Goal: Task Accomplishment & Management: Use online tool/utility

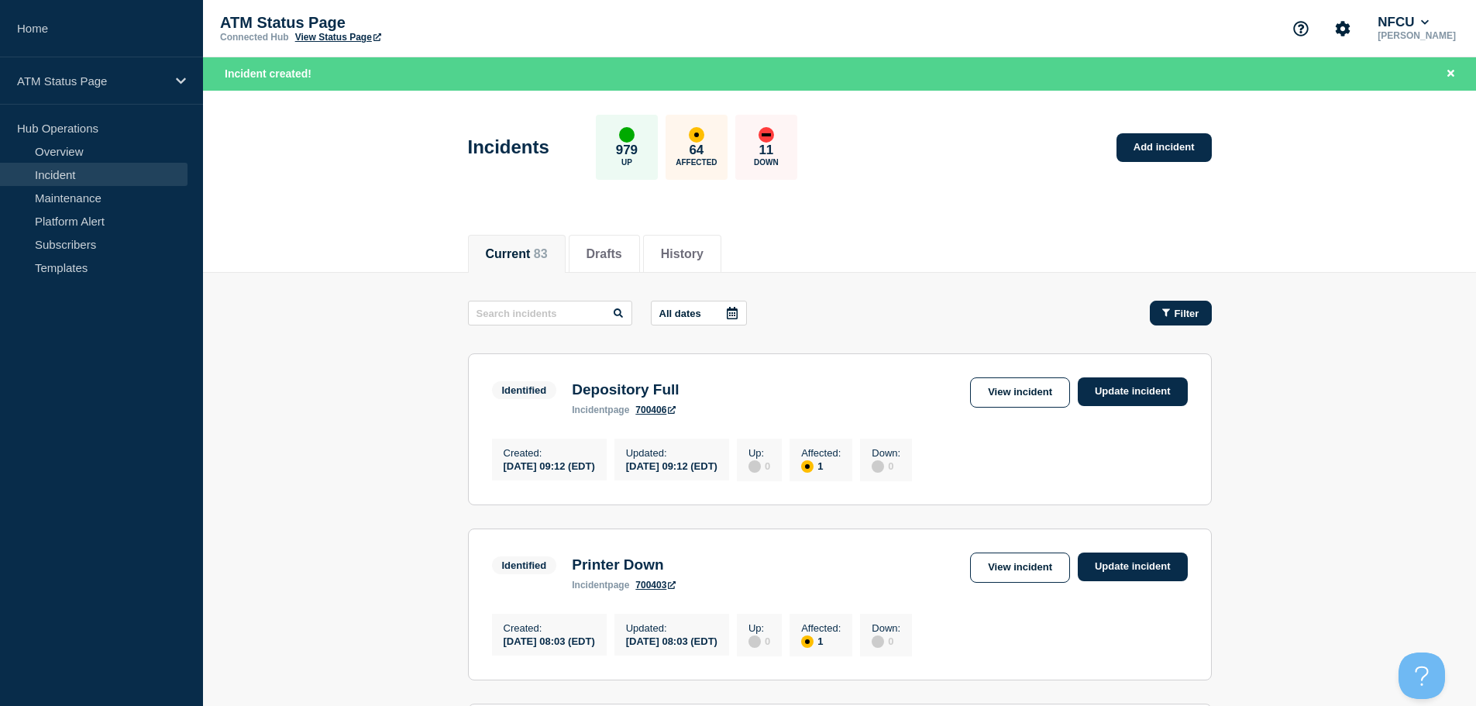
click at [1189, 313] on span "Filter" at bounding box center [1186, 314] width 25 height 12
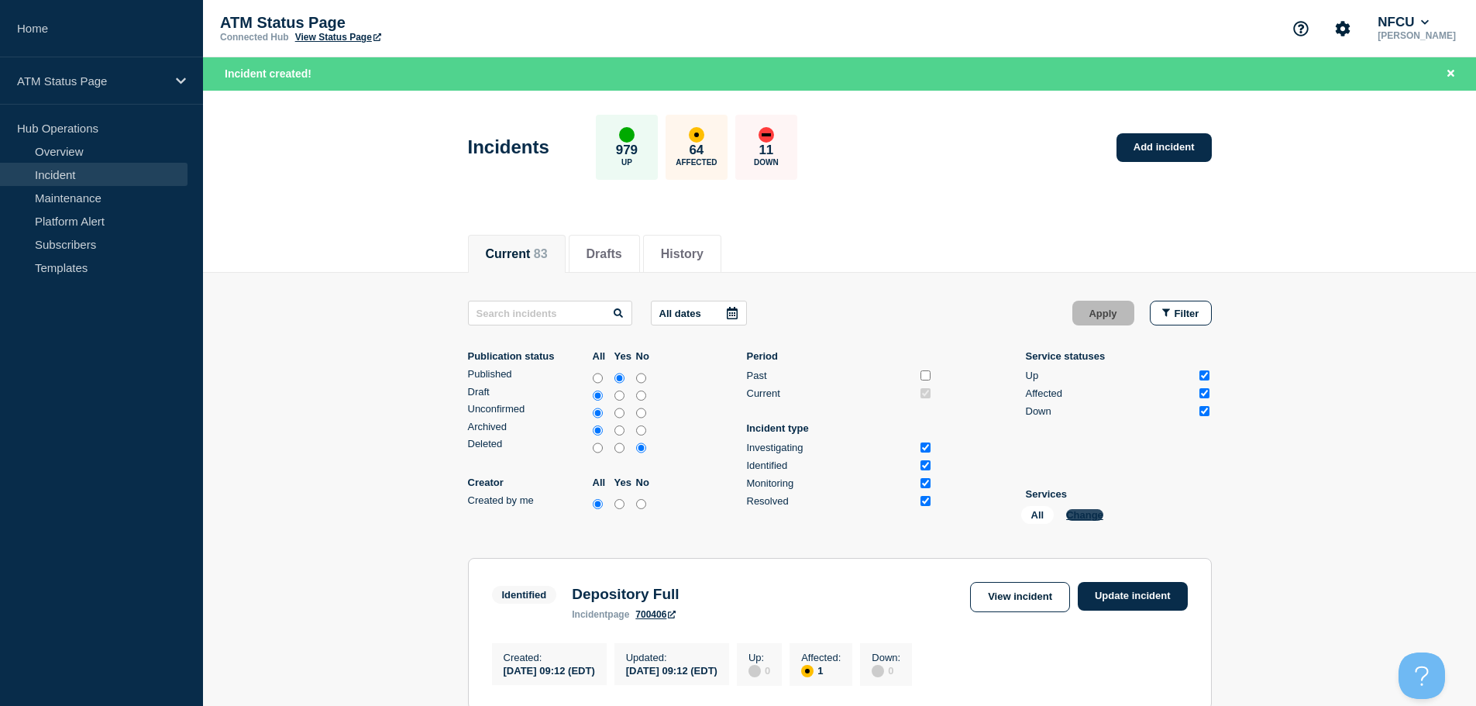
click at [1088, 518] on button "Change" at bounding box center [1084, 515] width 37 height 12
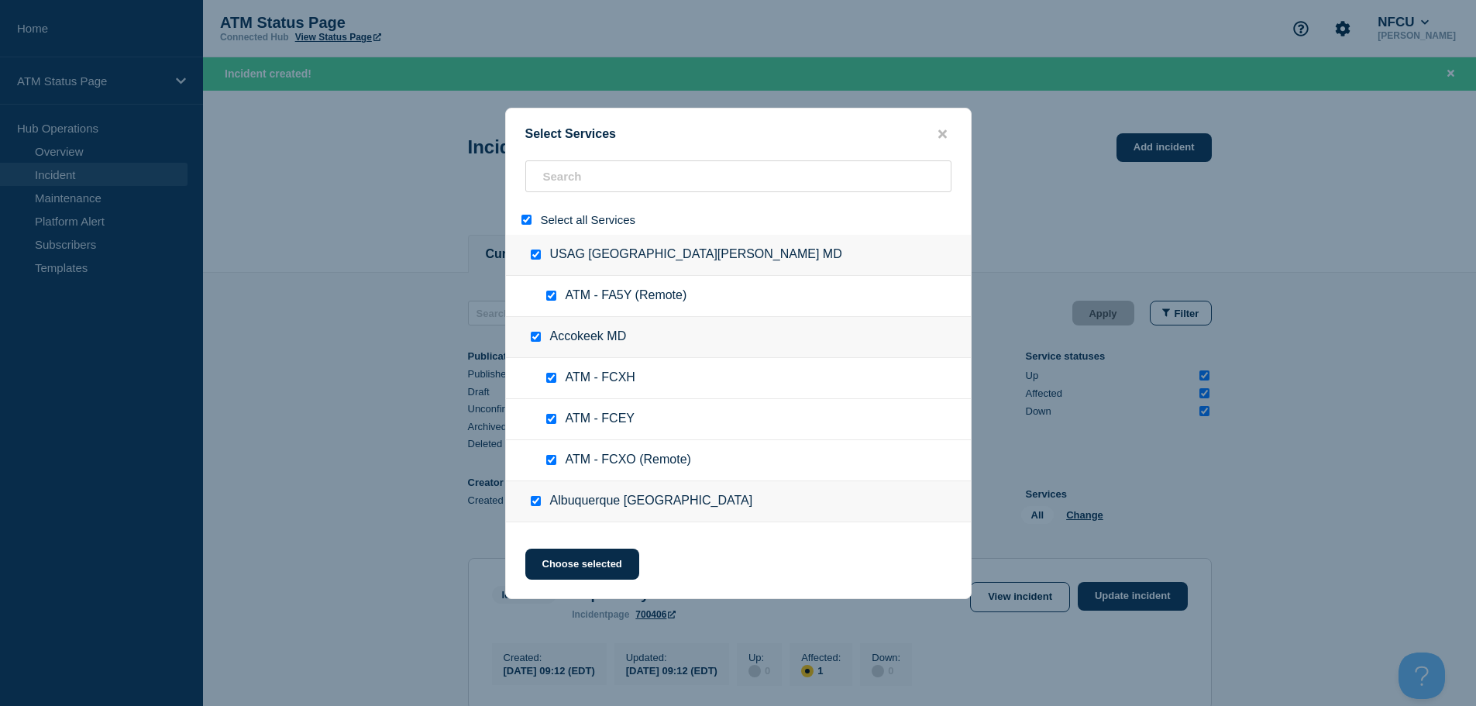
click at [527, 221] on input "select all" at bounding box center [526, 220] width 10 height 10
checkbox input "false"
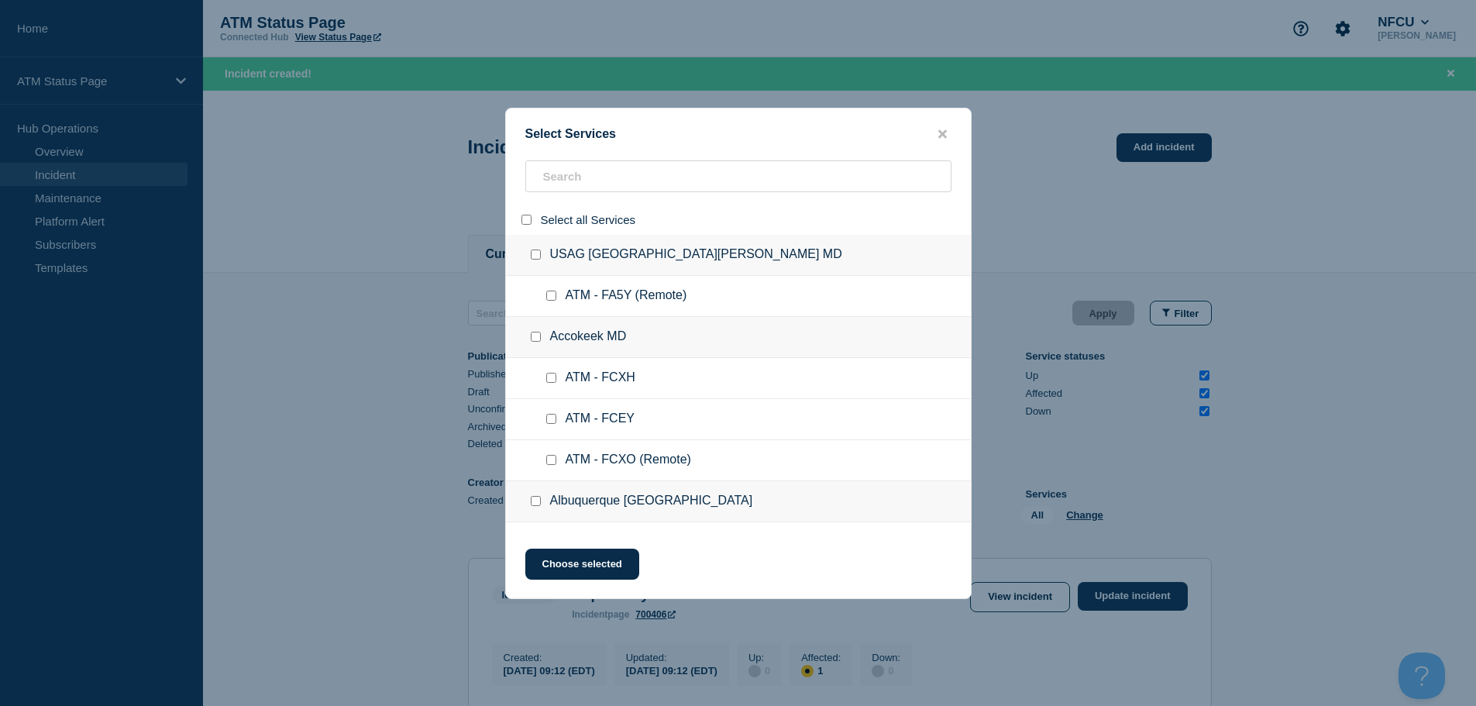
checkbox input "false"
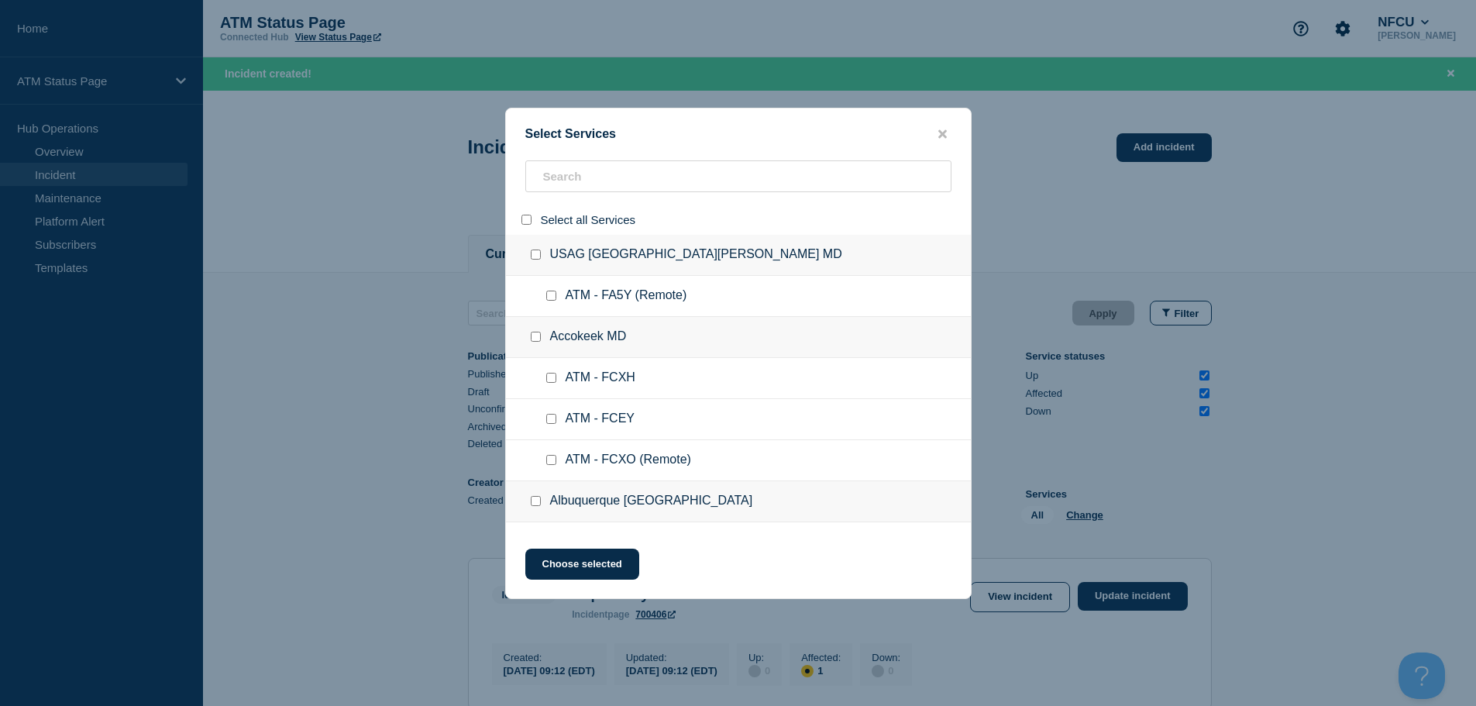
checkbox input "false"
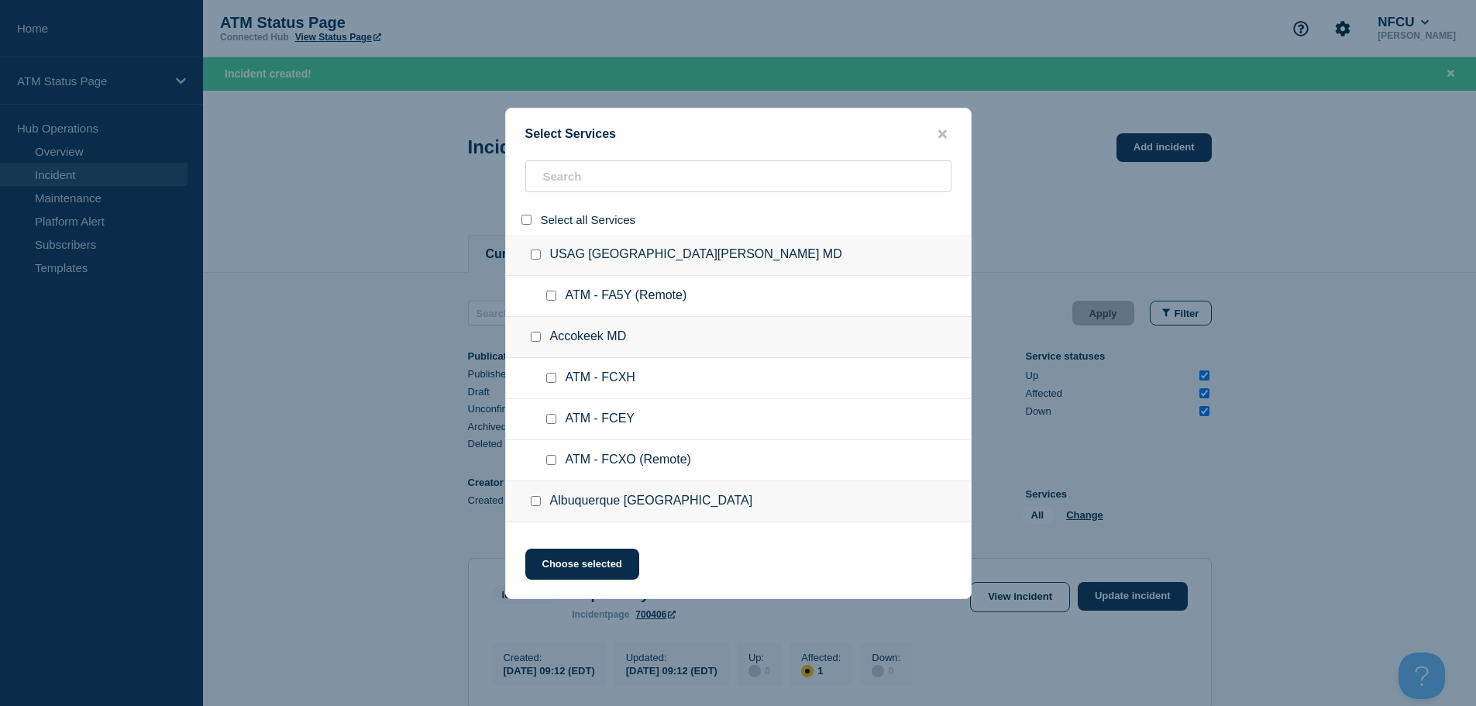
checkbox input "false"
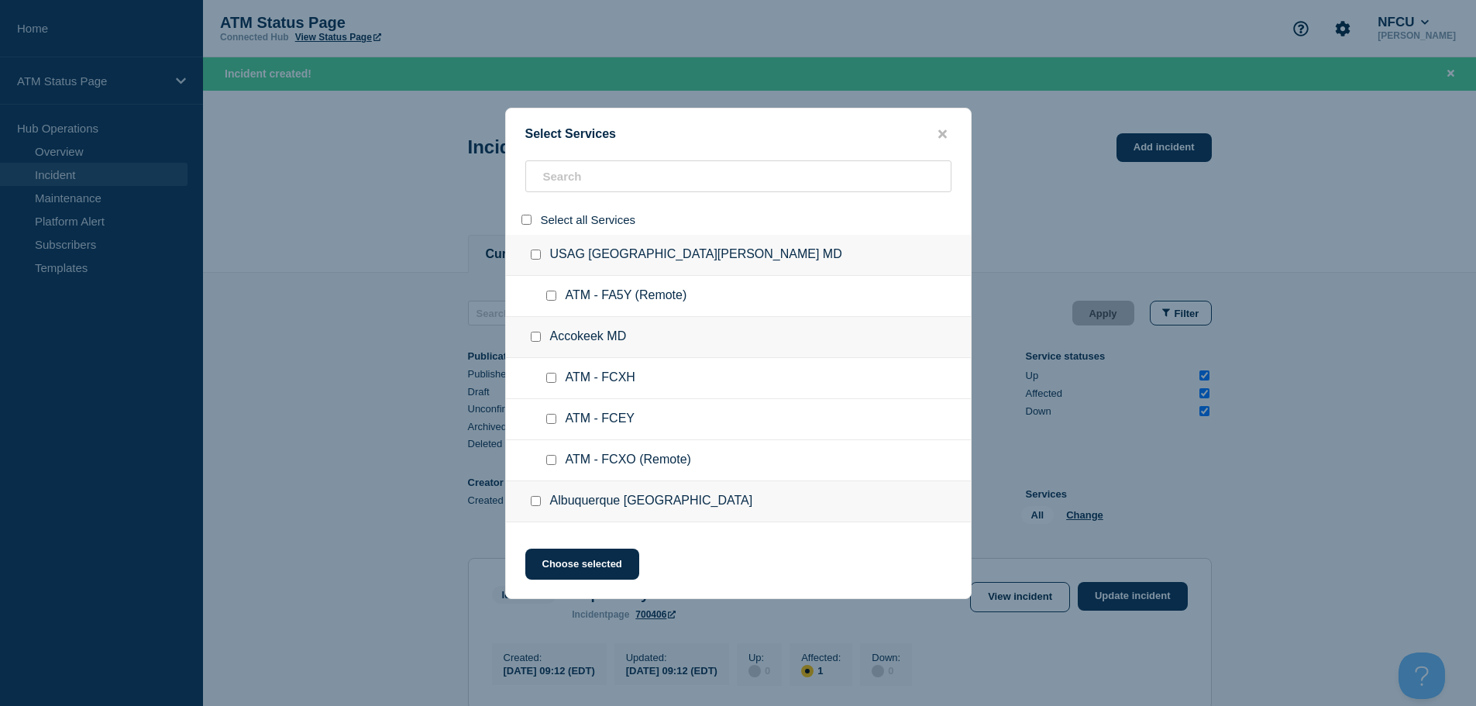
checkbox input "false"
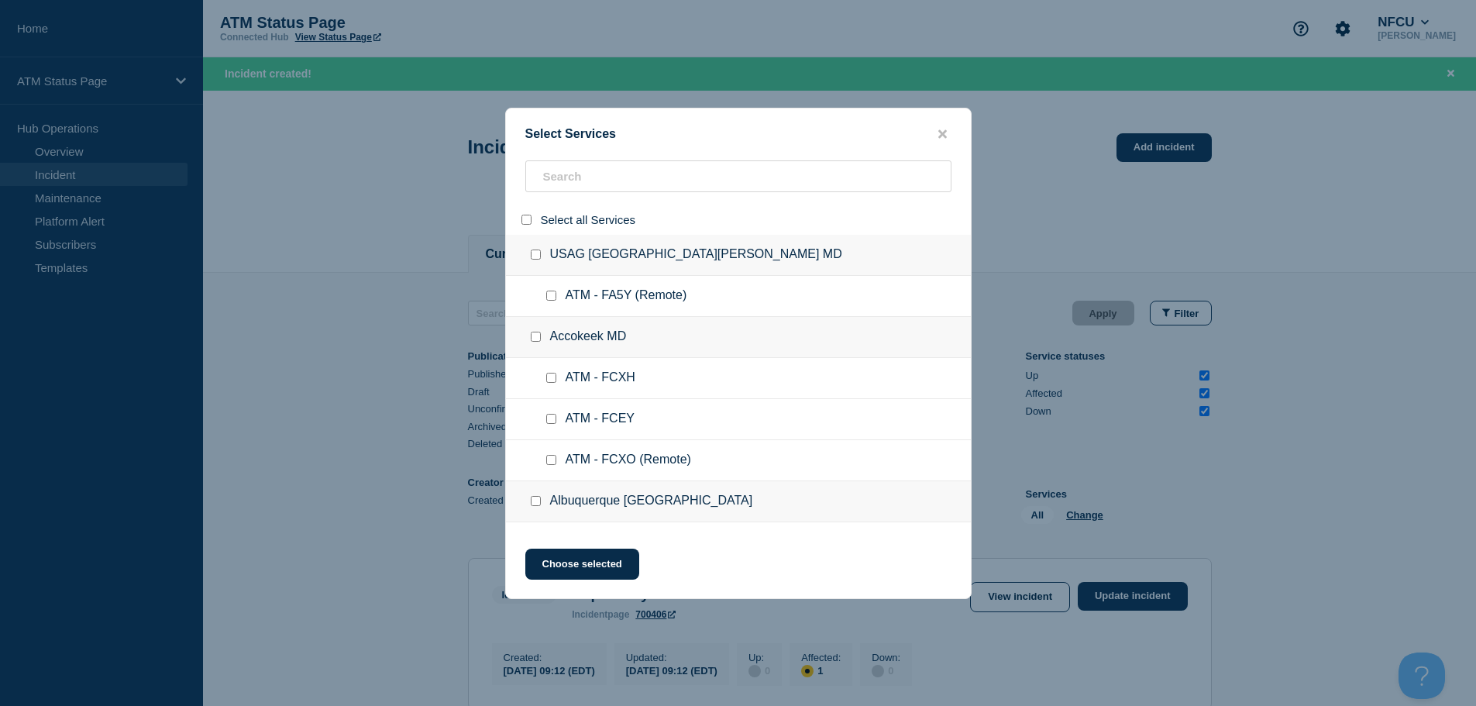
checkbox input "false"
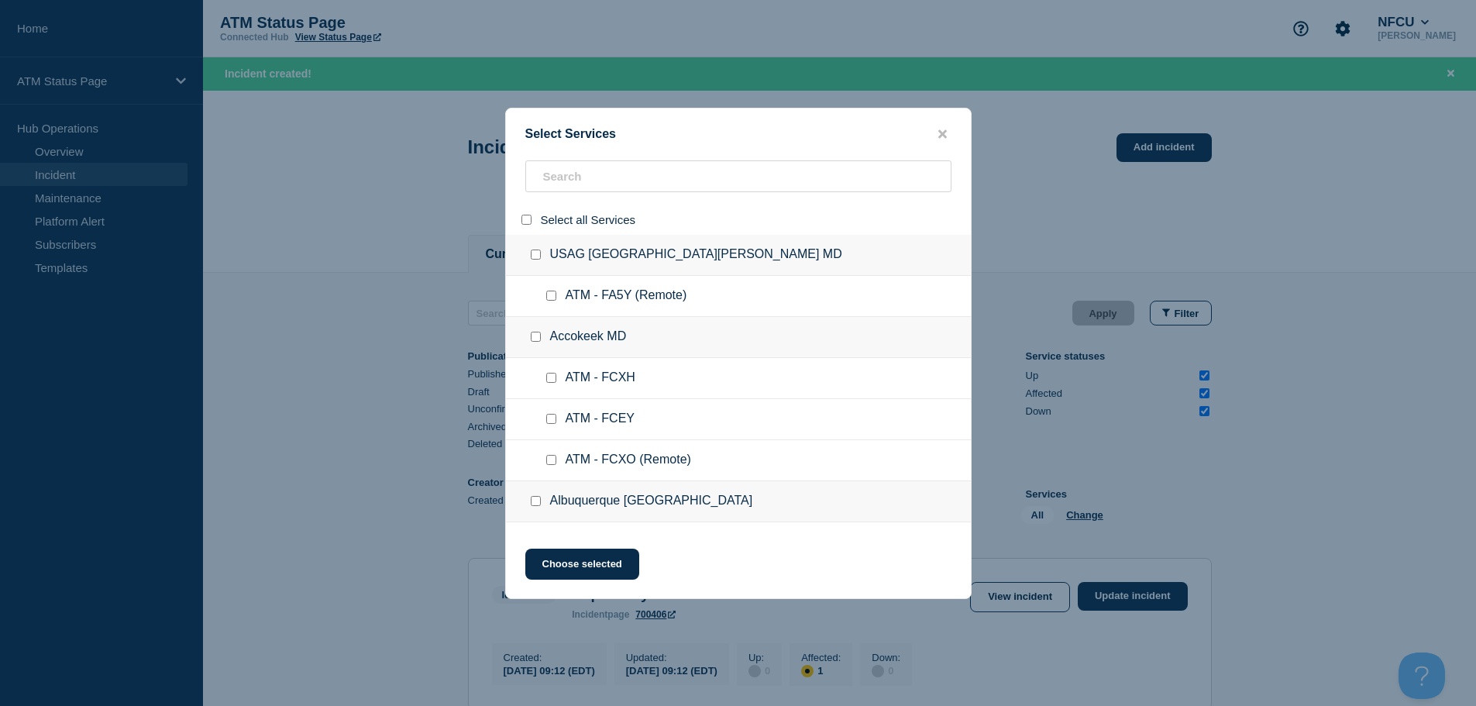
checkbox input "false"
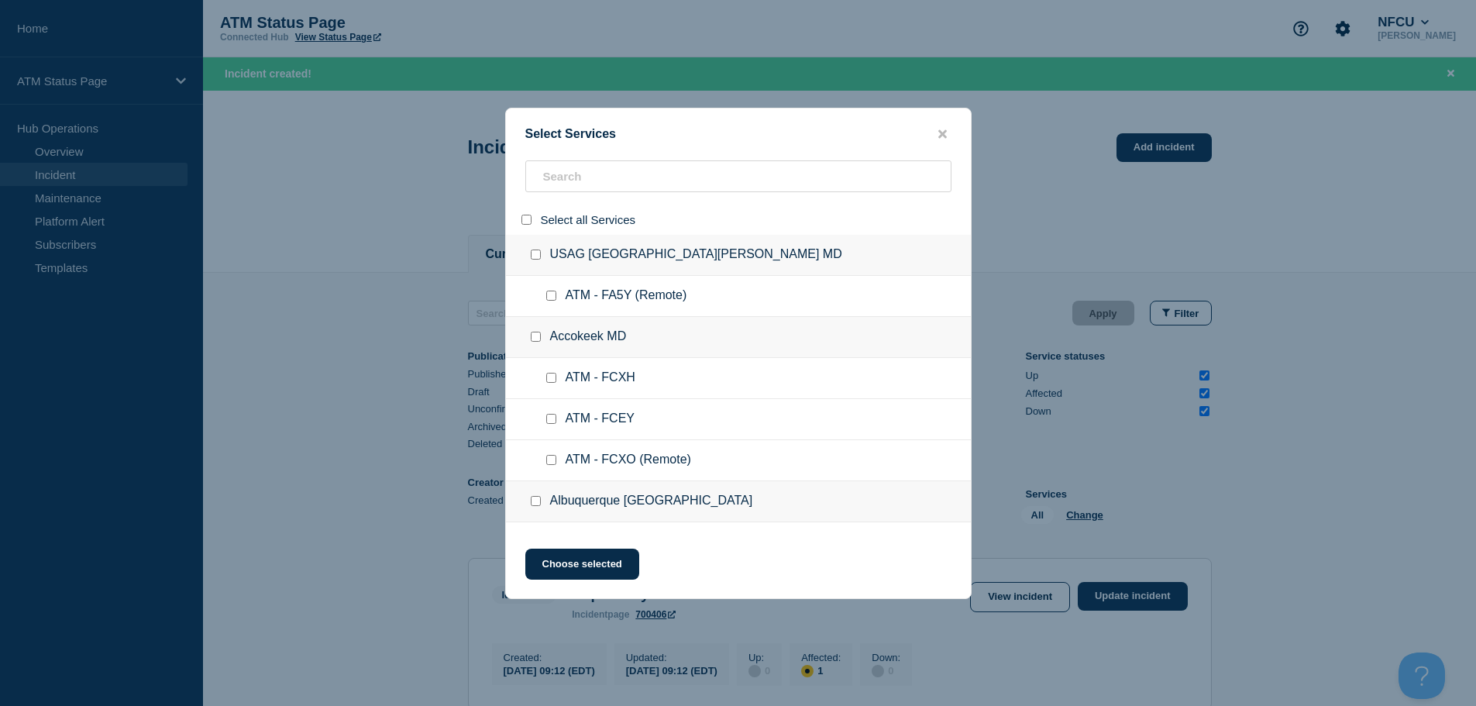
checkbox input "false"
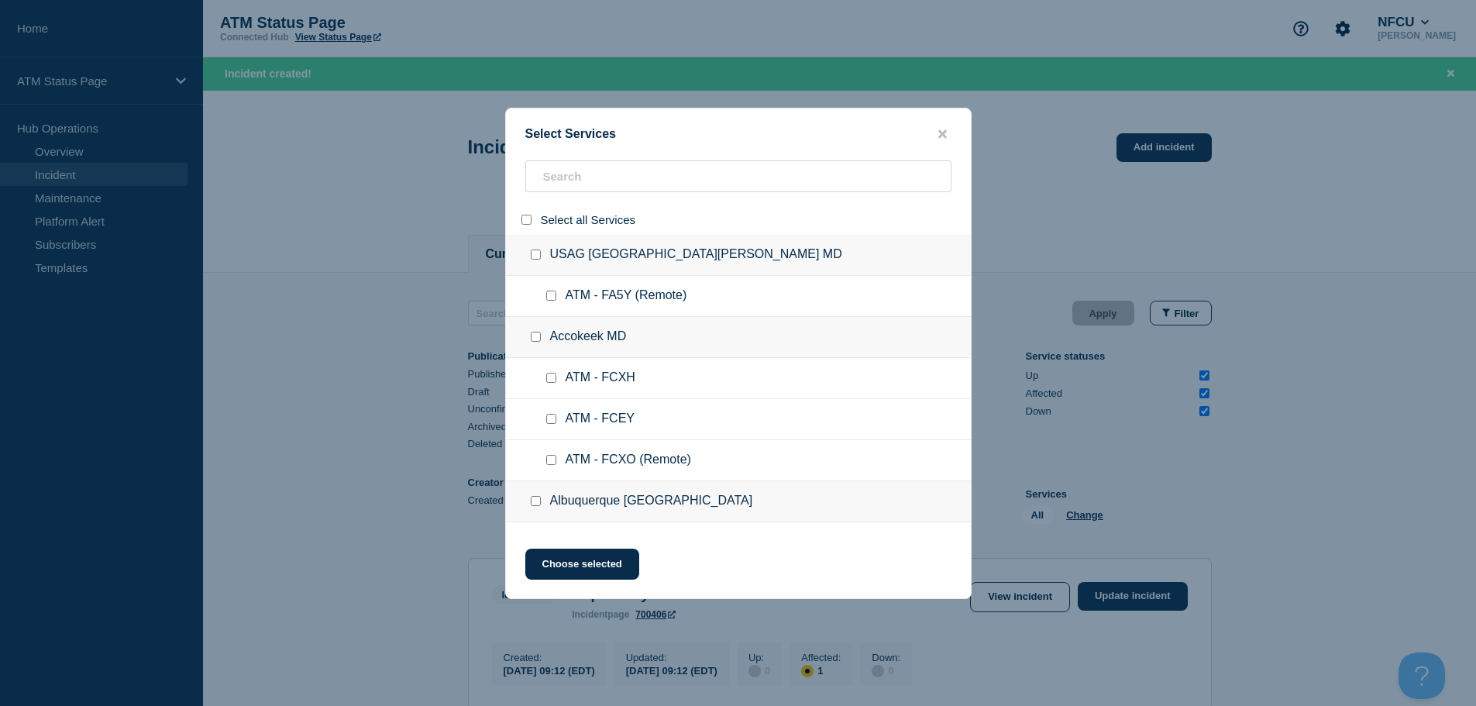
checkbox input "false"
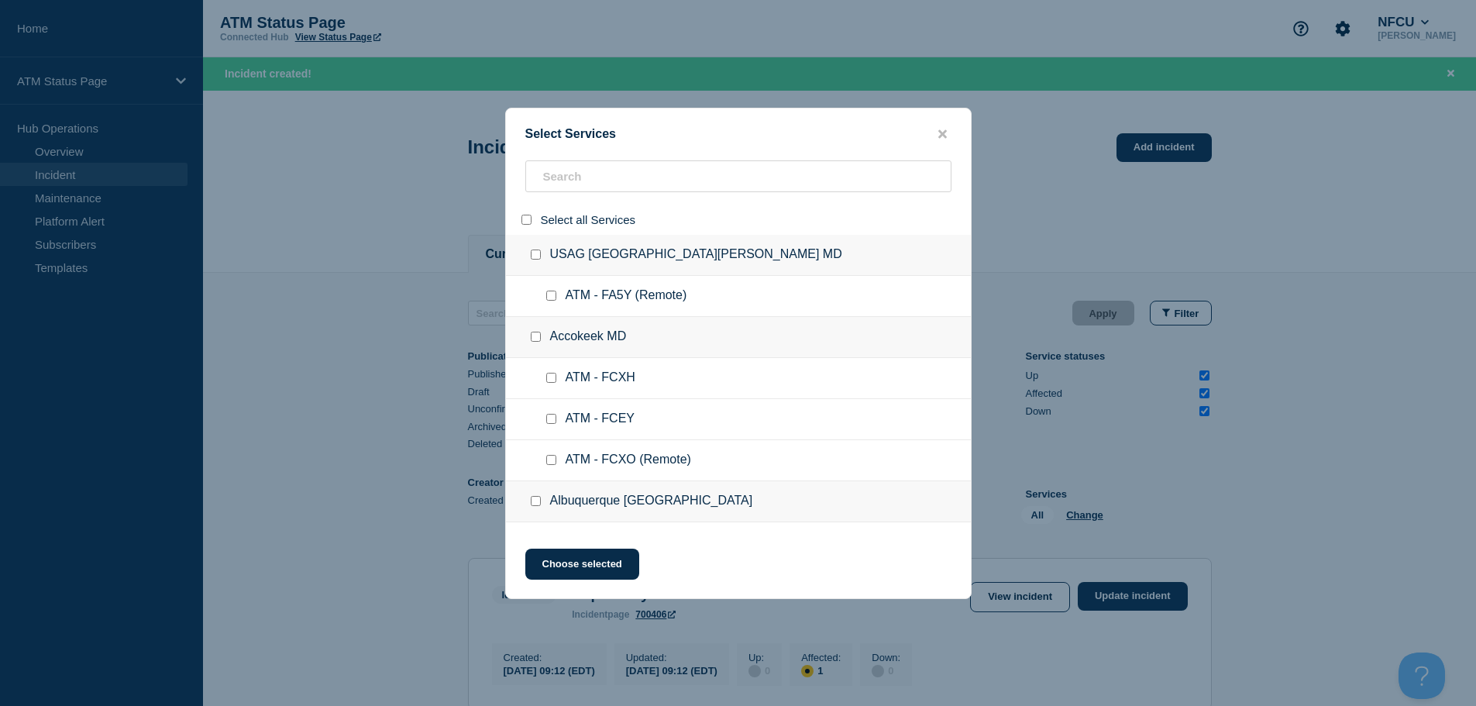
checkbox input "false"
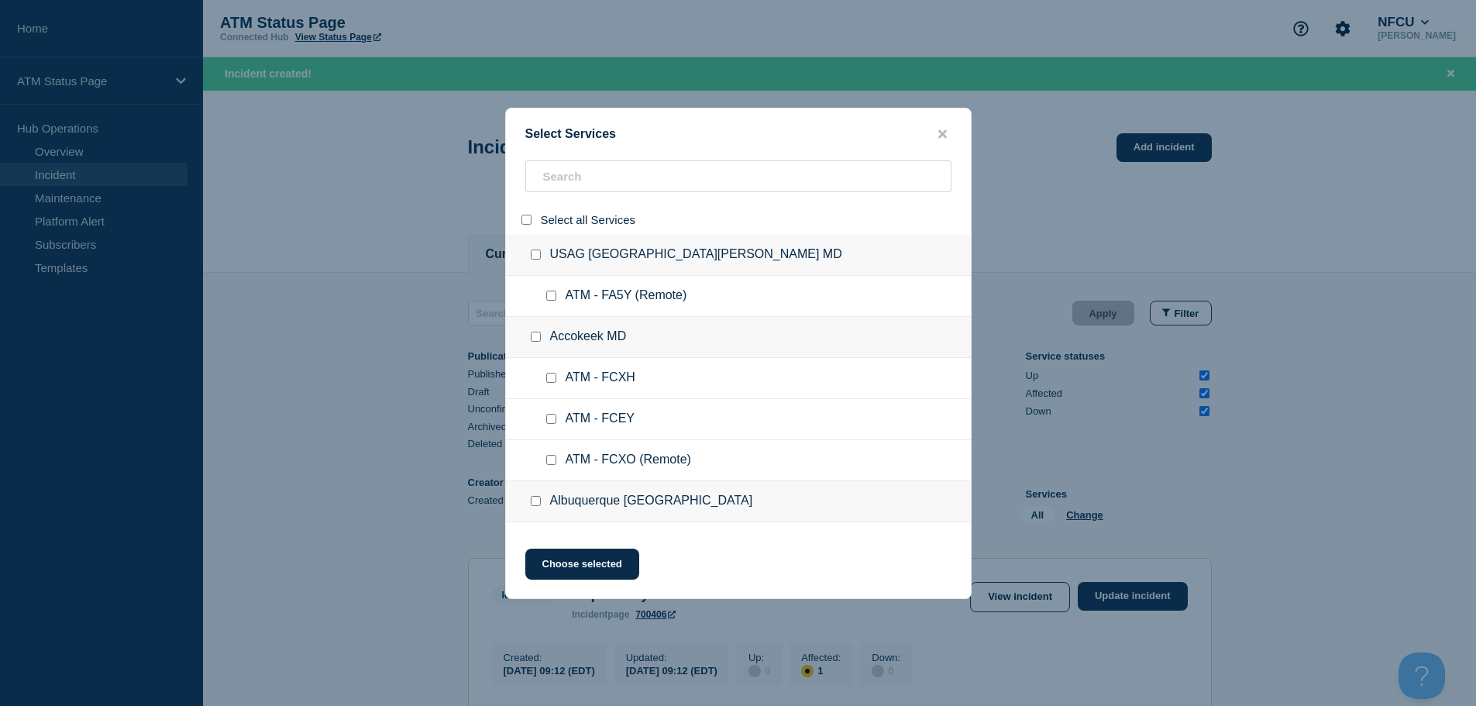
checkbox input "false"
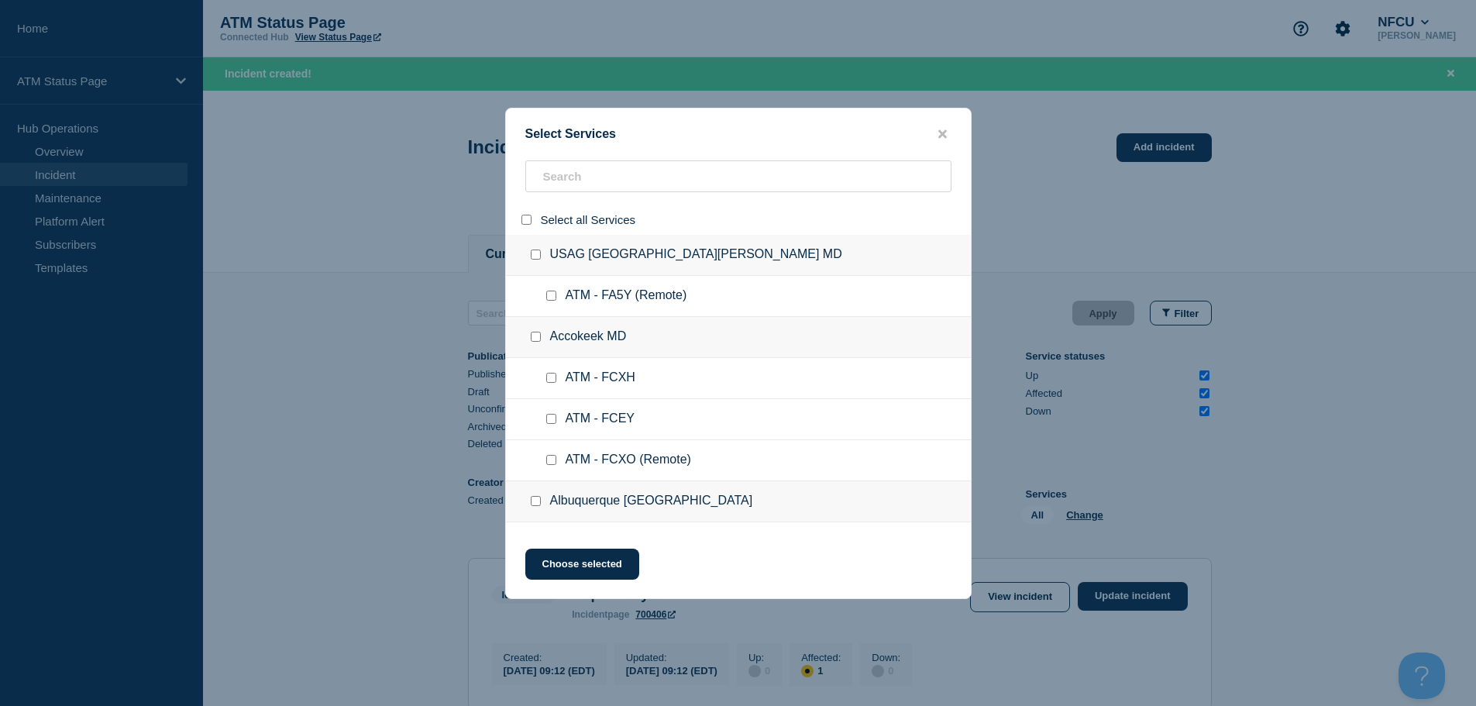
checkbox input "false"
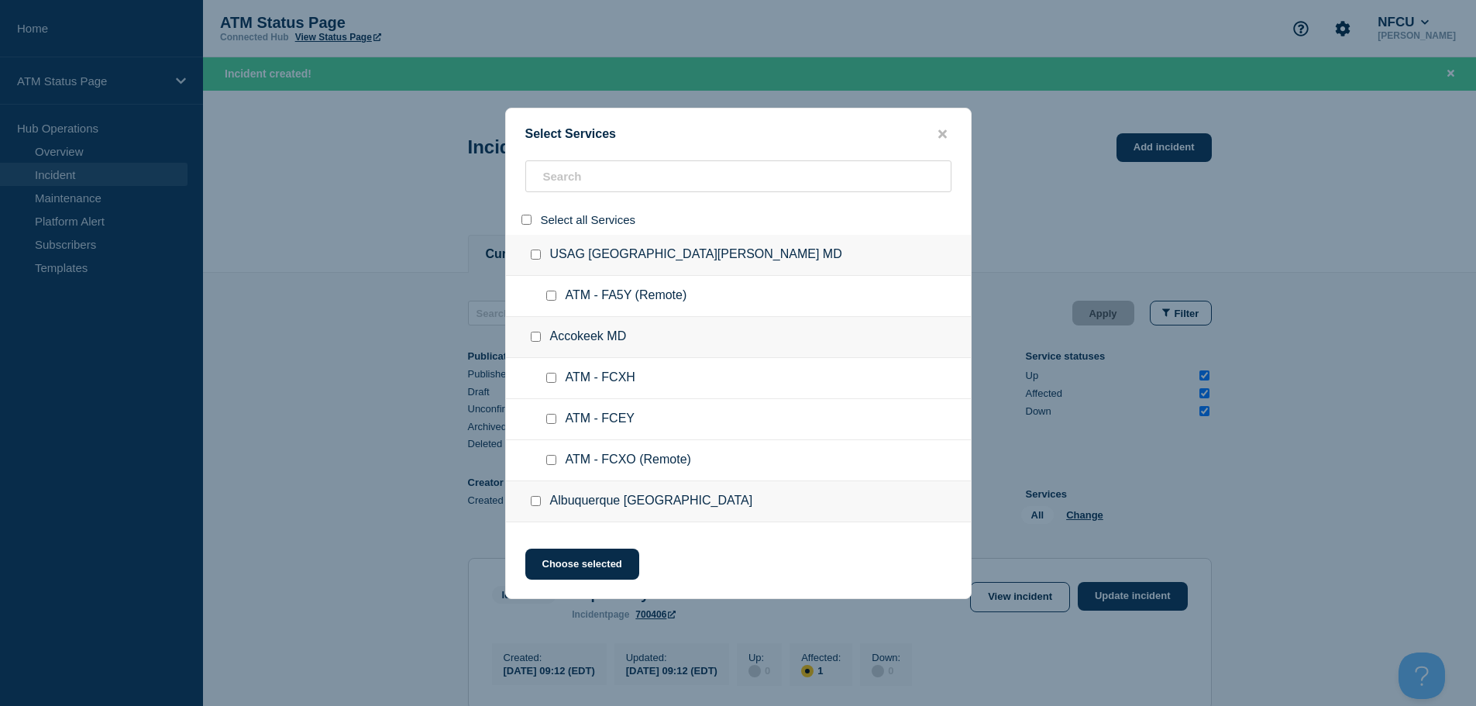
checkbox input "false"
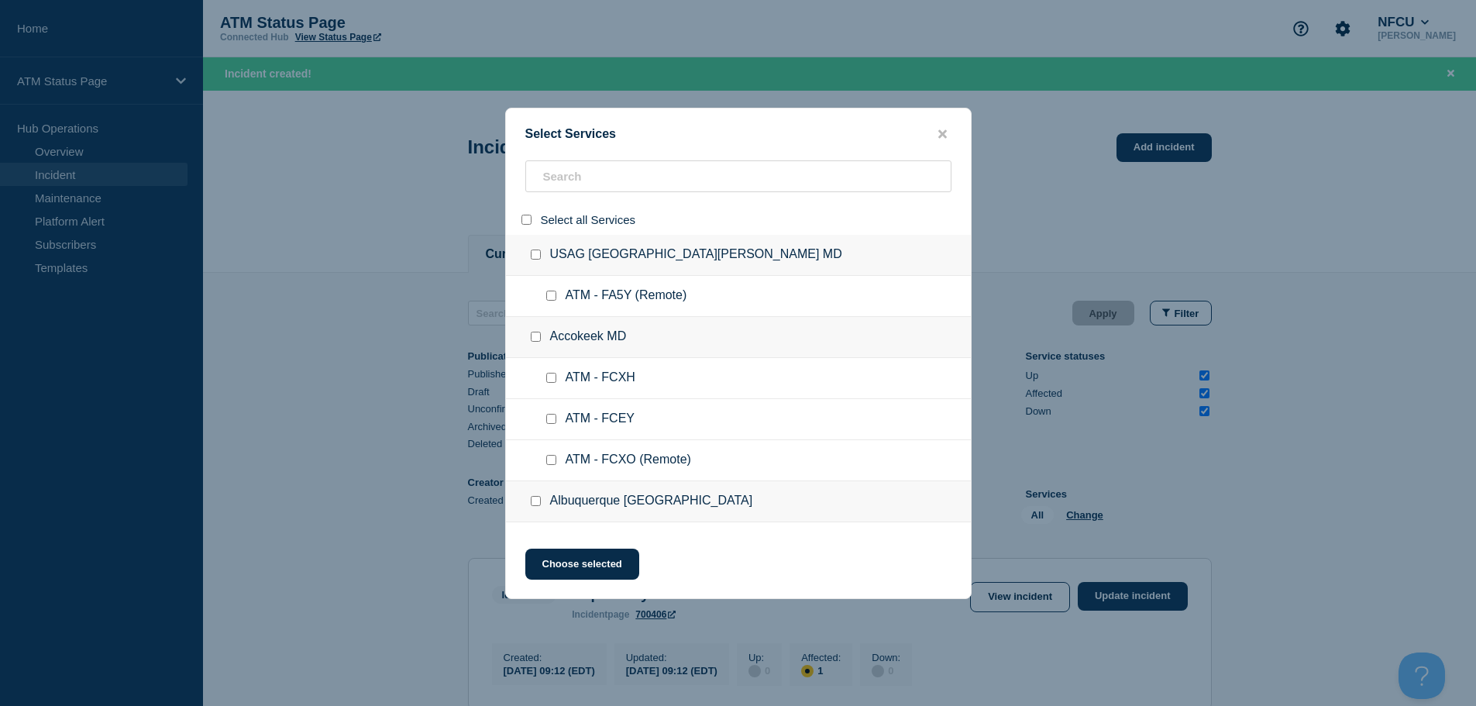
checkbox input "false"
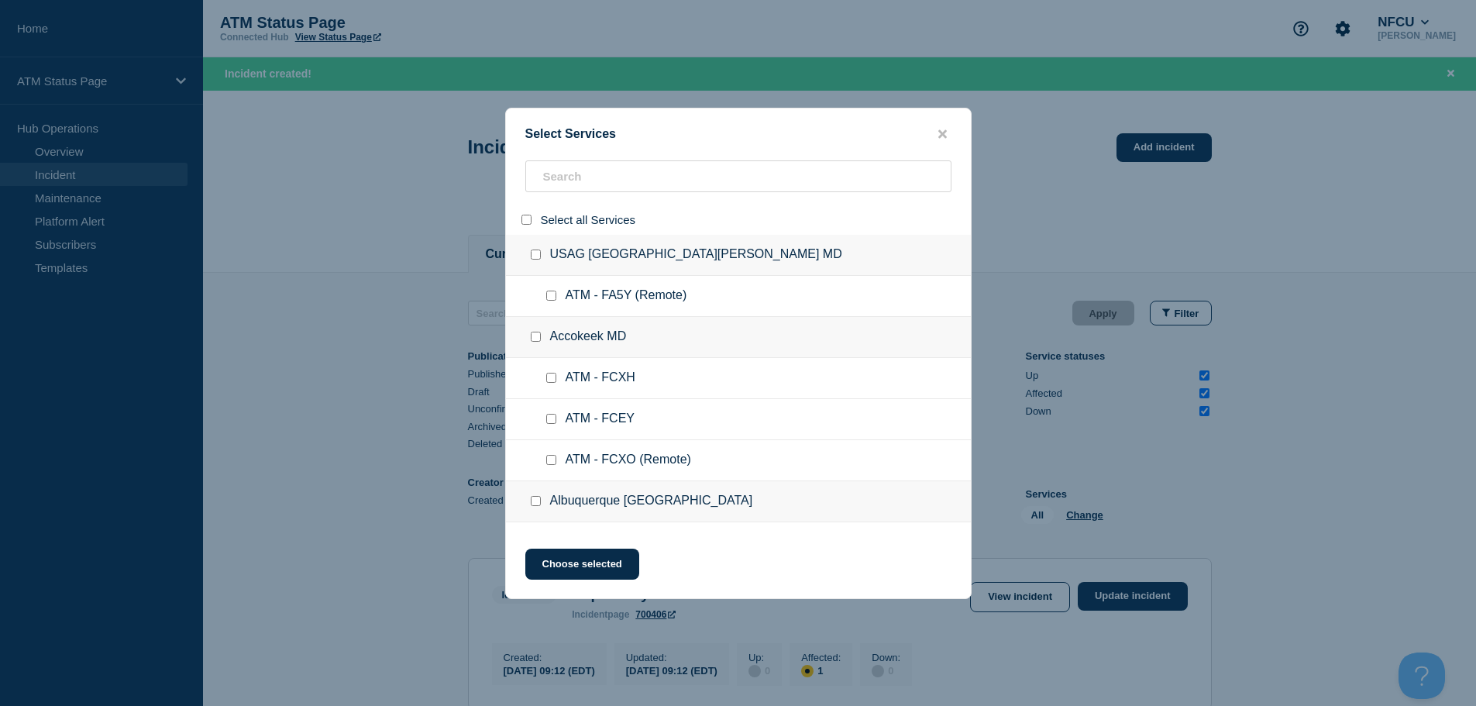
checkbox input "false"
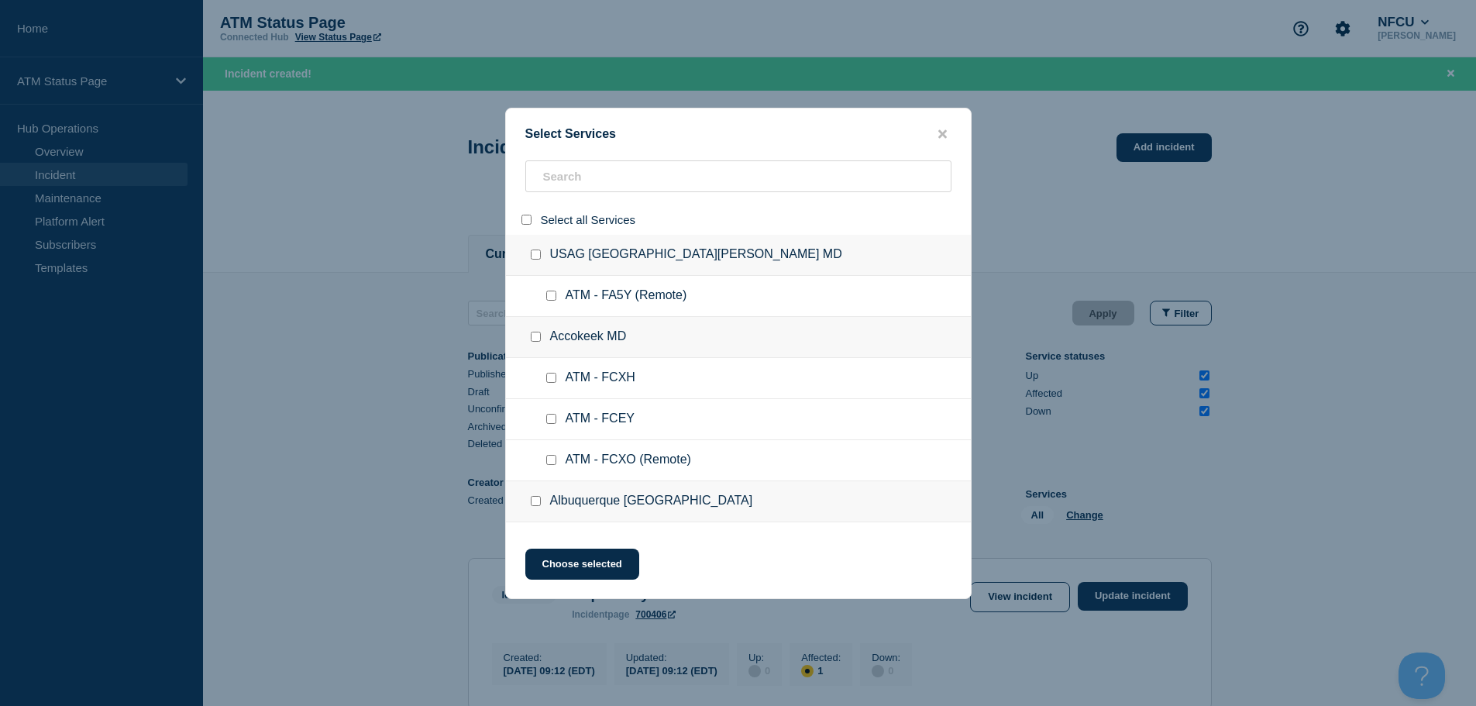
checkbox input "false"
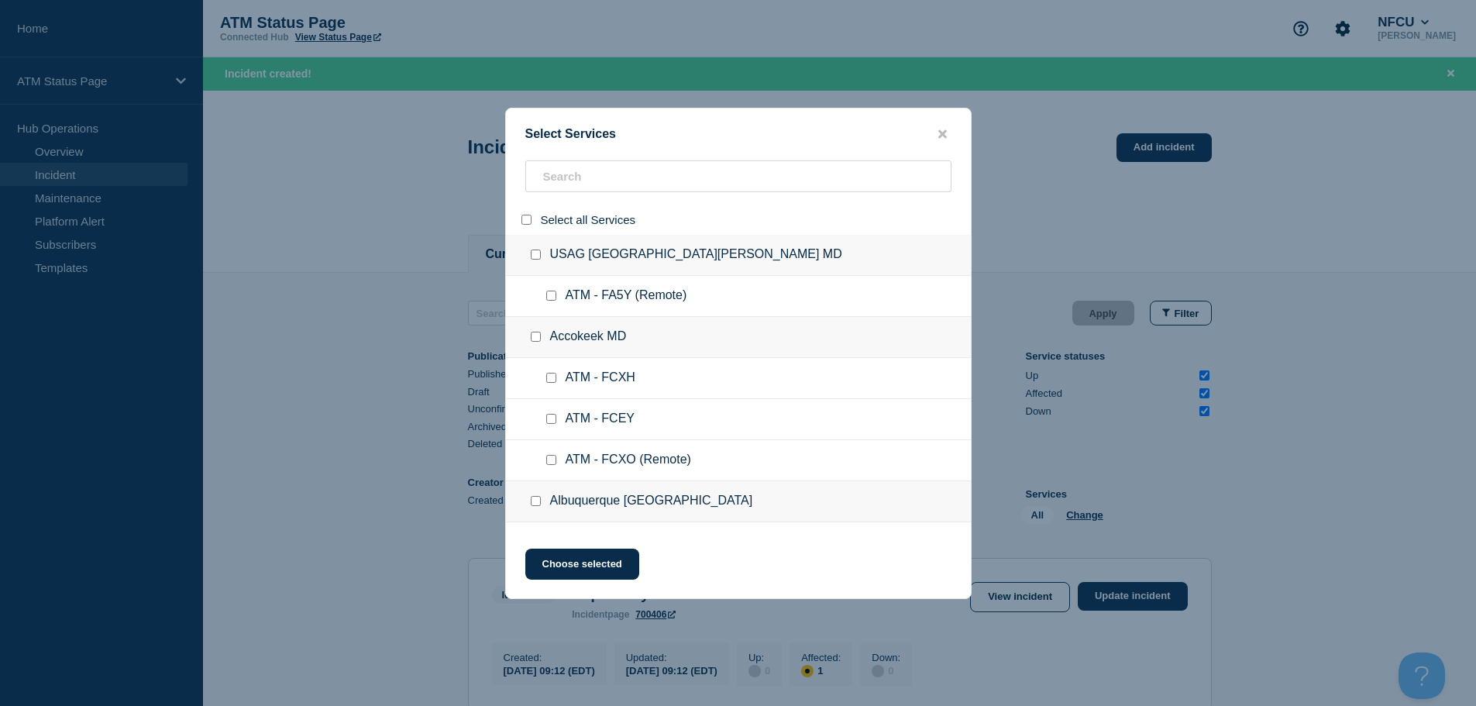
checkbox input "false"
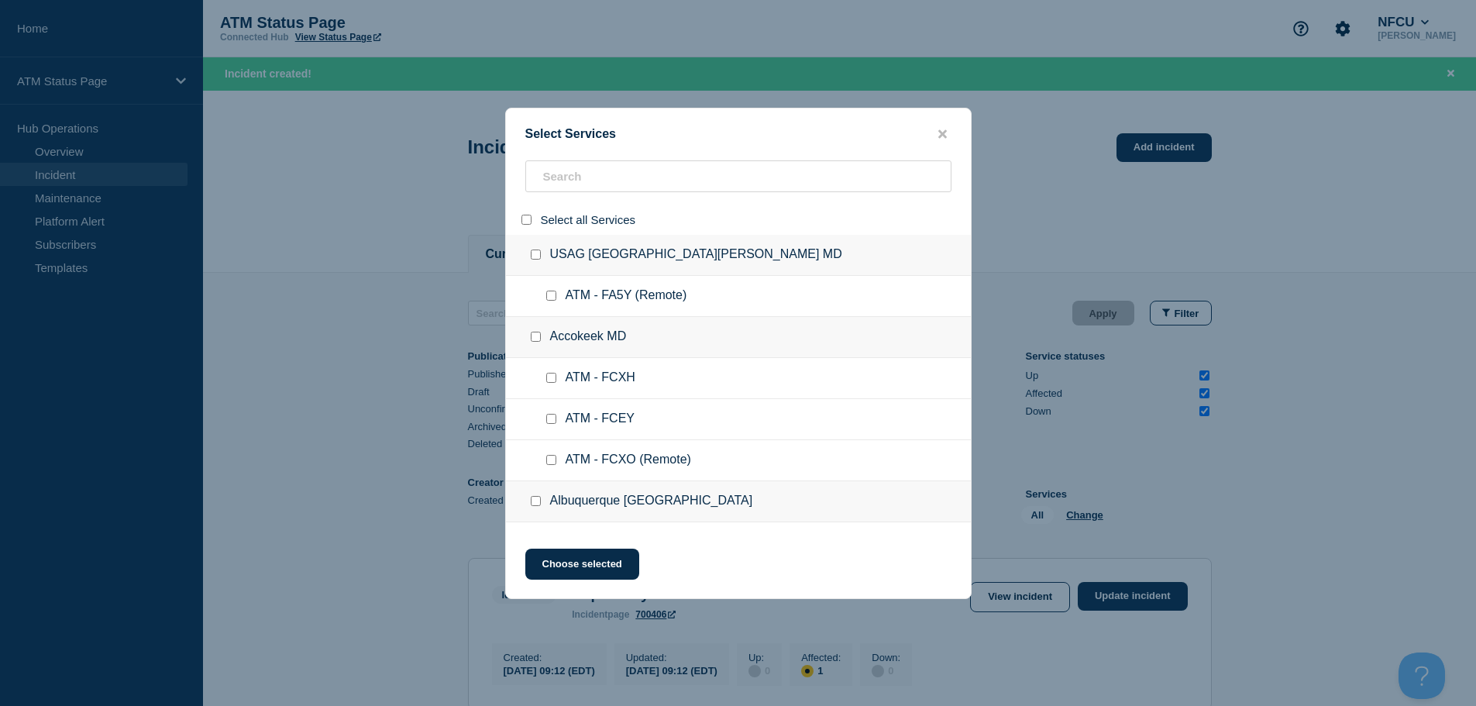
checkbox input "false"
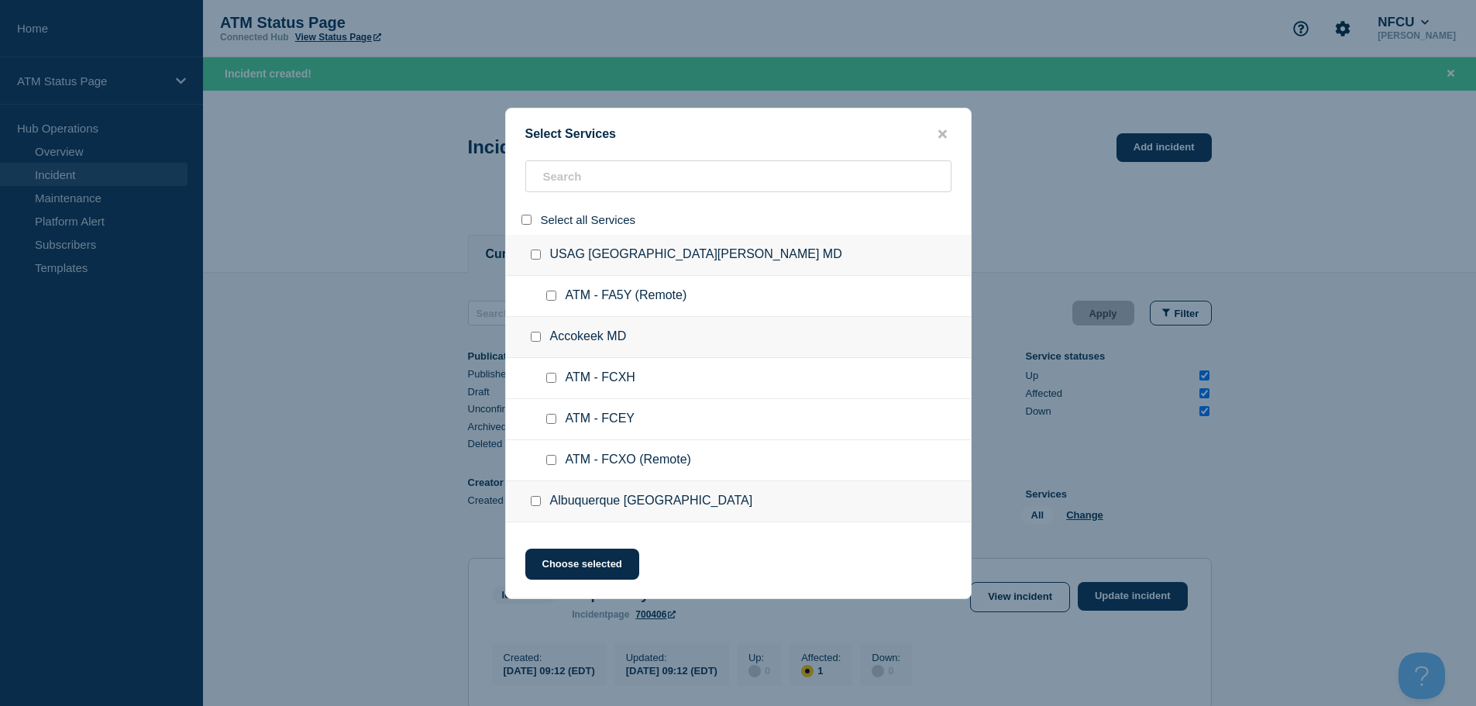
checkbox input "false"
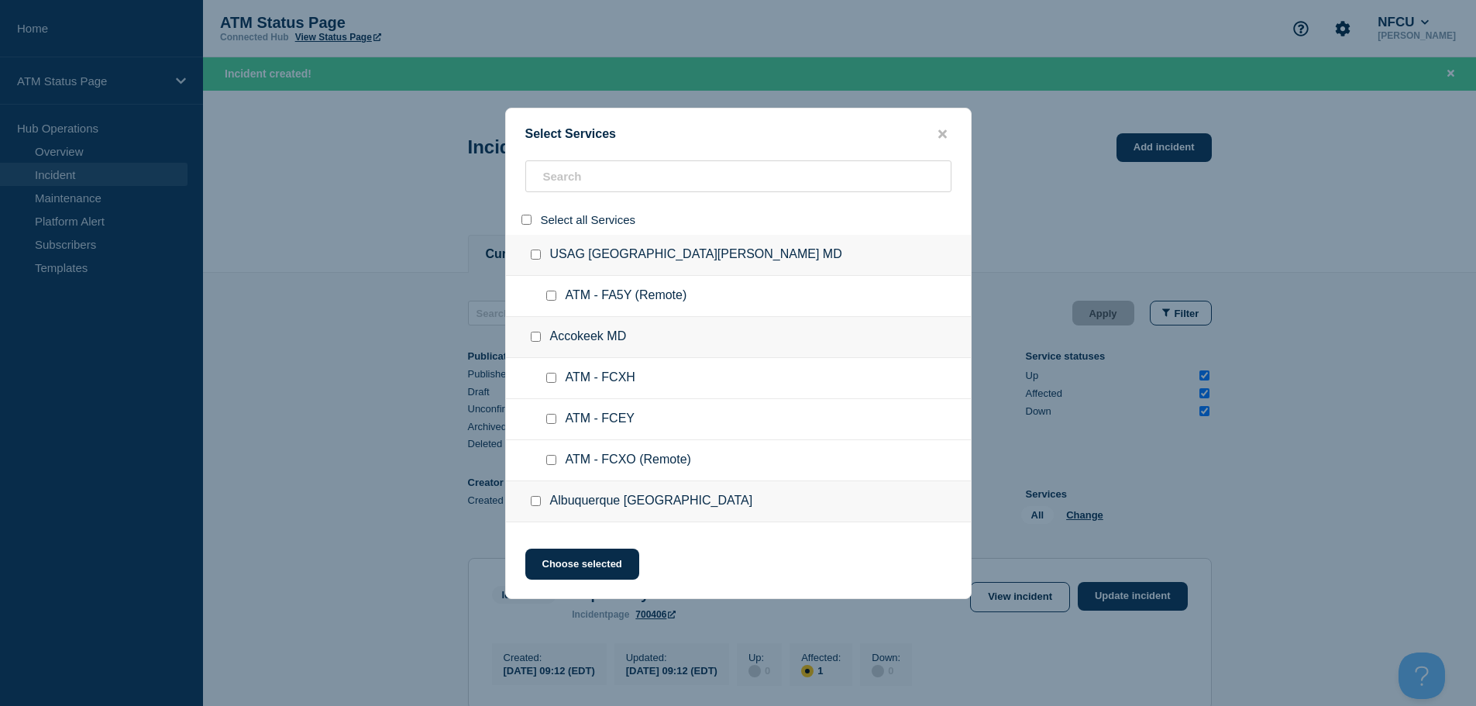
checkbox input "false"
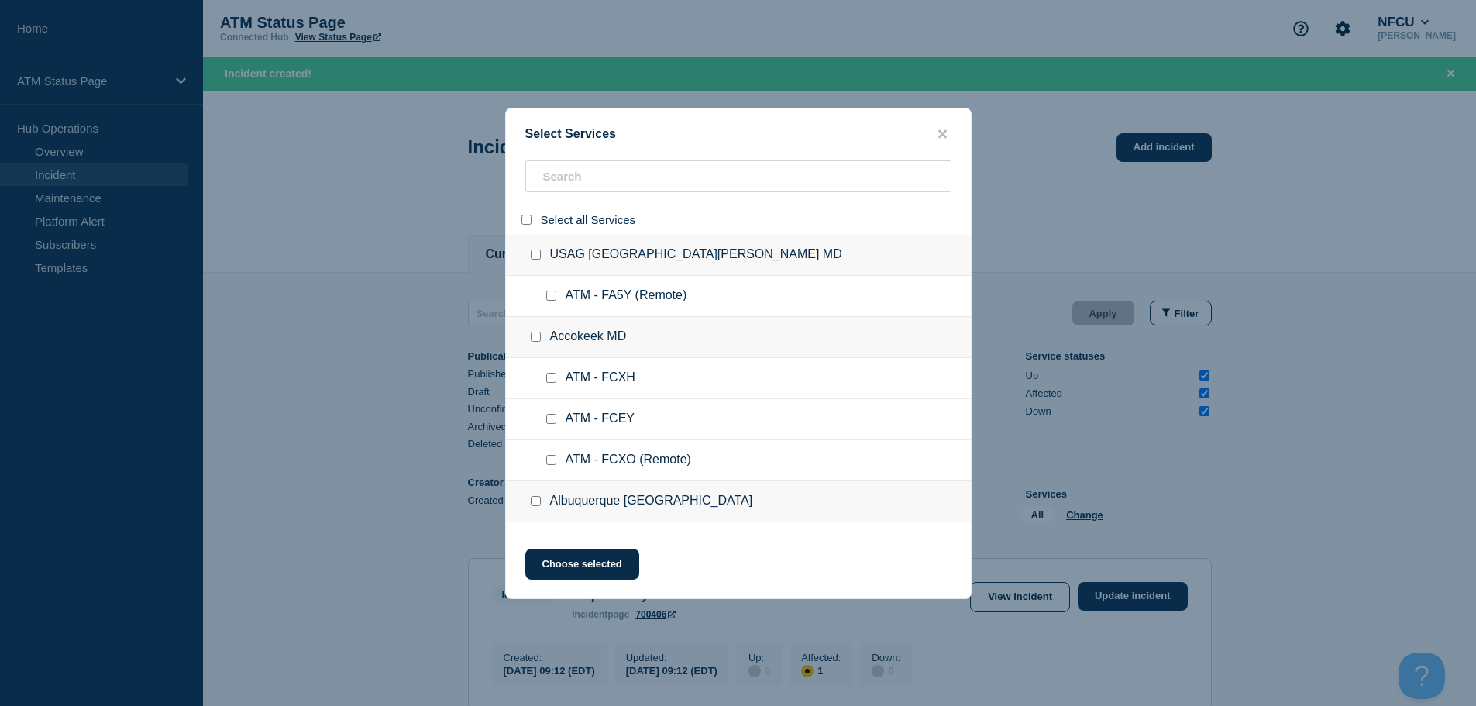
checkbox input "false"
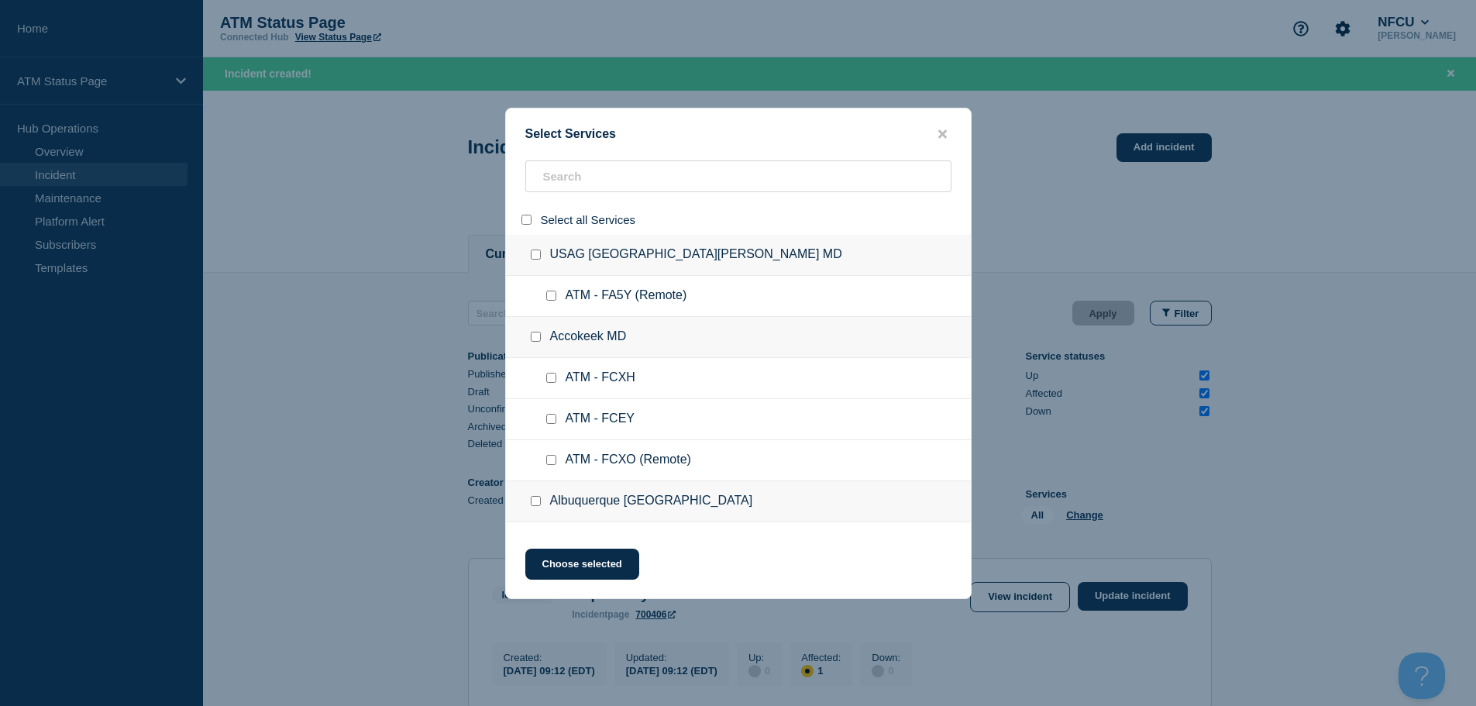
checkbox input "false"
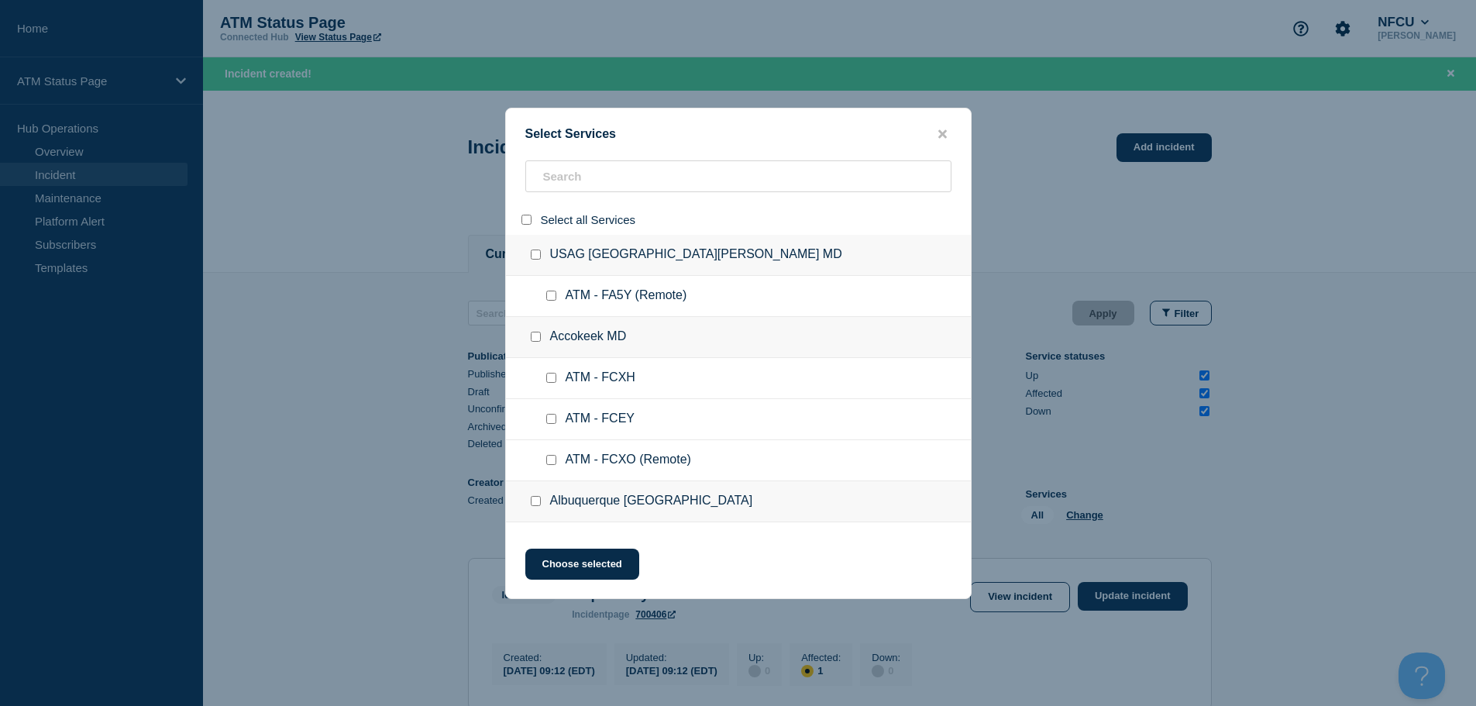
checkbox input "false"
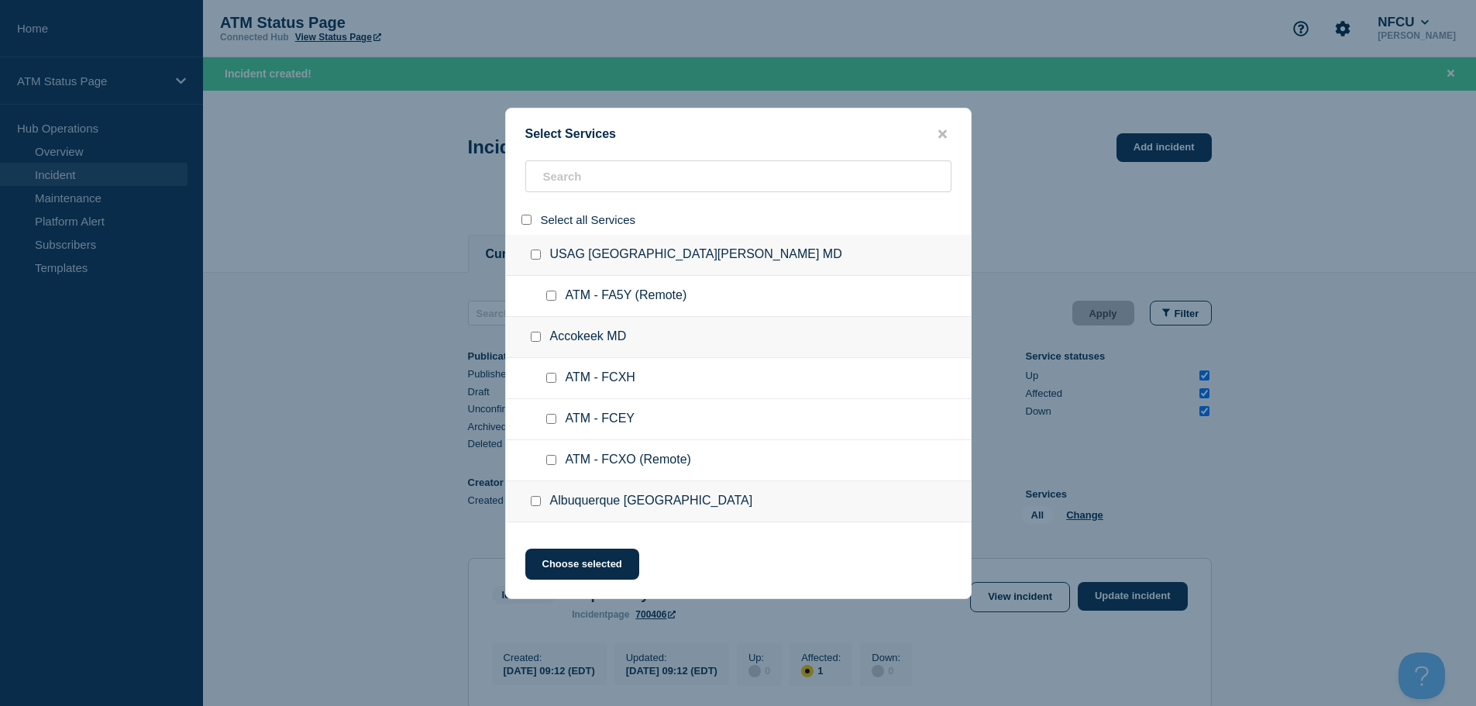
checkbox input "false"
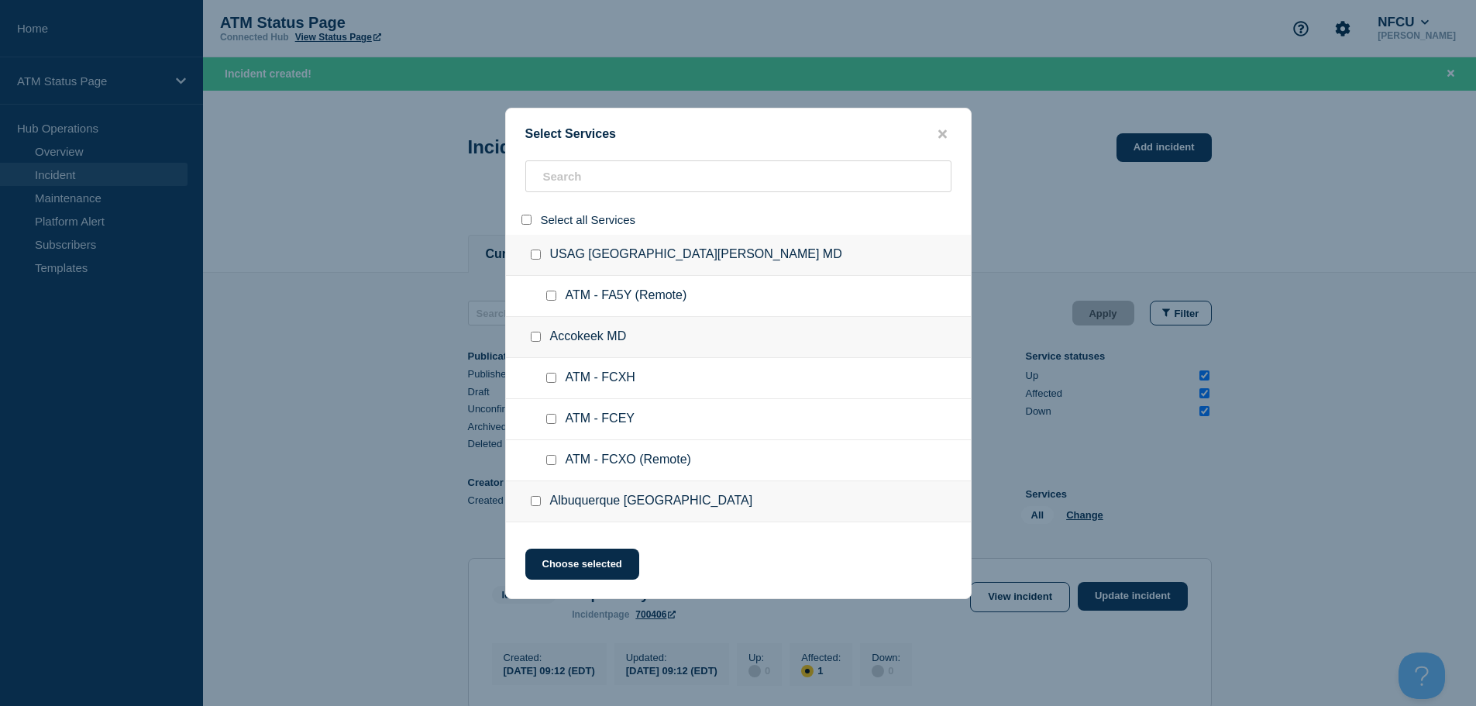
checkbox input "false"
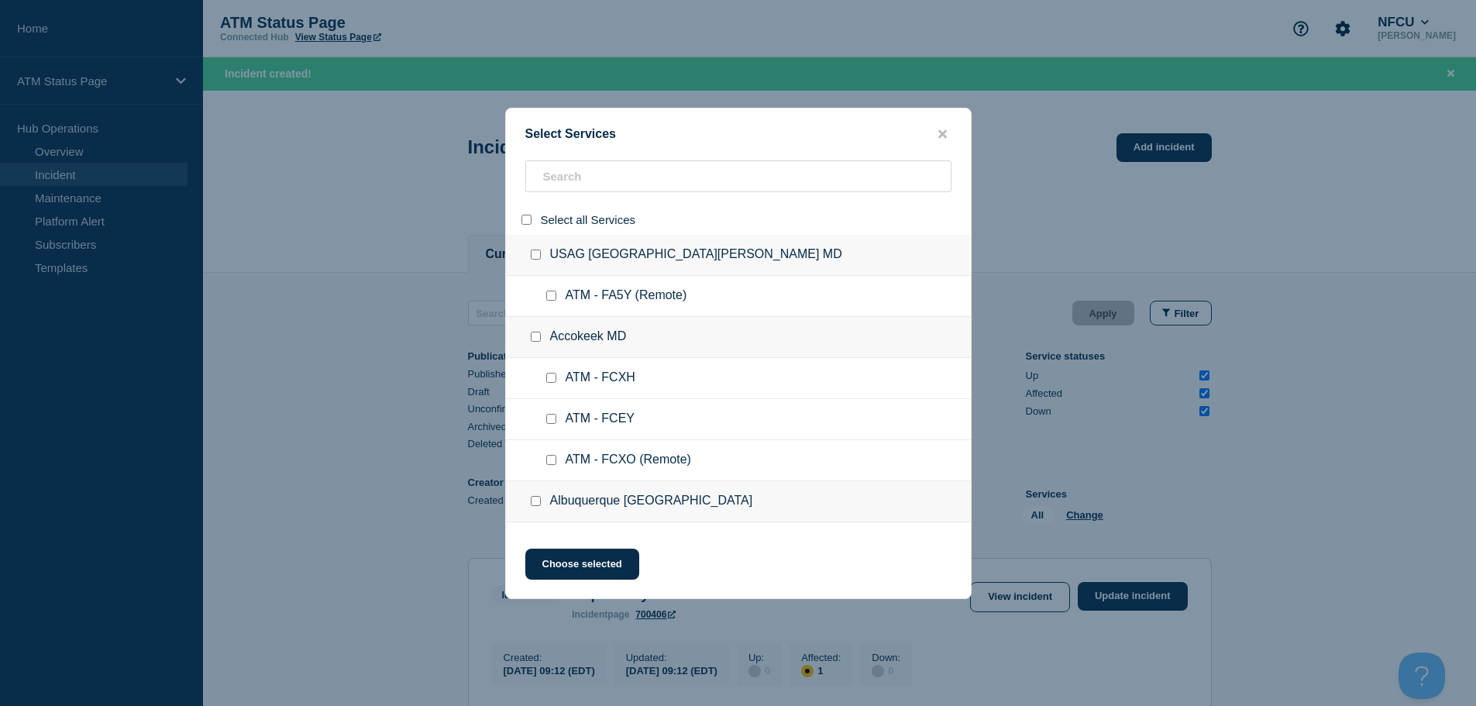
checkbox input "false"
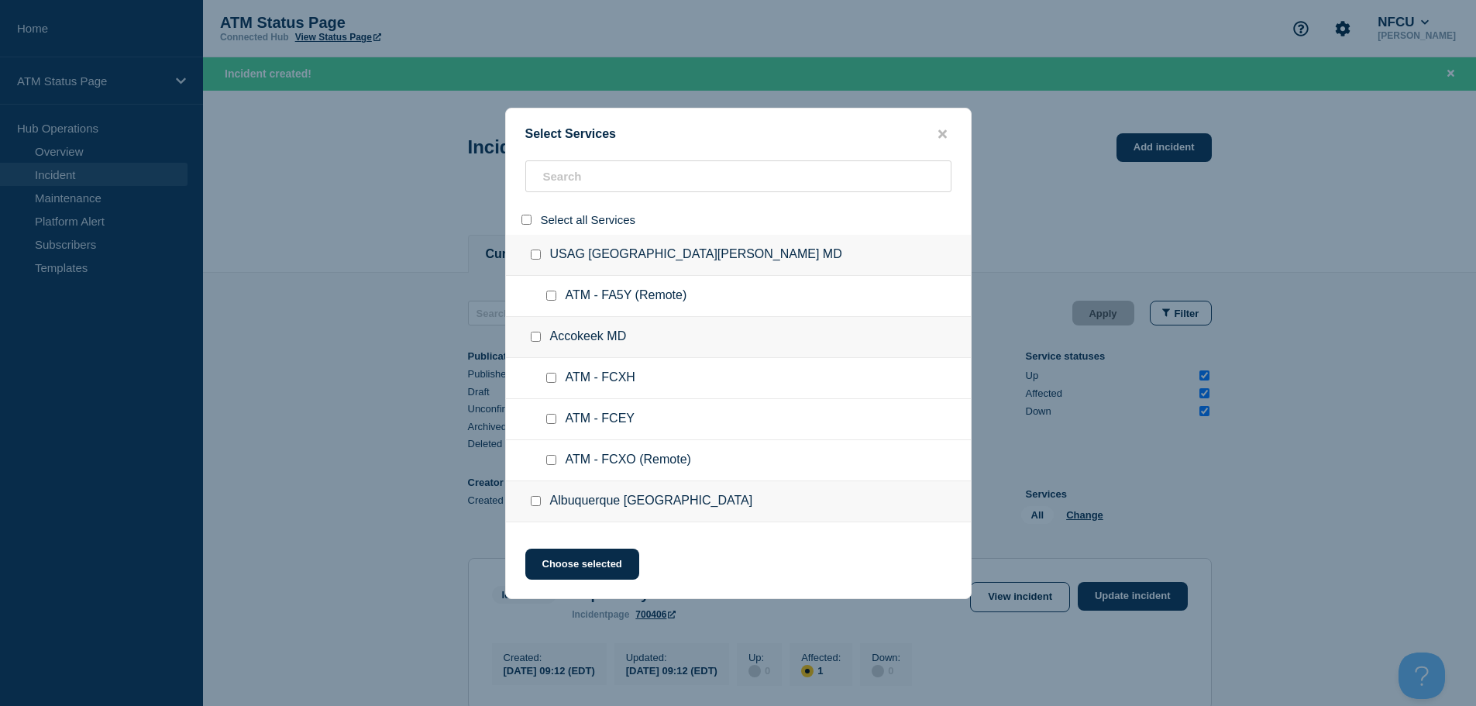
checkbox input "false"
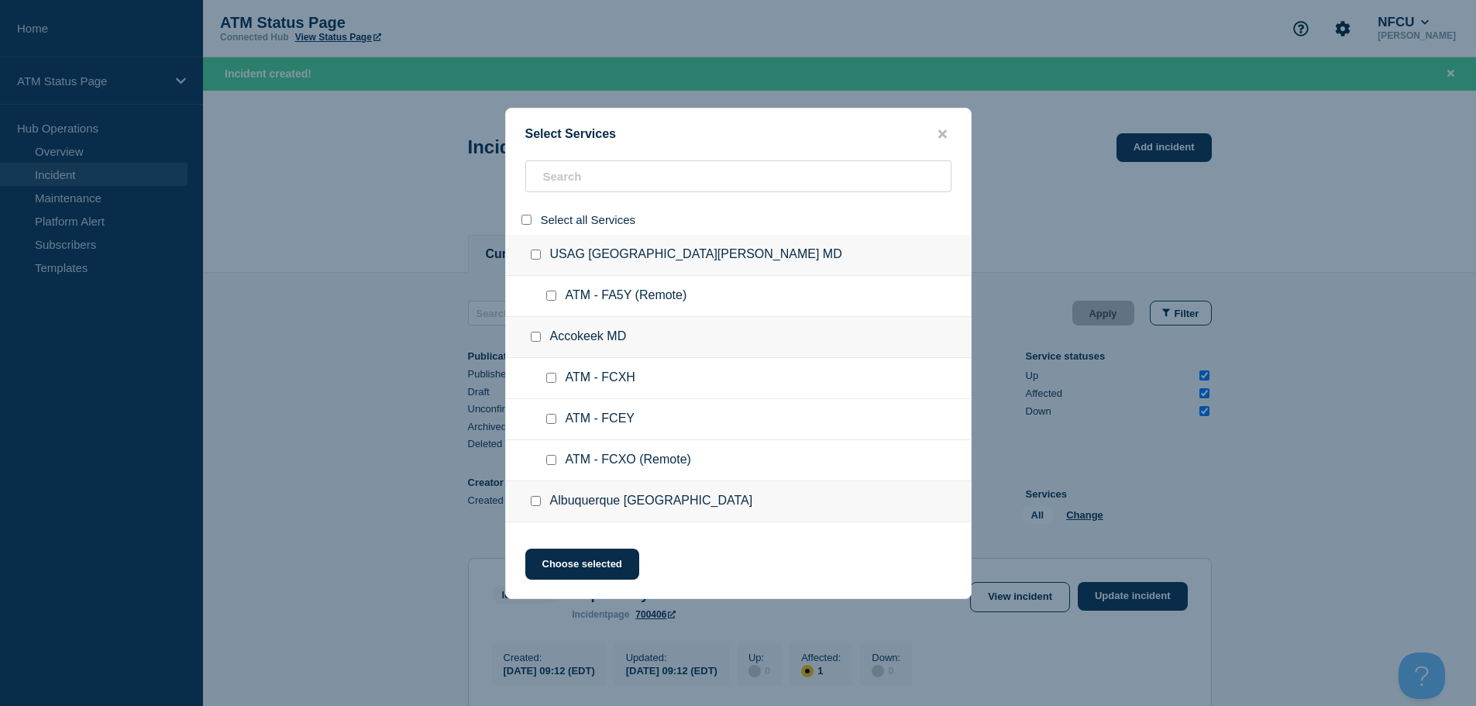
checkbox input "false"
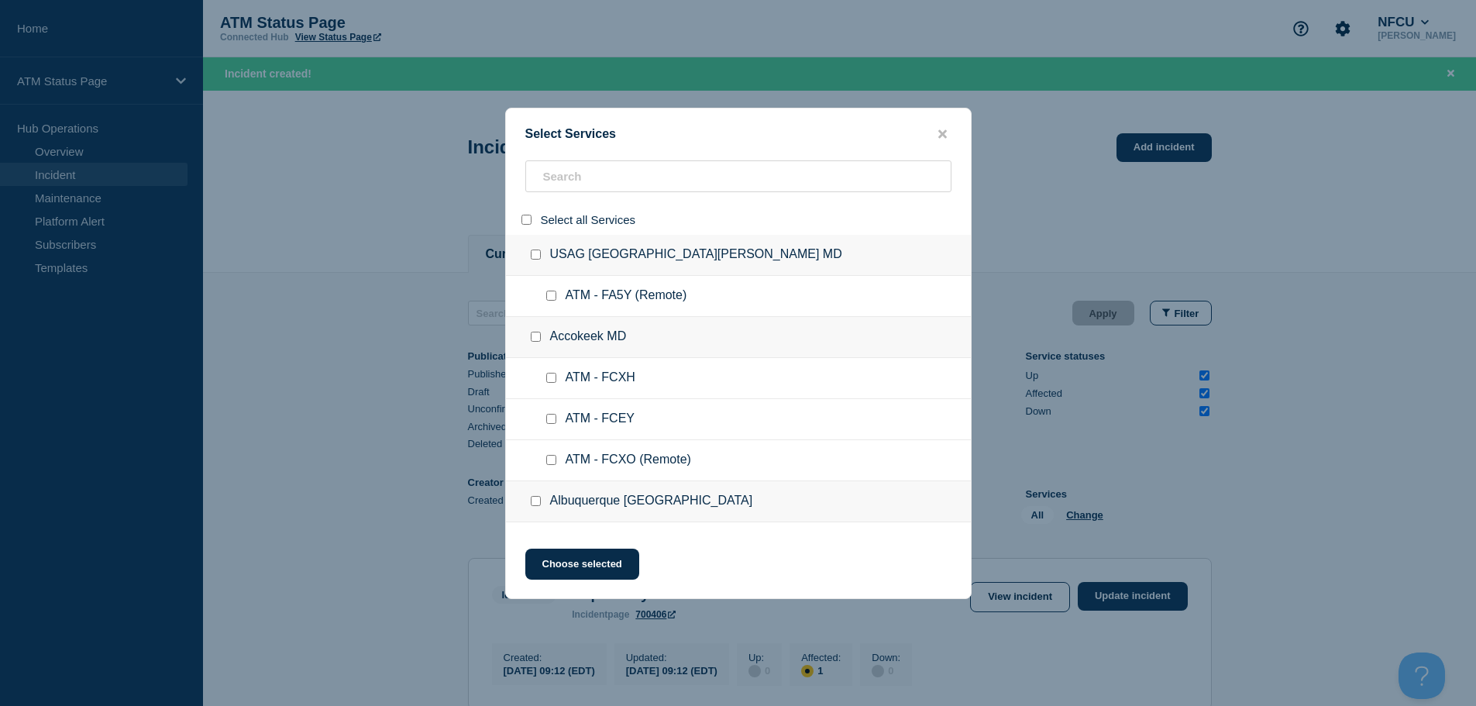
checkbox input "false"
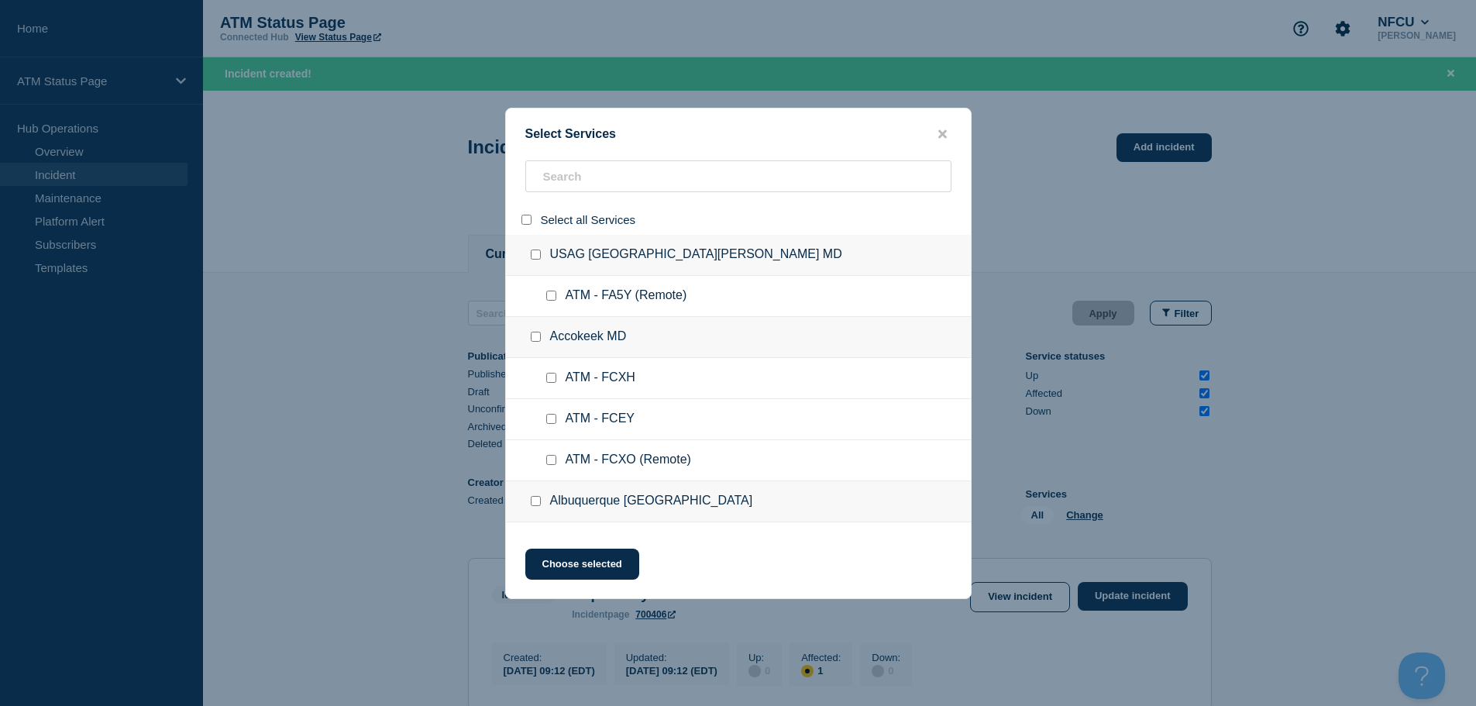
checkbox input "false"
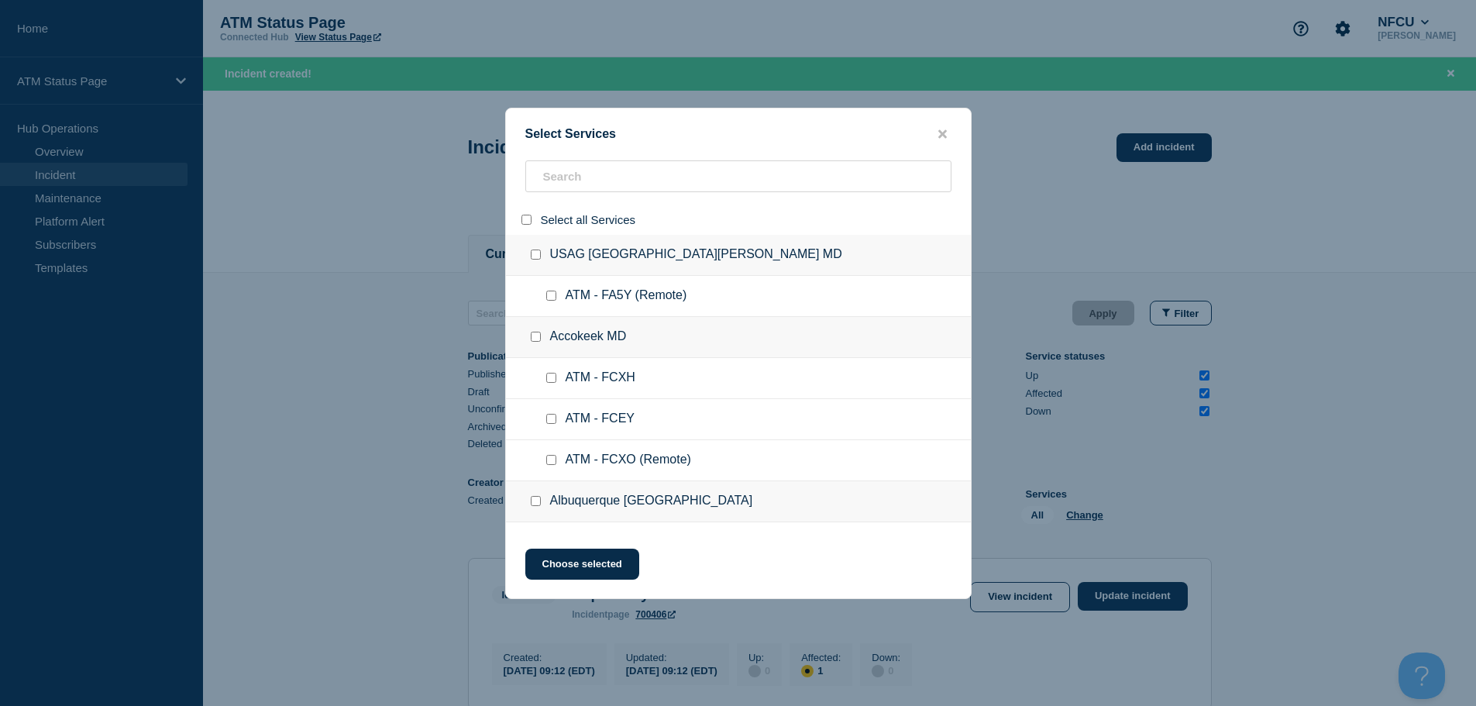
checkbox input "false"
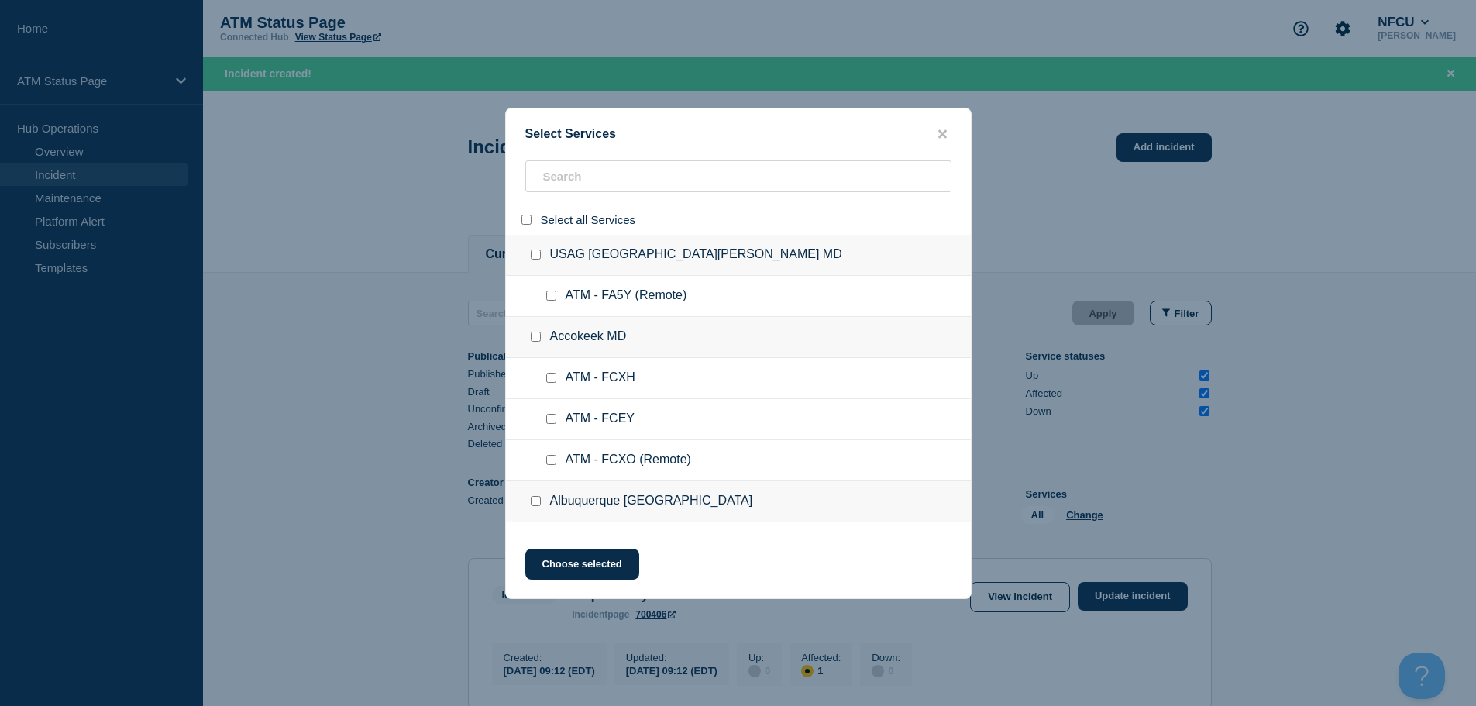
checkbox input "false"
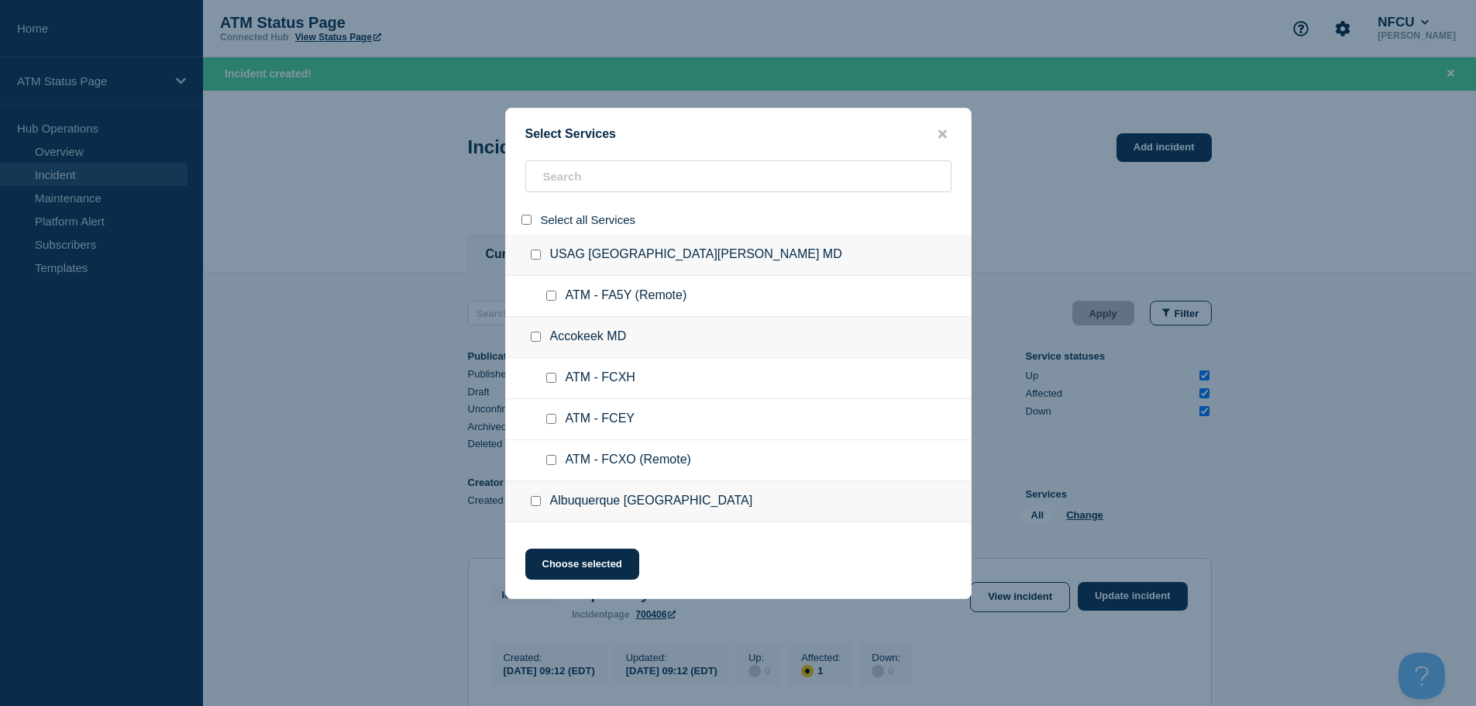
checkbox input "false"
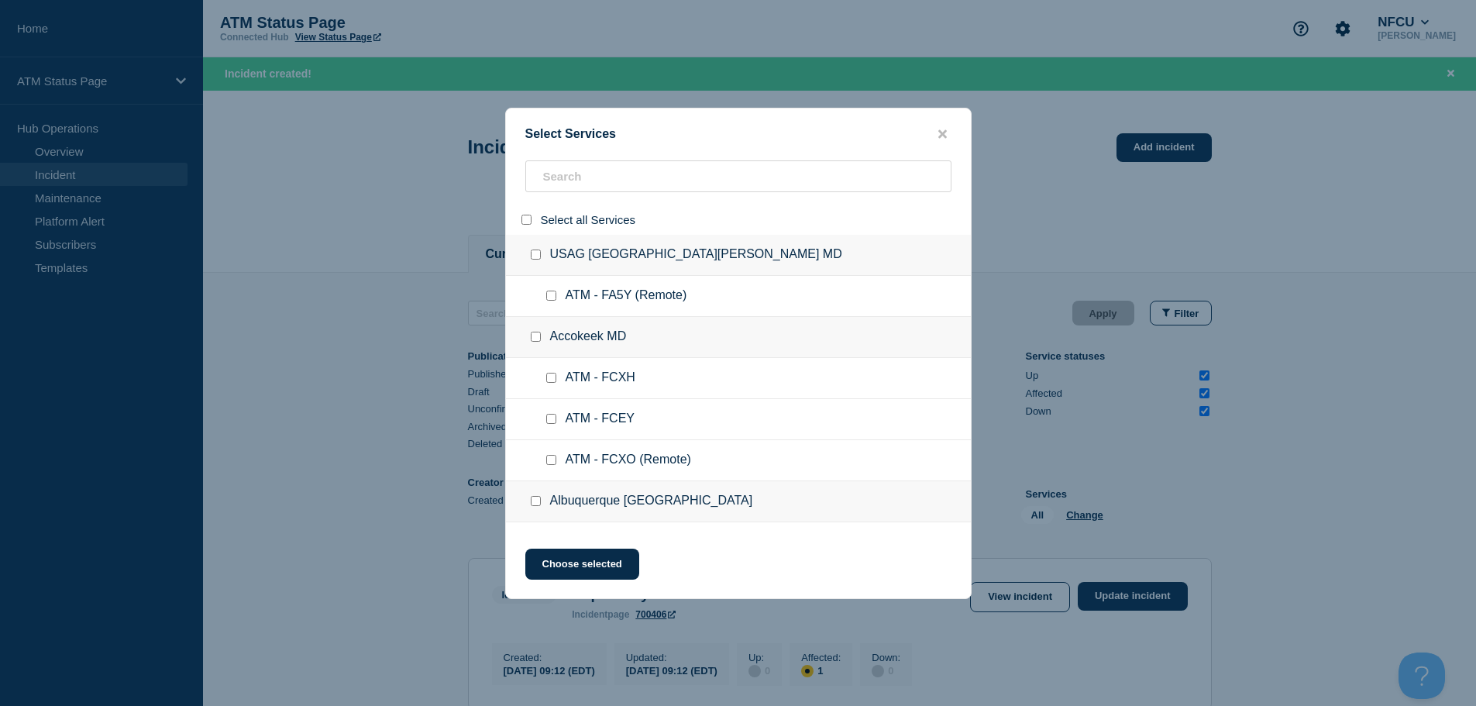
checkbox input "false"
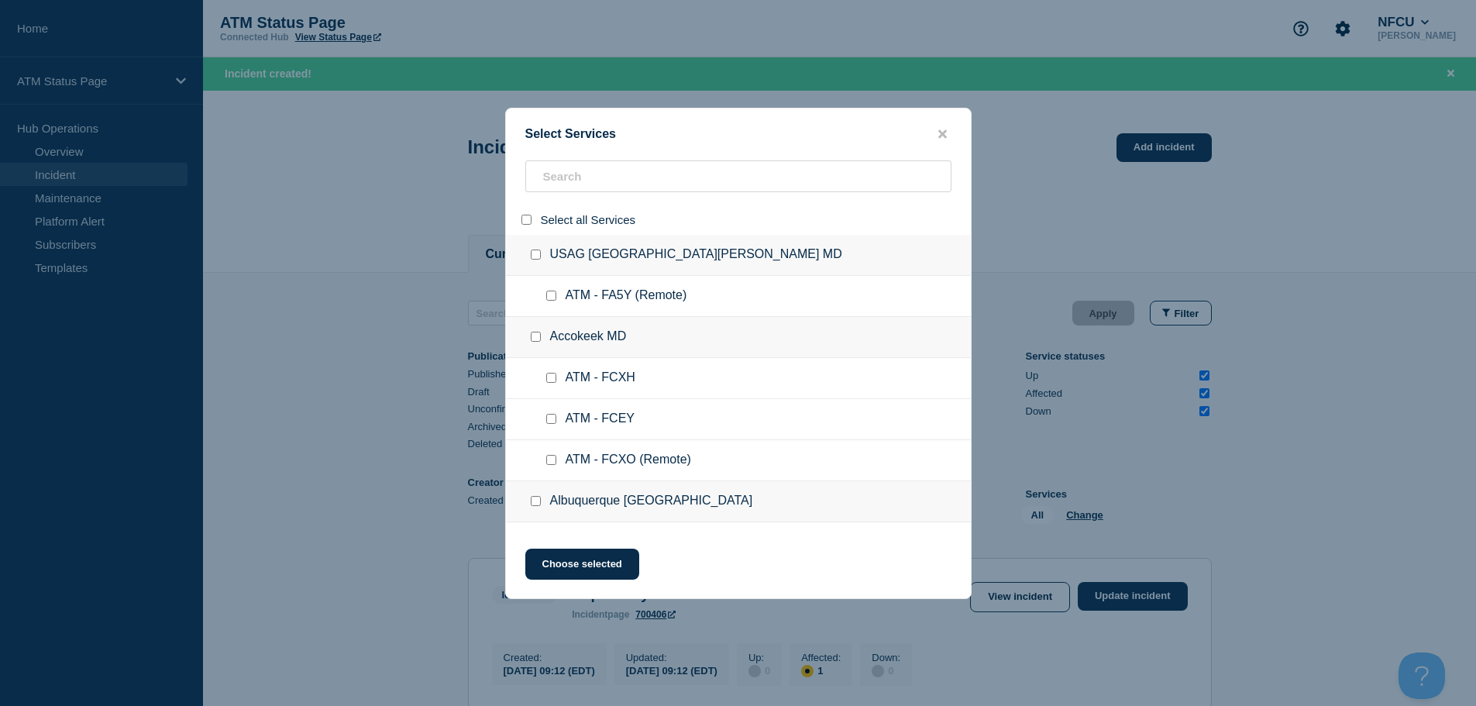
checkbox input "false"
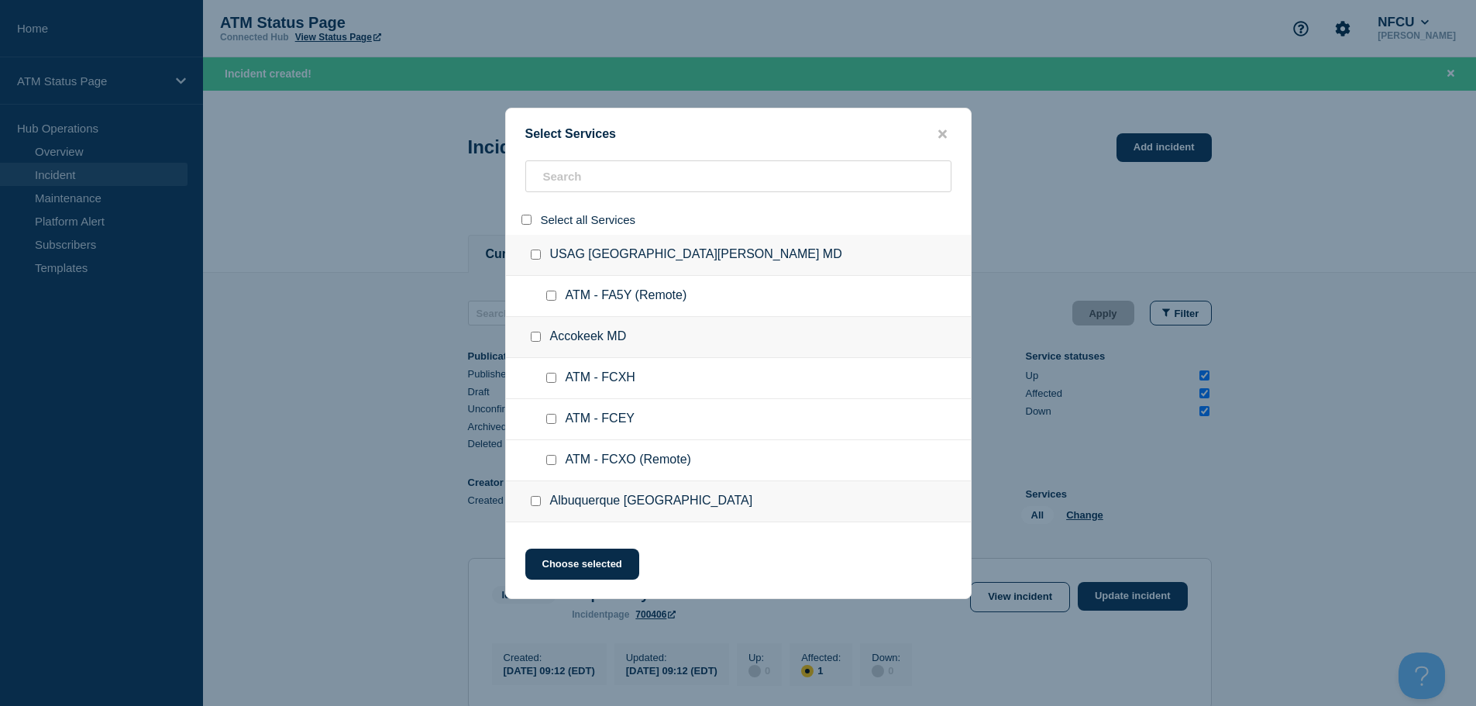
checkbox input "false"
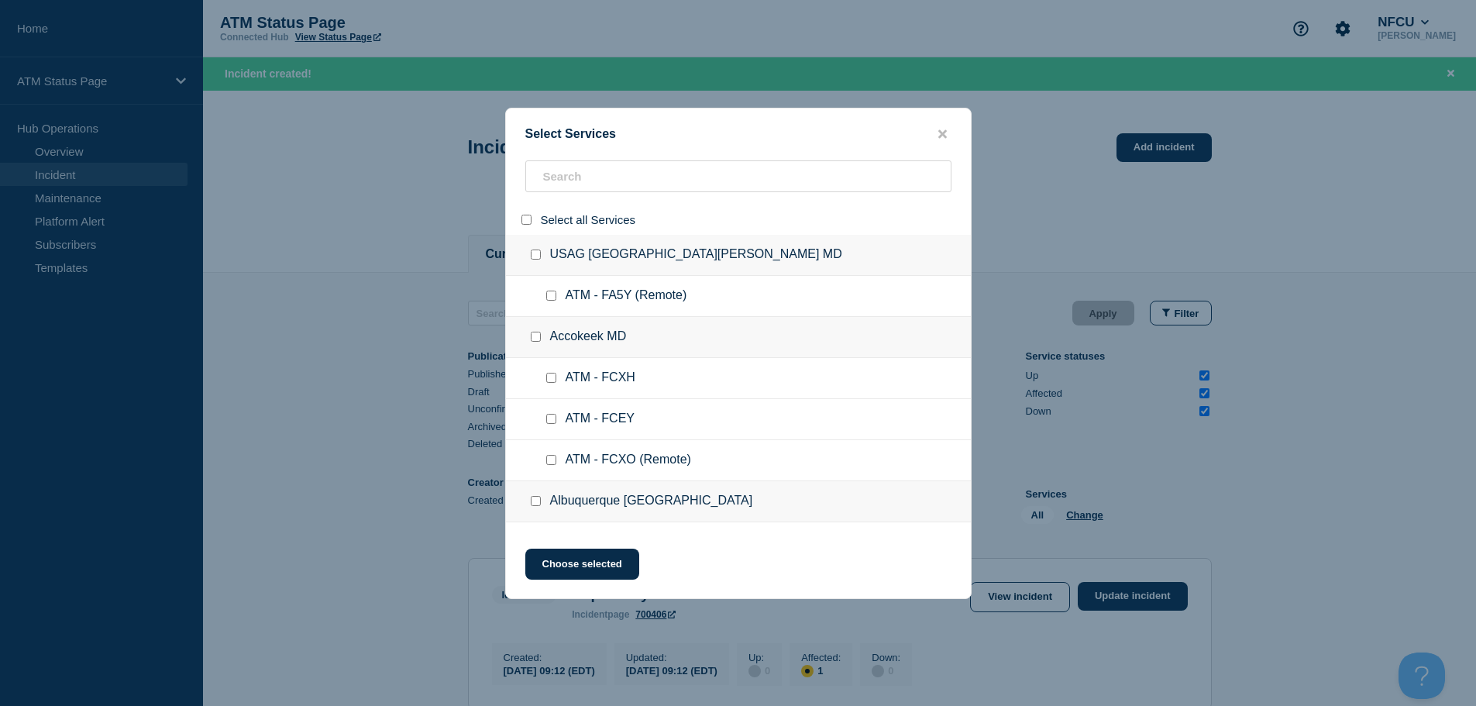
checkbox input "false"
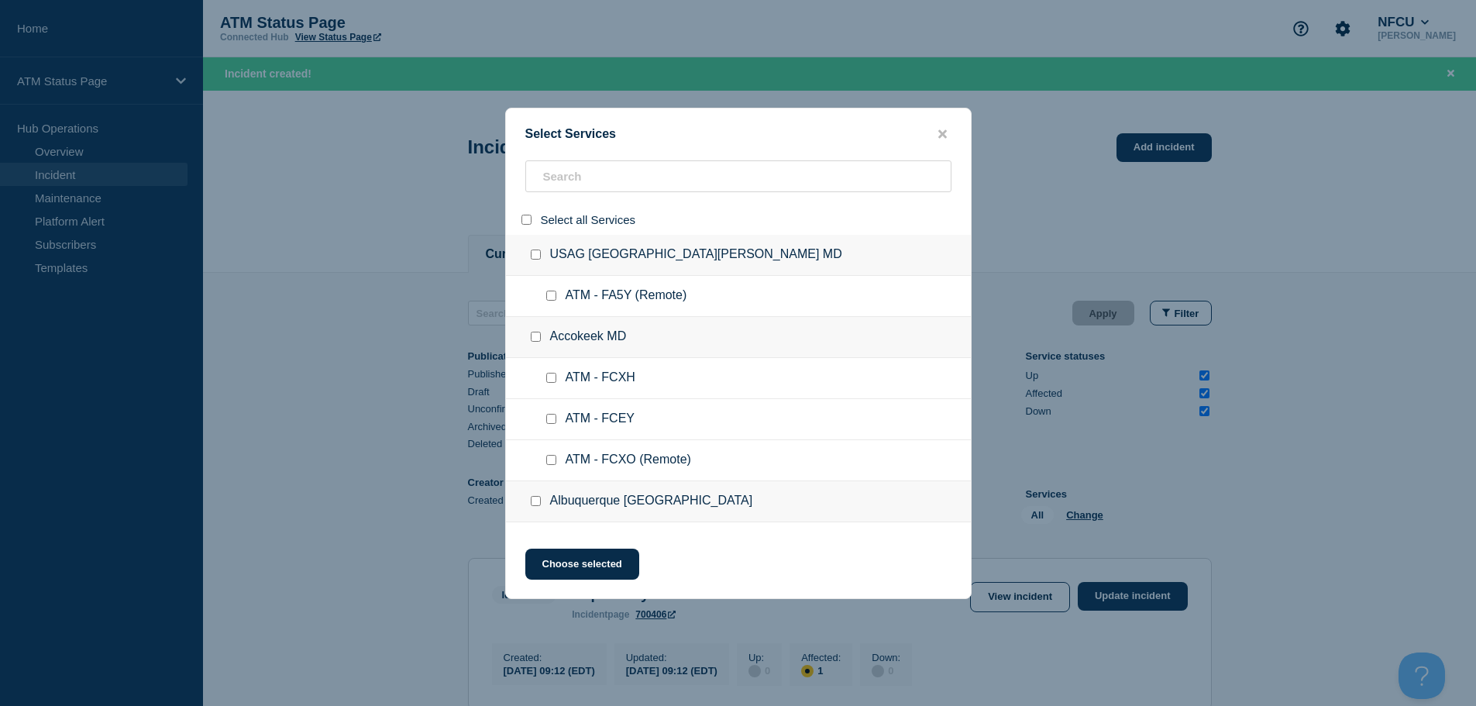
checkbox input "false"
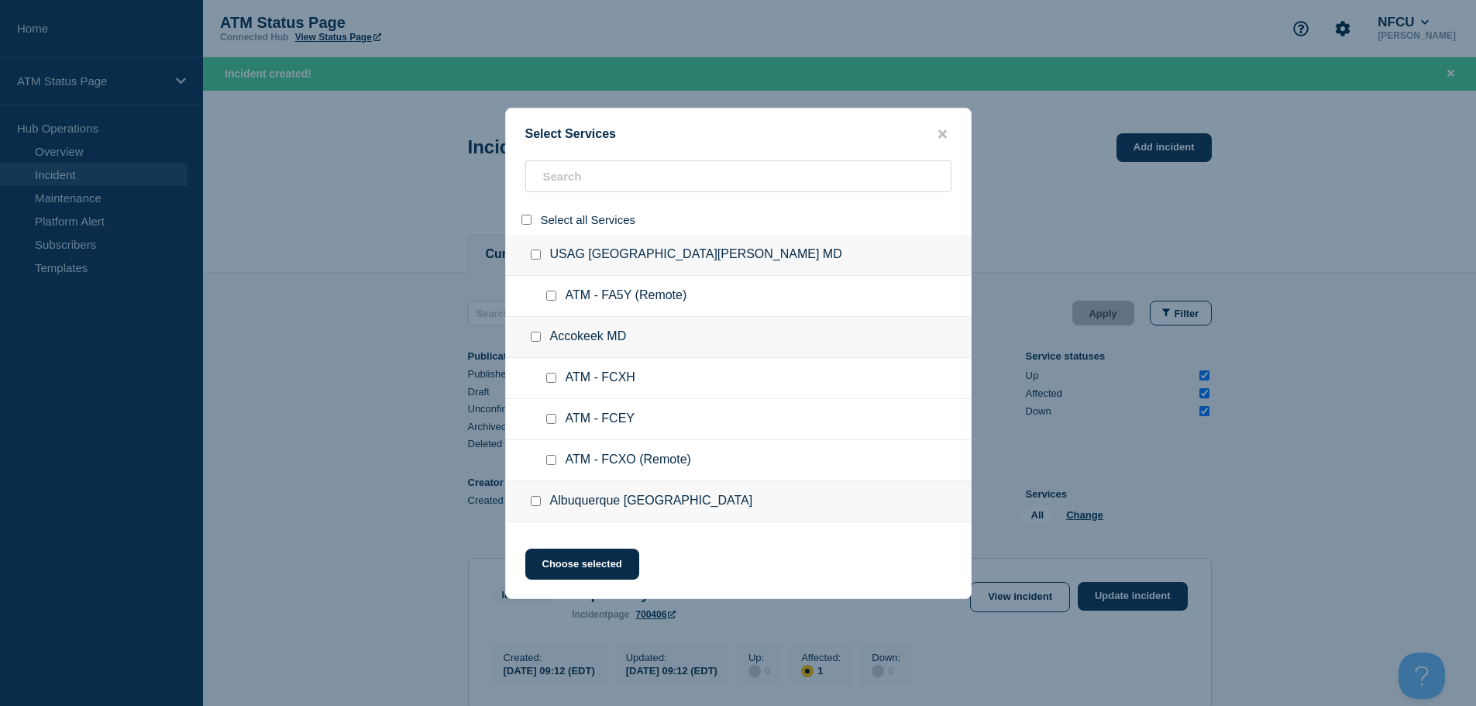
checkbox input "false"
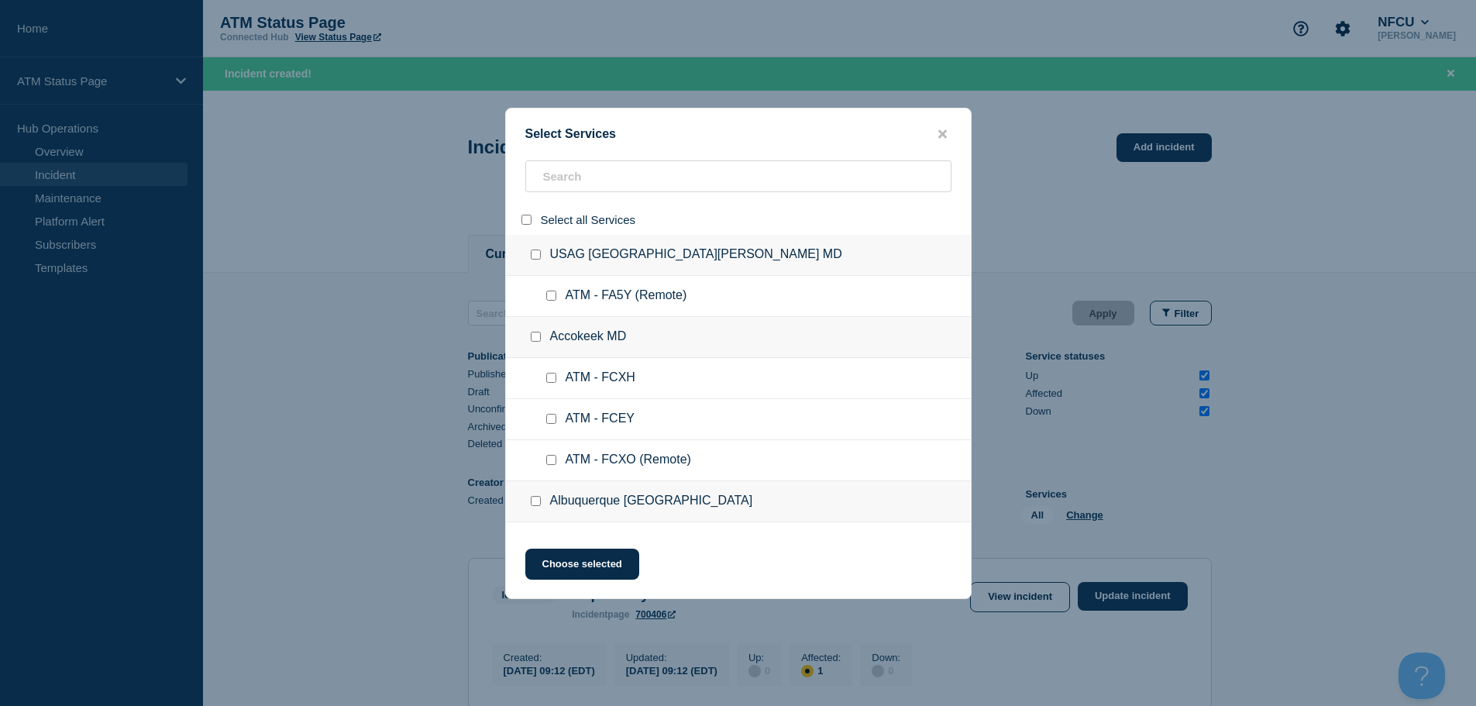
checkbox input "false"
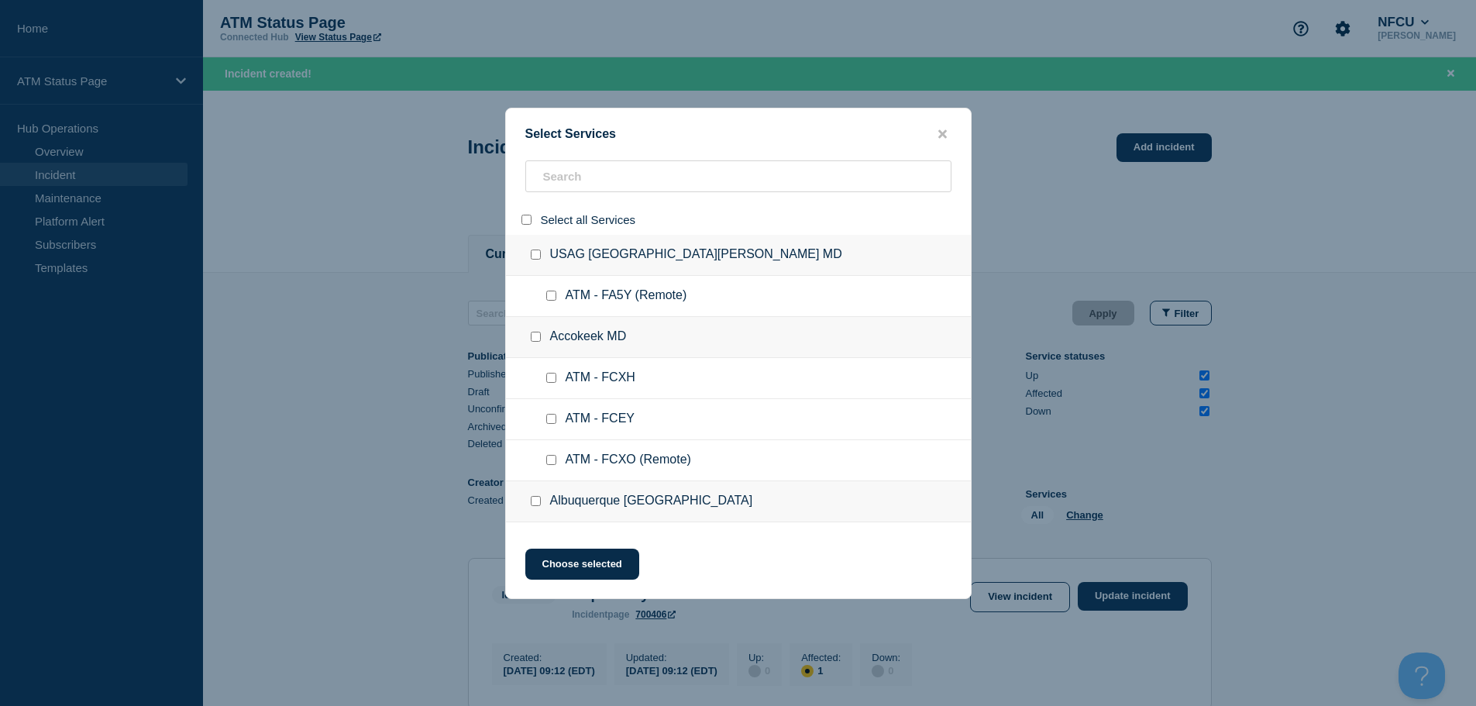
checkbox input "false"
click at [564, 169] on input "search" at bounding box center [738, 176] width 426 height 32
paste input "FCS3"
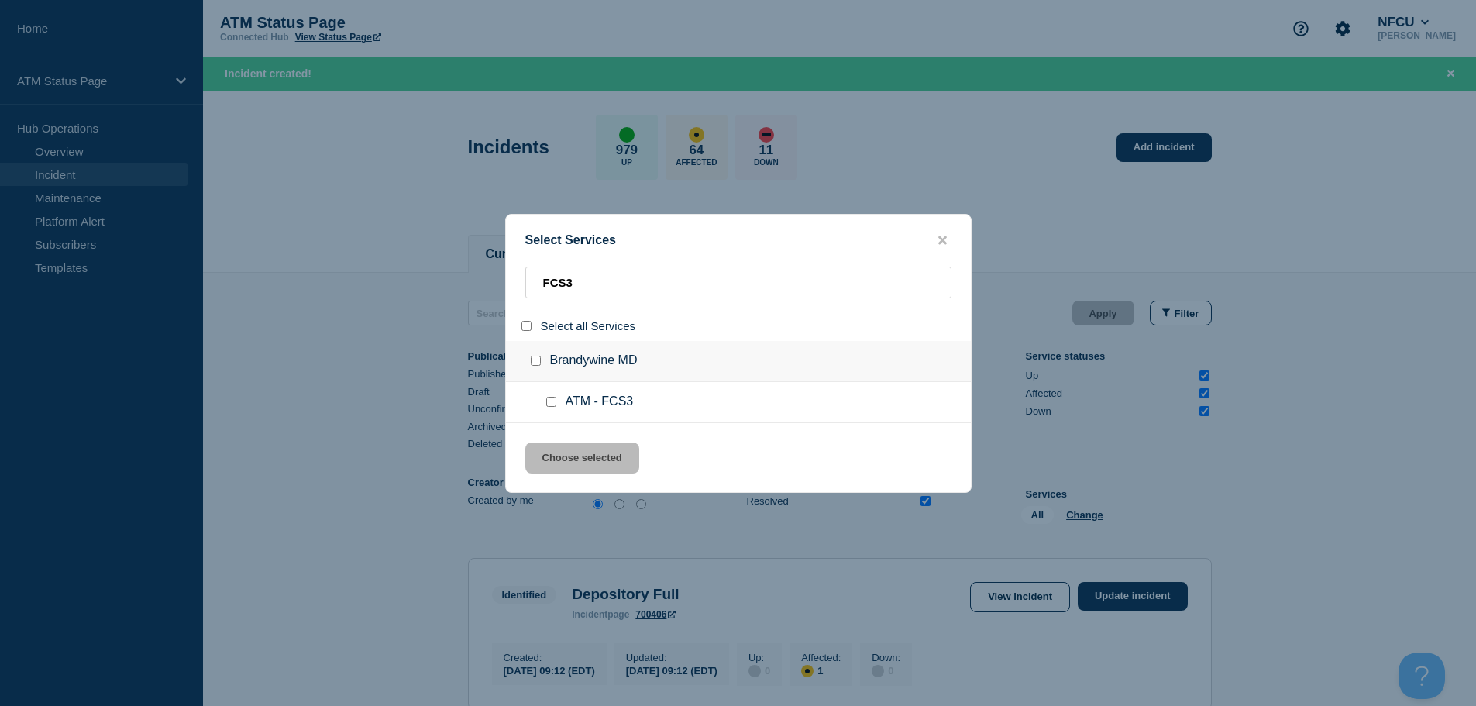
drag, startPoint x: 560, startPoint y: 396, endPoint x: 552, endPoint y: 399, distance: 9.1
click at [558, 396] on div at bounding box center [554, 401] width 22 height 15
click at [552, 399] on input "service: ATM - FCS3" at bounding box center [551, 402] width 10 height 10
click at [583, 461] on button "Choose selected" at bounding box center [582, 457] width 114 height 31
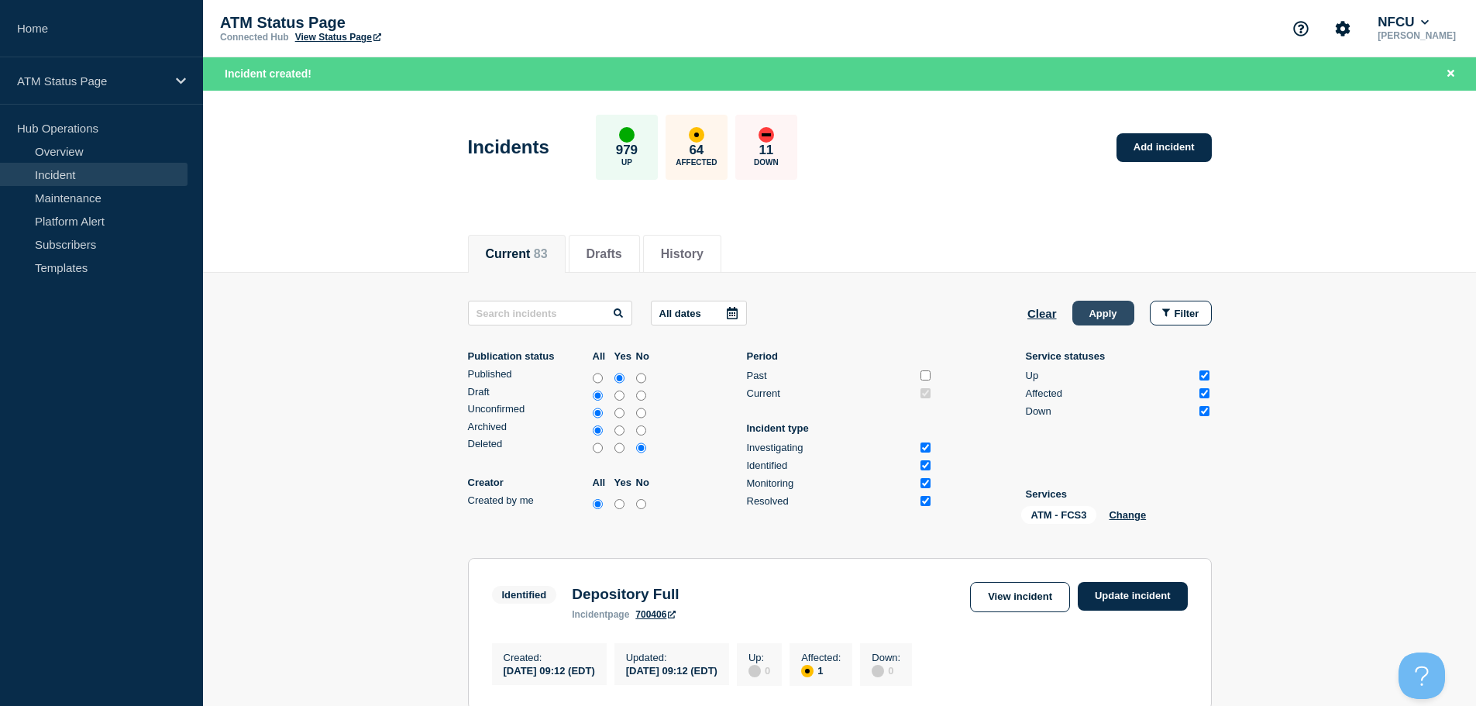
click at [1113, 312] on button "Apply" at bounding box center [1103, 313] width 62 height 25
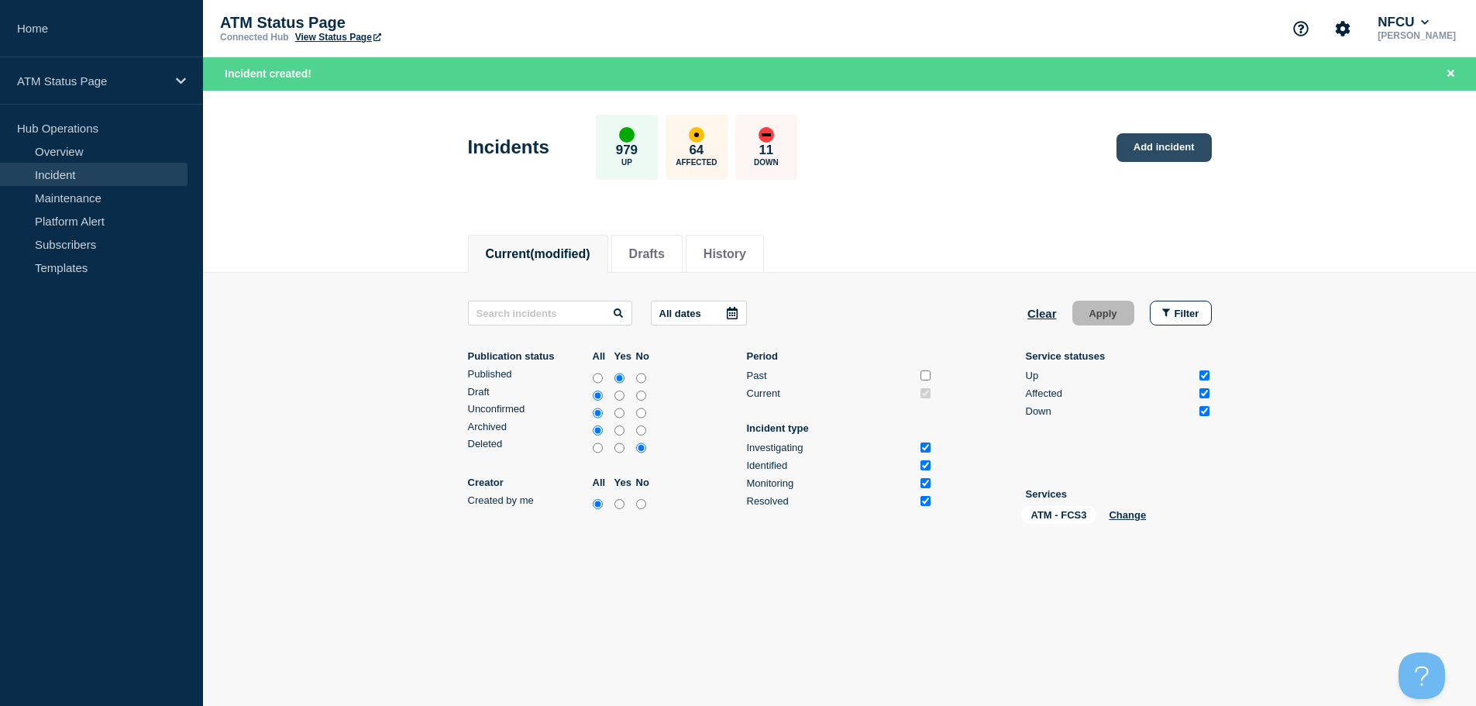
click at [1167, 147] on link "Add incident" at bounding box center [1163, 147] width 95 height 29
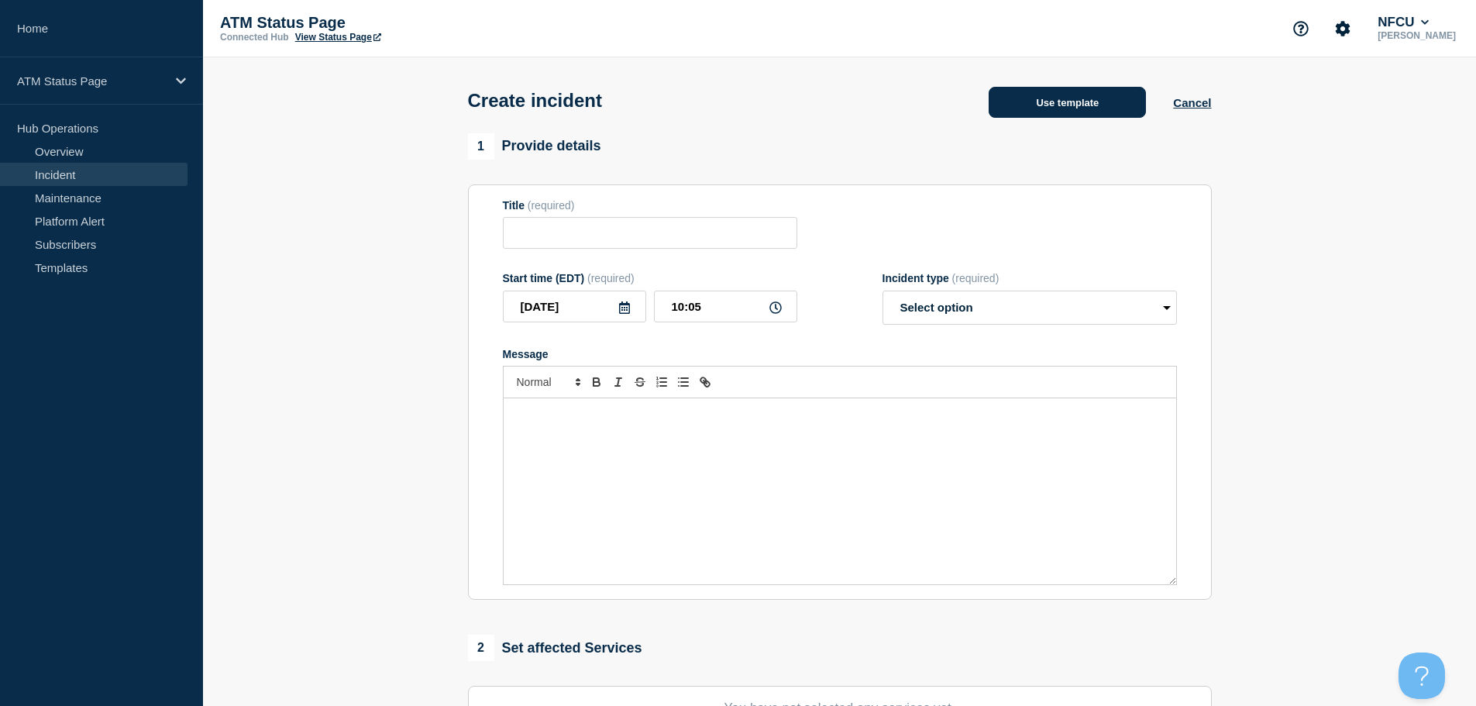
click at [1071, 96] on button "Use template" at bounding box center [1067, 102] width 157 height 31
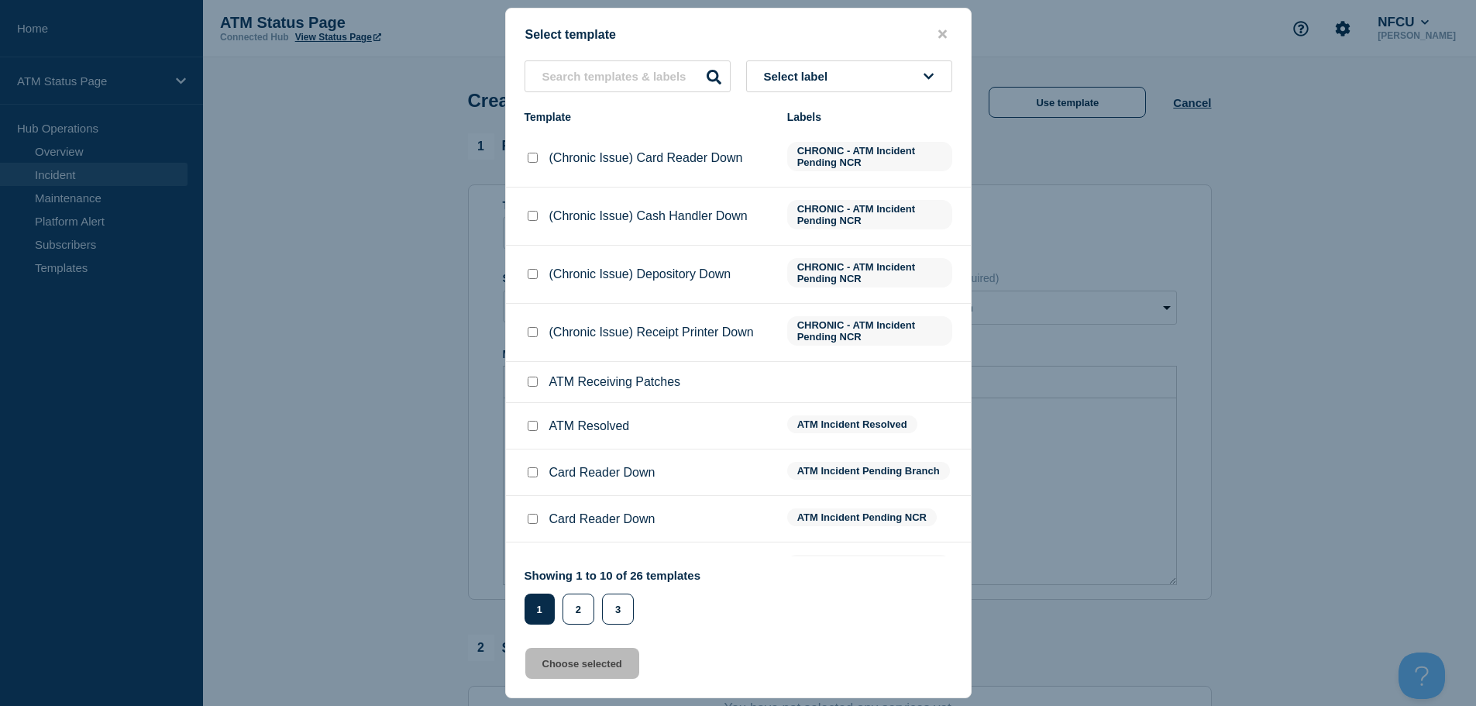
click at [875, 77] on button "Select label" at bounding box center [849, 76] width 206 height 32
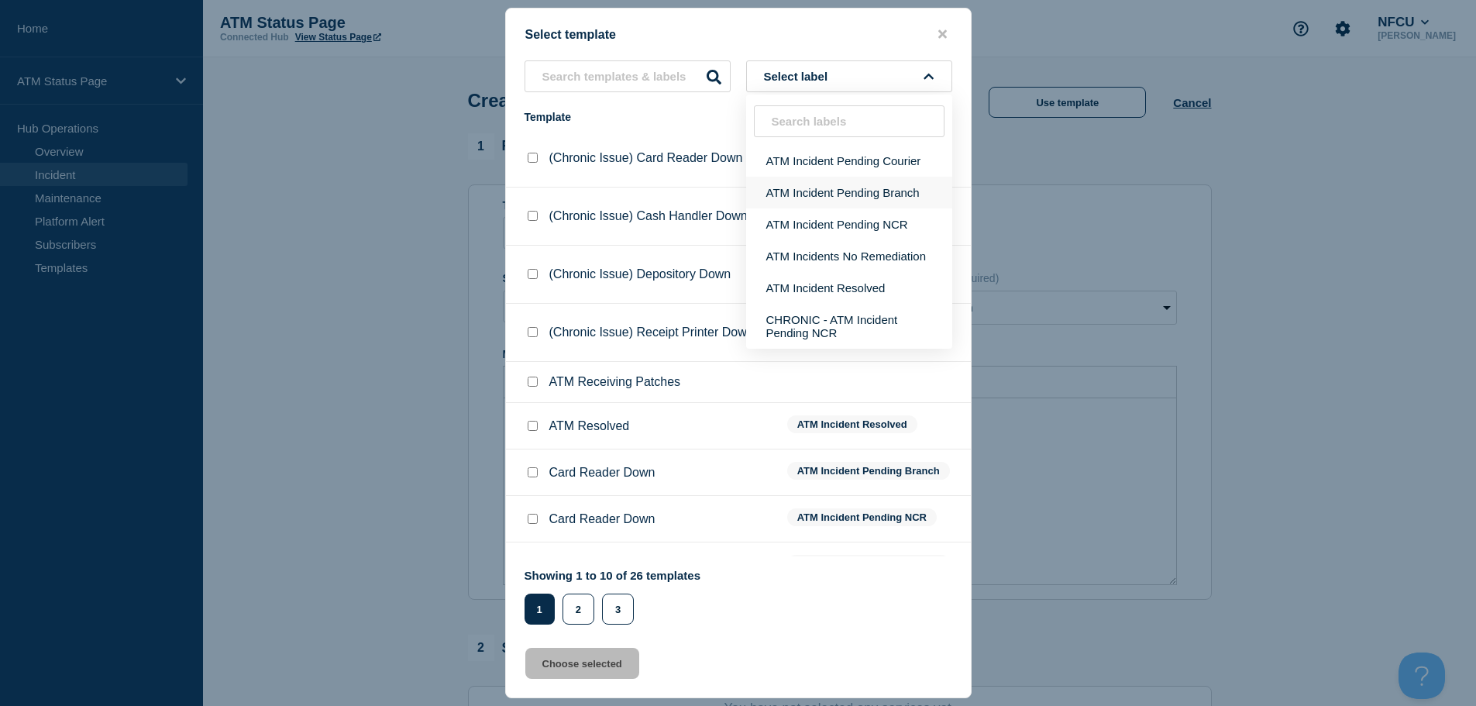
click at [861, 194] on button "ATM Incident Pending Branch" at bounding box center [849, 193] width 206 height 32
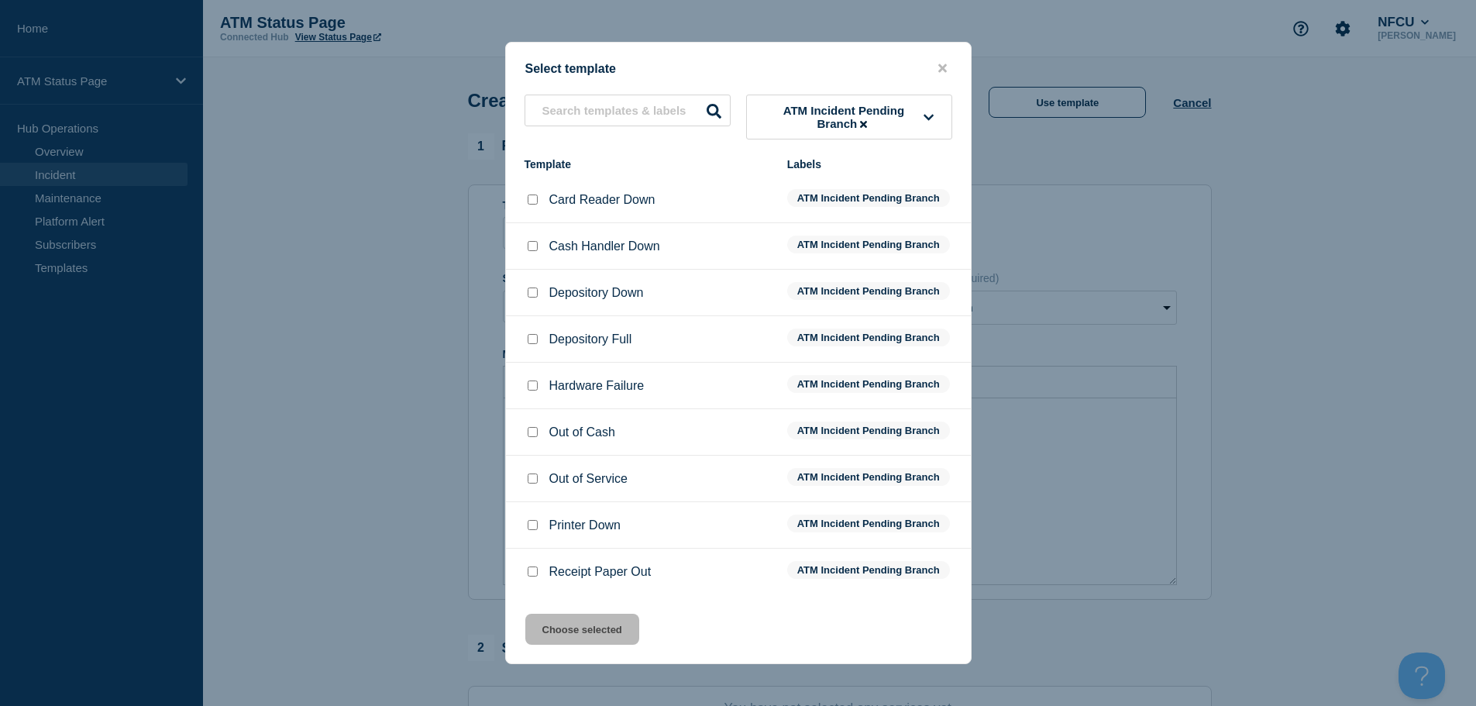
click at [530, 291] on input "Depository Down checkbox" at bounding box center [533, 292] width 10 height 10
click at [564, 625] on button "Choose selected" at bounding box center [582, 629] width 114 height 31
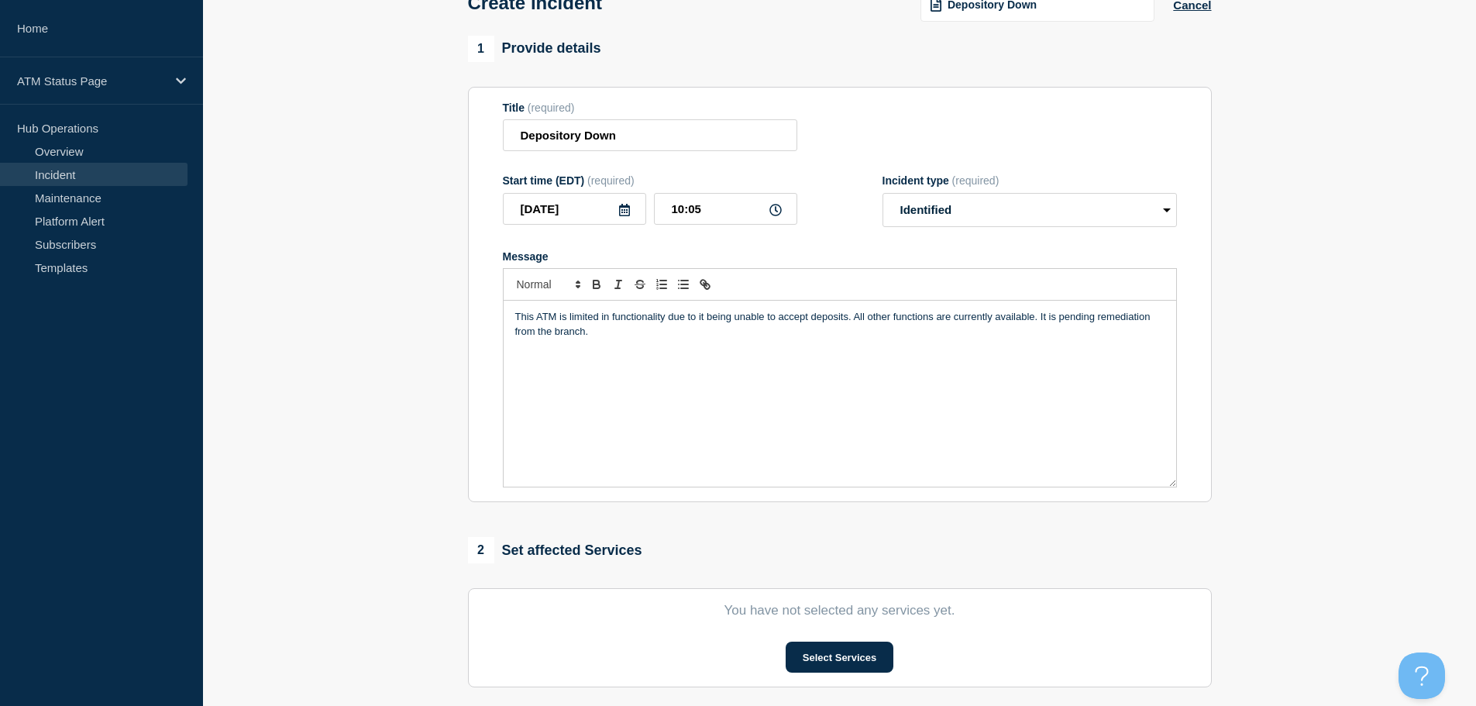
scroll to position [310, 0]
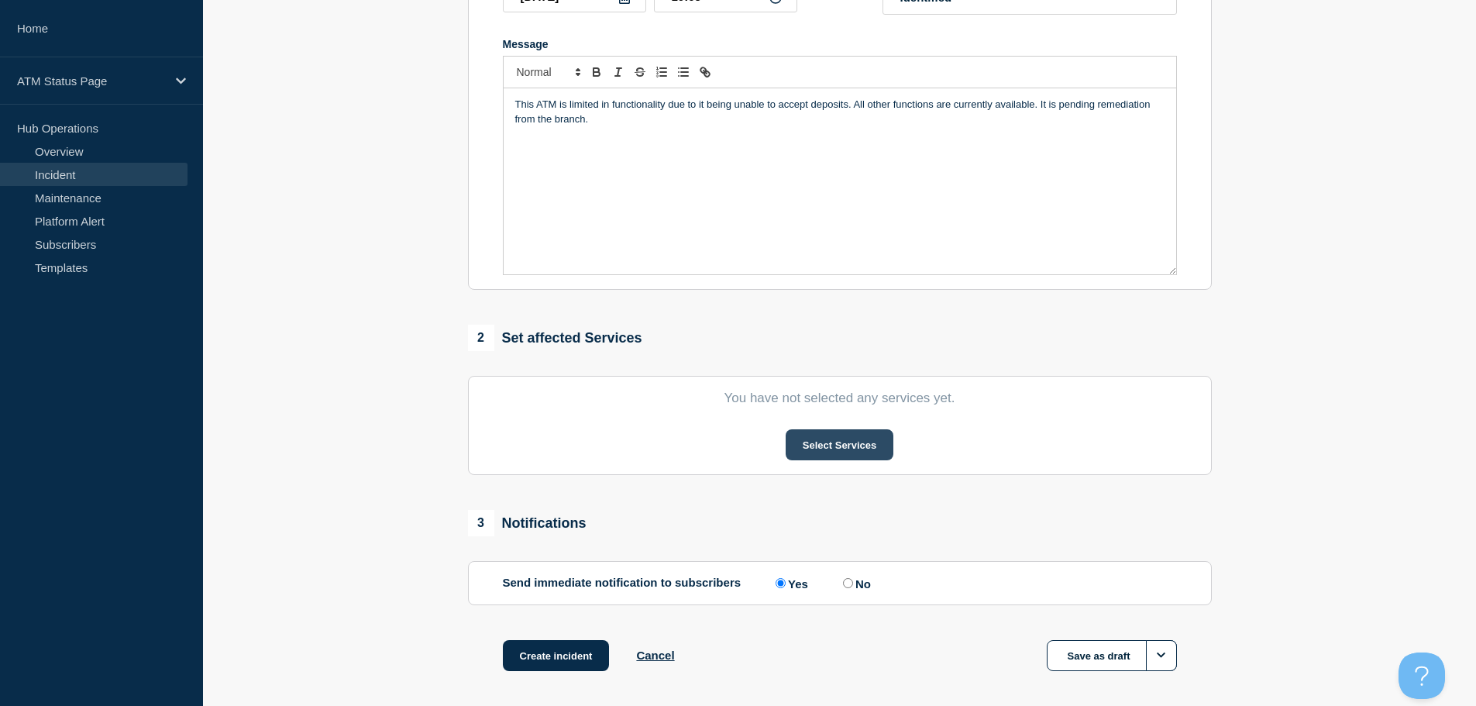
click at [800, 450] on button "Select Services" at bounding box center [840, 444] width 108 height 31
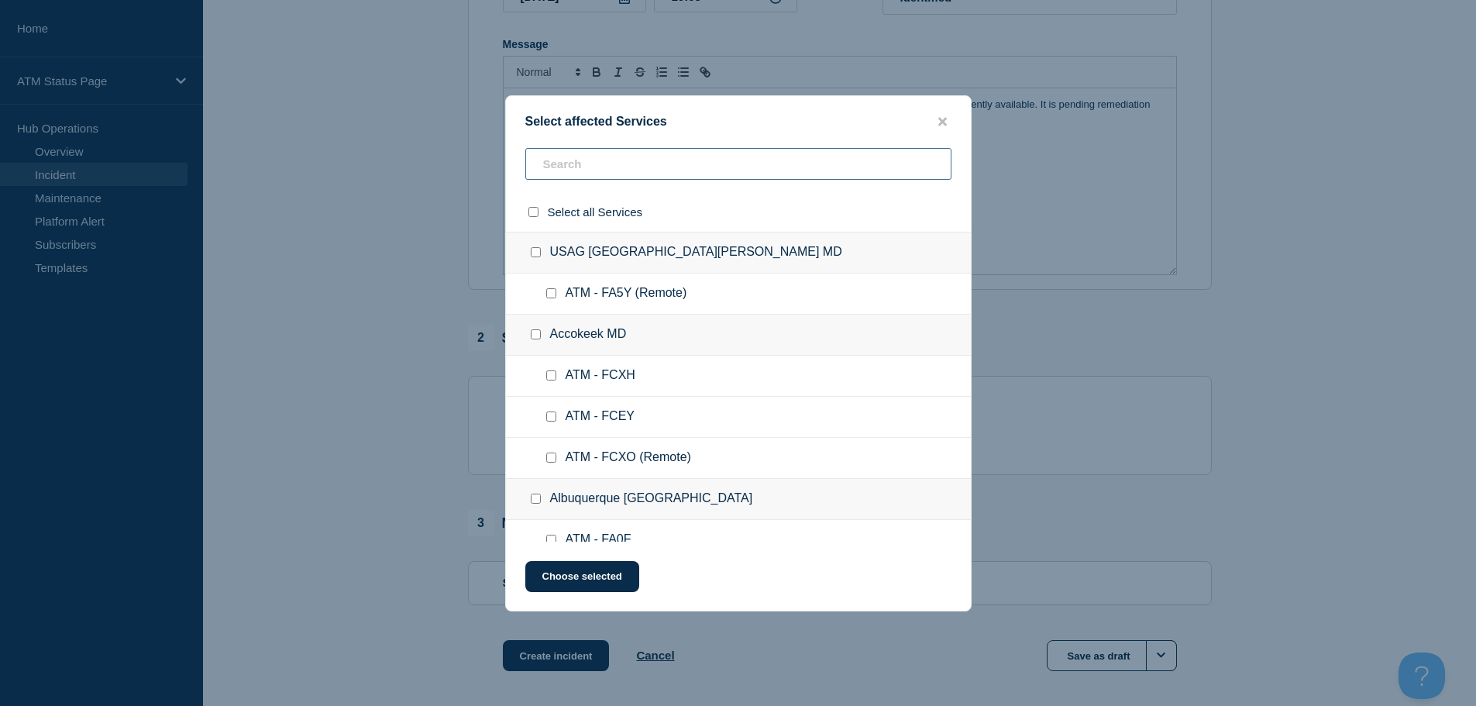
click at [598, 156] on input "text" at bounding box center [738, 164] width 426 height 32
paste input "FCS3"
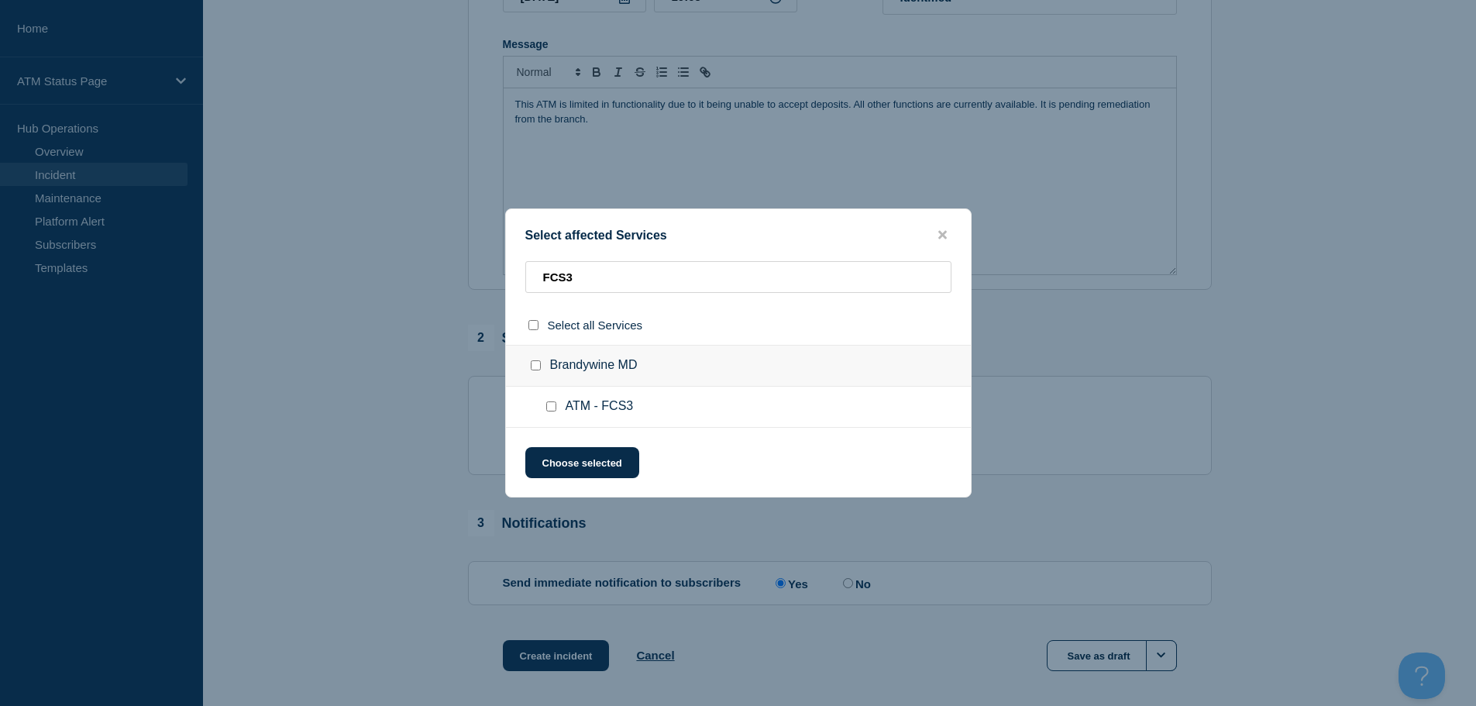
click at [551, 411] on input "ATM - FCS3 checkbox" at bounding box center [551, 406] width 10 height 10
click at [592, 474] on button "Choose selected" at bounding box center [582, 462] width 114 height 31
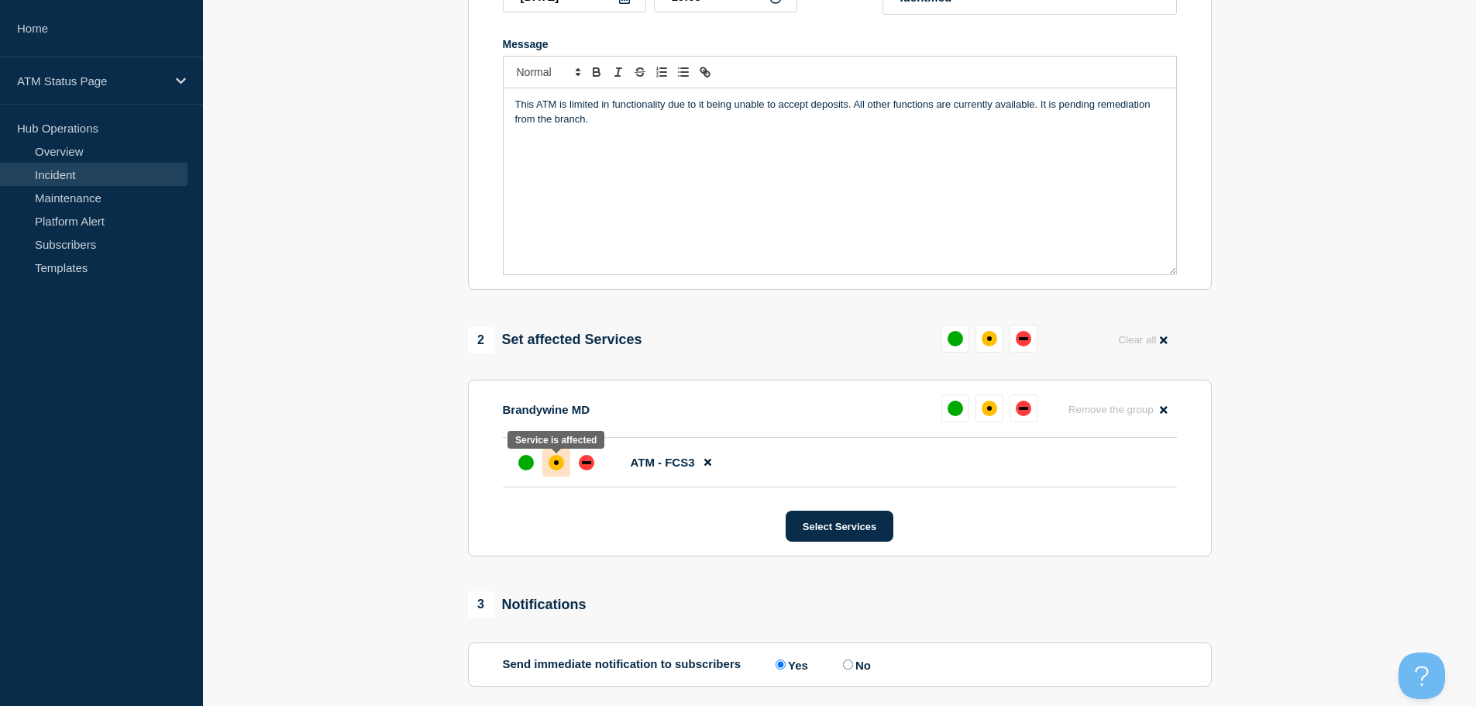
click at [559, 468] on div "affected" at bounding box center [555, 462] width 15 height 15
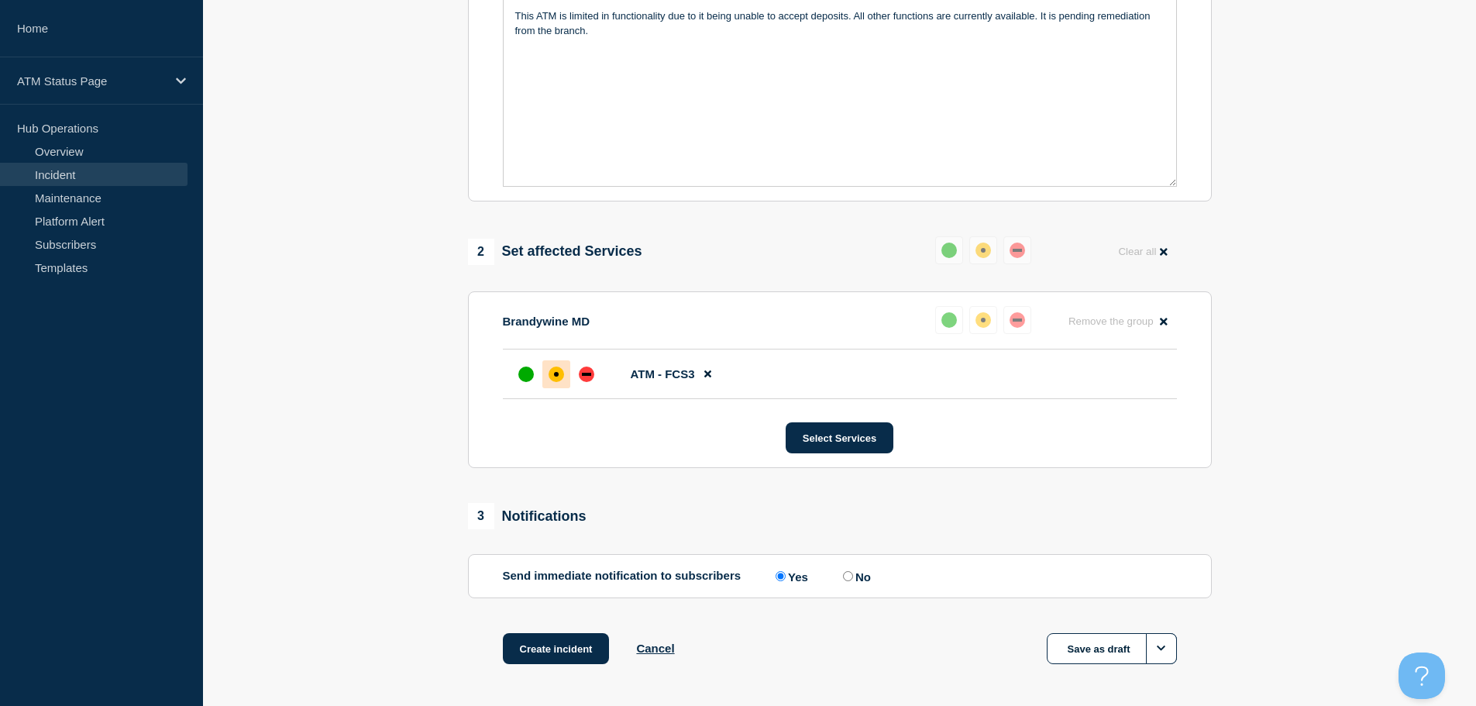
scroll to position [461, 0]
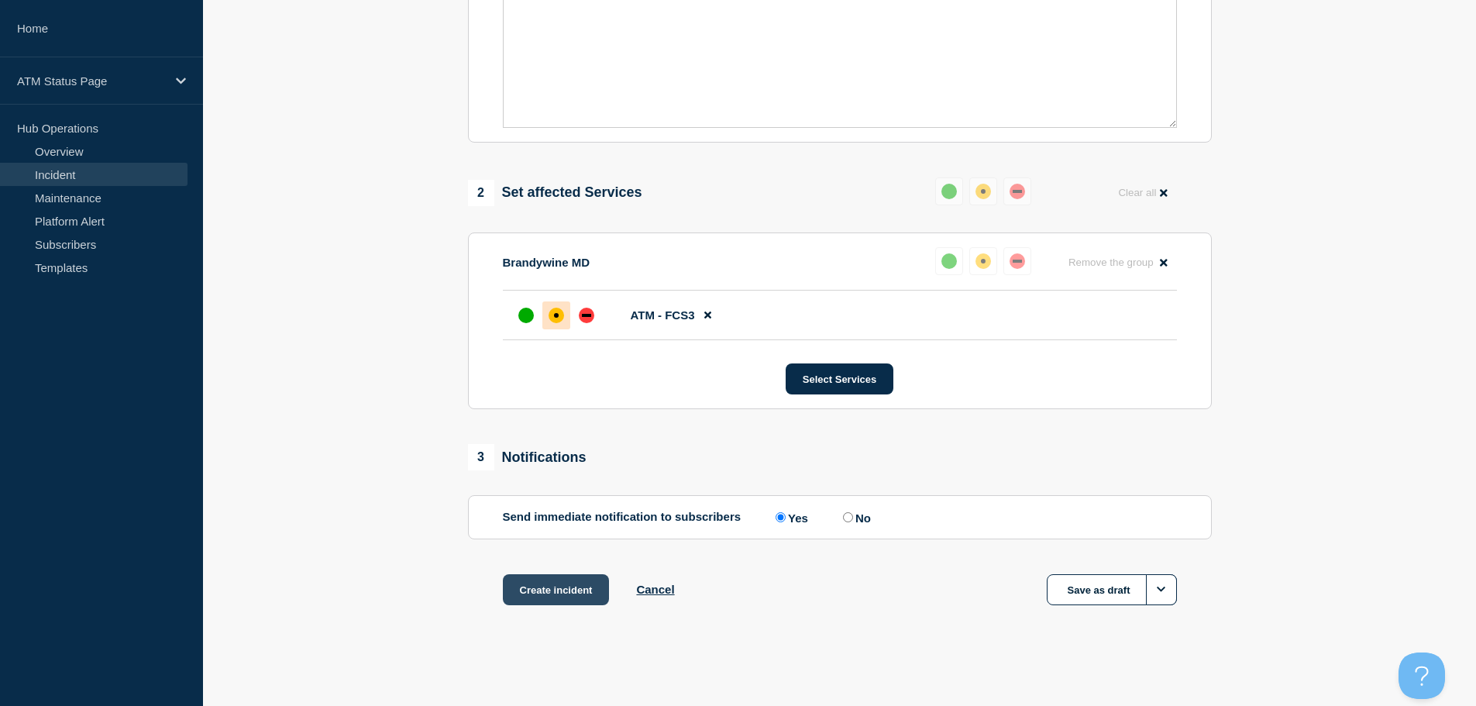
click at [552, 591] on button "Create incident" at bounding box center [556, 589] width 107 height 31
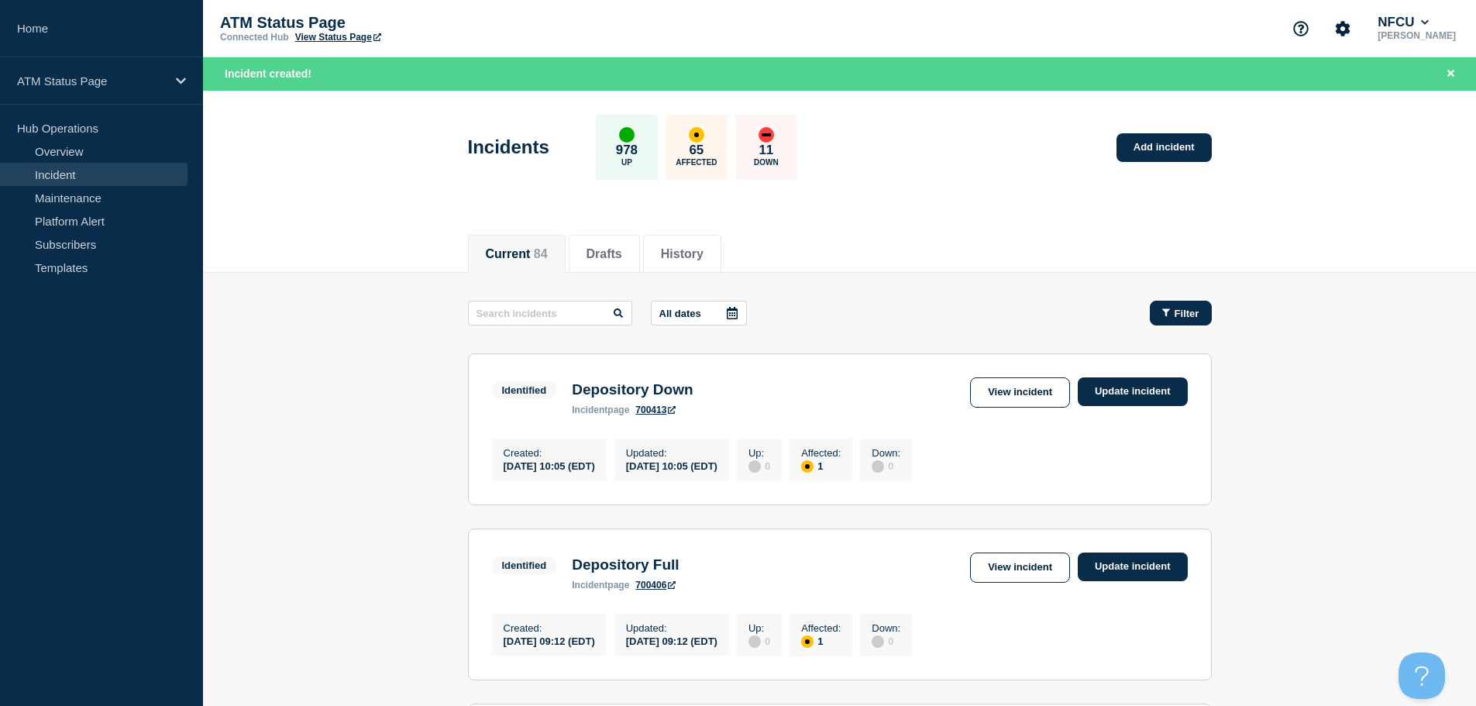
click at [1181, 315] on span "Filter" at bounding box center [1186, 314] width 25 height 12
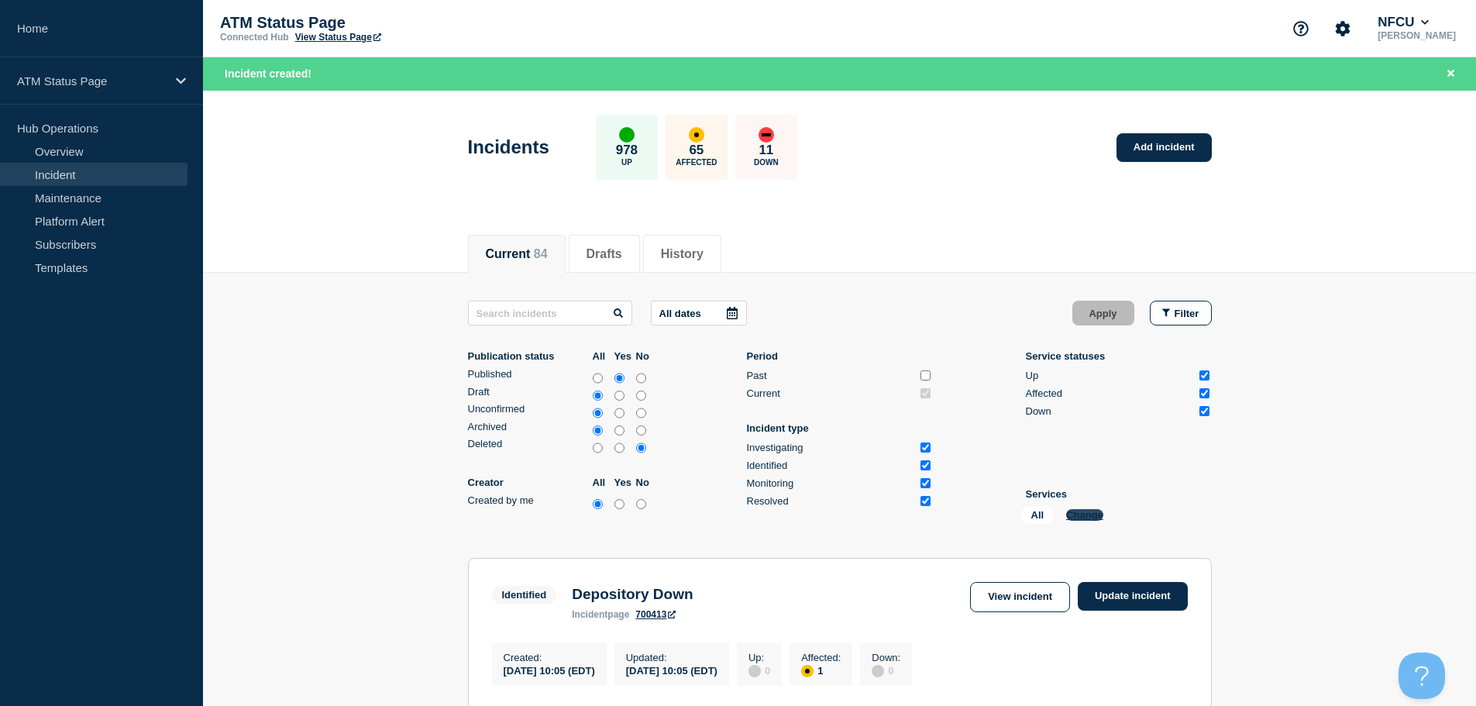
click at [1091, 518] on button "Change" at bounding box center [1084, 515] width 37 height 12
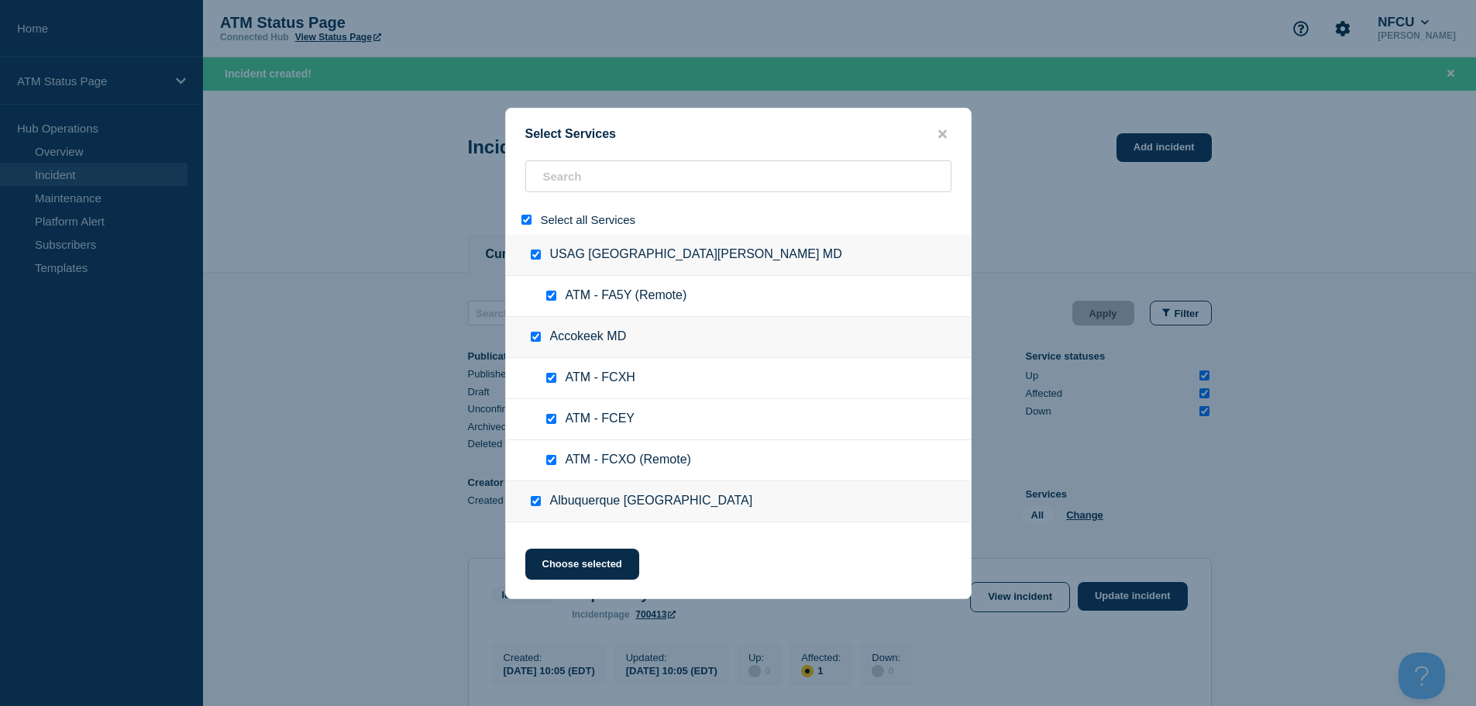
click at [531, 227] on div at bounding box center [529, 219] width 22 height 15
click at [521, 220] on input "select all" at bounding box center [526, 220] width 10 height 10
click at [566, 180] on input "search" at bounding box center [738, 176] width 426 height 32
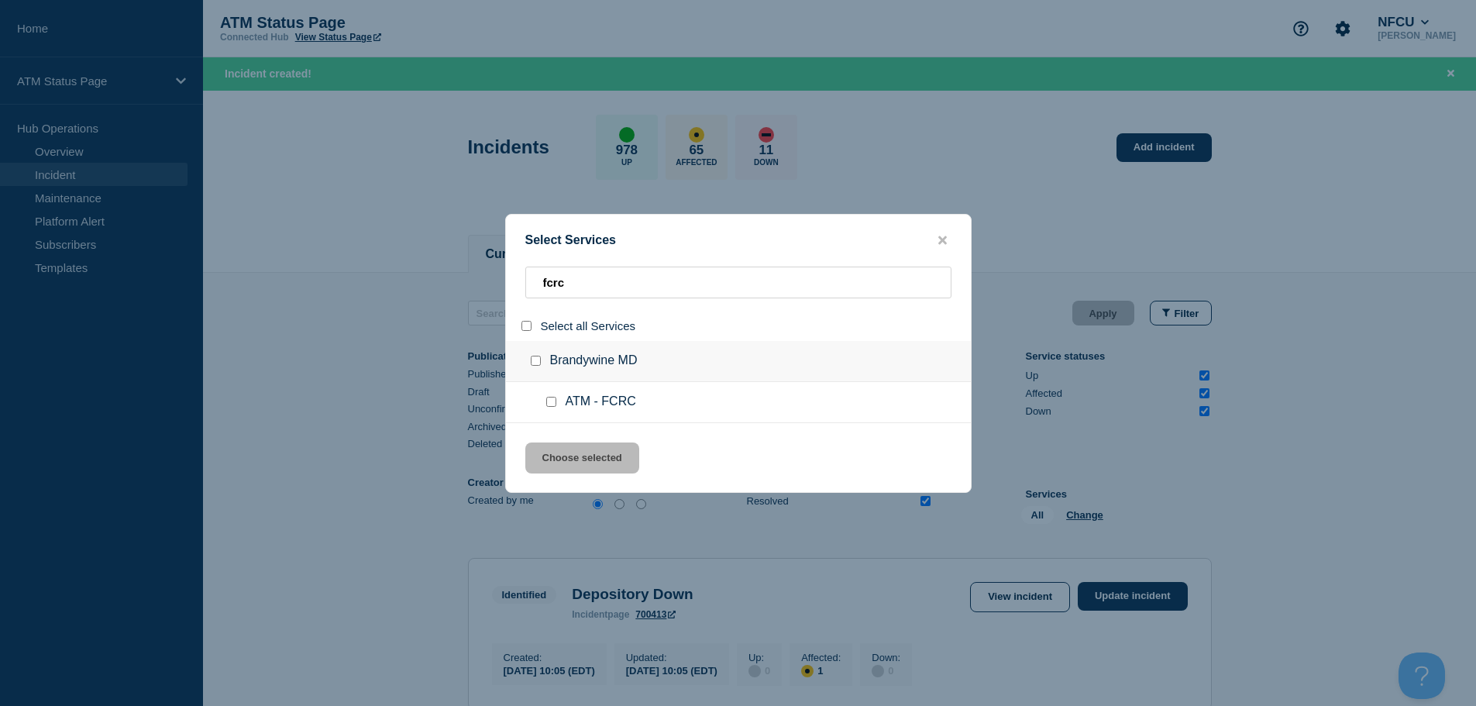
click at [552, 407] on input "service: ATM - FCRC" at bounding box center [551, 402] width 10 height 10
click at [564, 456] on button "Choose selected" at bounding box center [582, 457] width 114 height 31
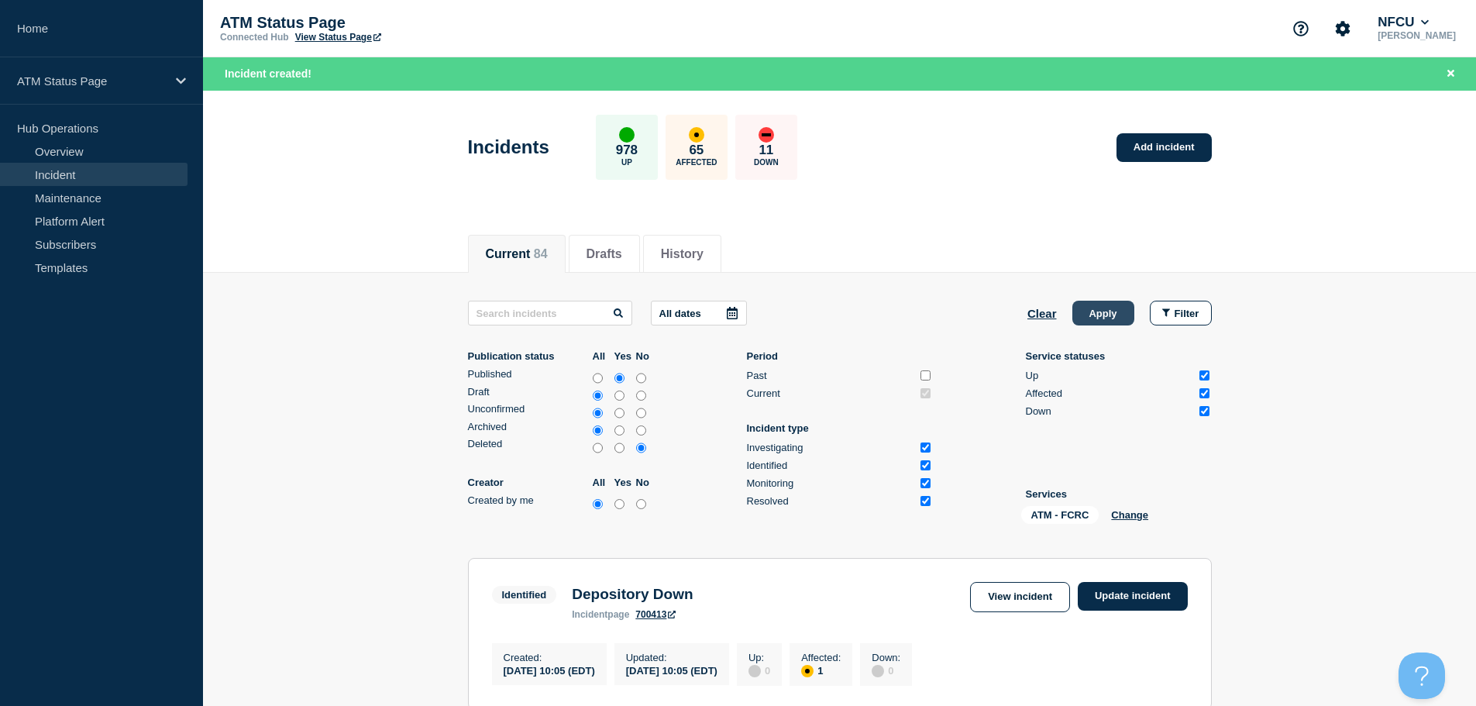
click at [1111, 318] on button "Apply" at bounding box center [1103, 313] width 62 height 25
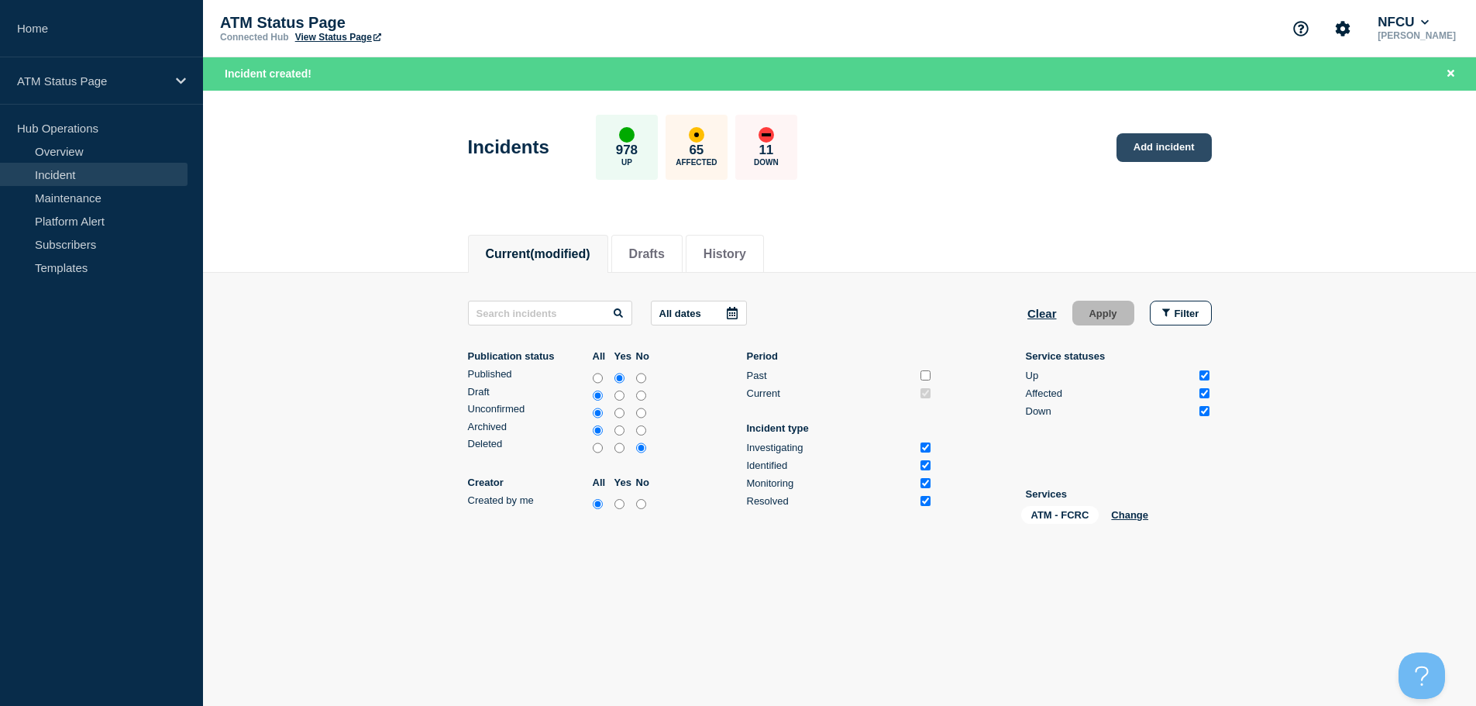
click at [1154, 132] on div "Incidents 978 Up 65 Affected 11 Down Add incident" at bounding box center [839, 142] width 779 height 95
click at [1152, 160] on link "Add incident" at bounding box center [1163, 147] width 95 height 29
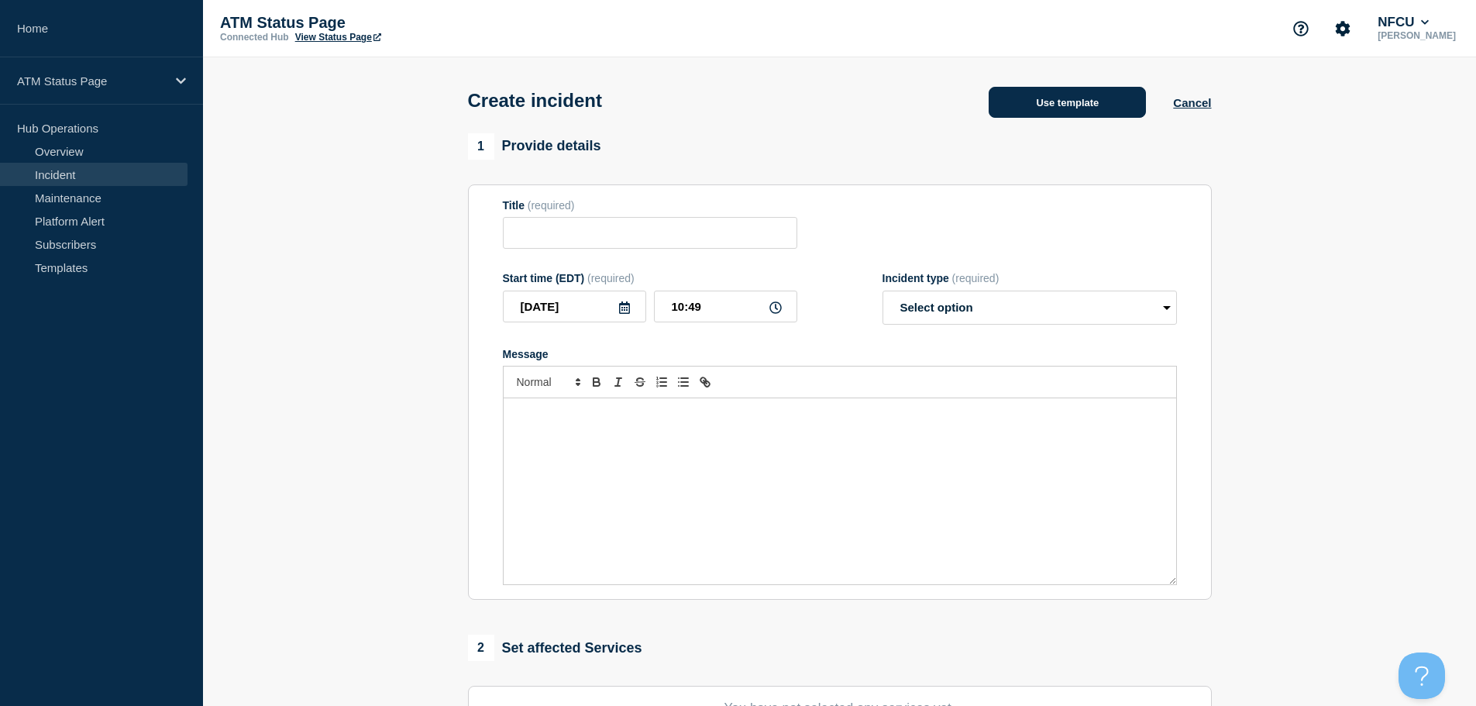
click at [1062, 98] on button "Use template" at bounding box center [1067, 102] width 157 height 31
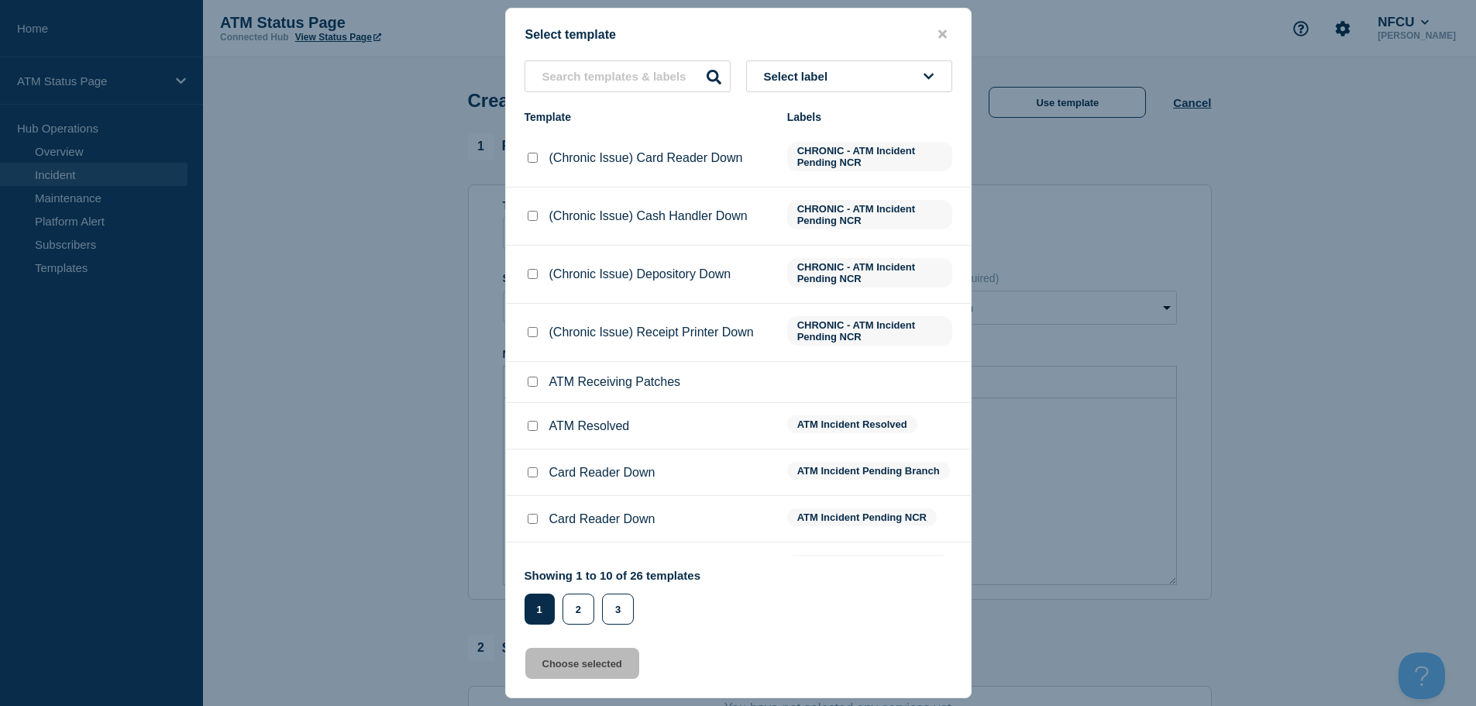
click at [830, 77] on span "Select label" at bounding box center [799, 76] width 70 height 13
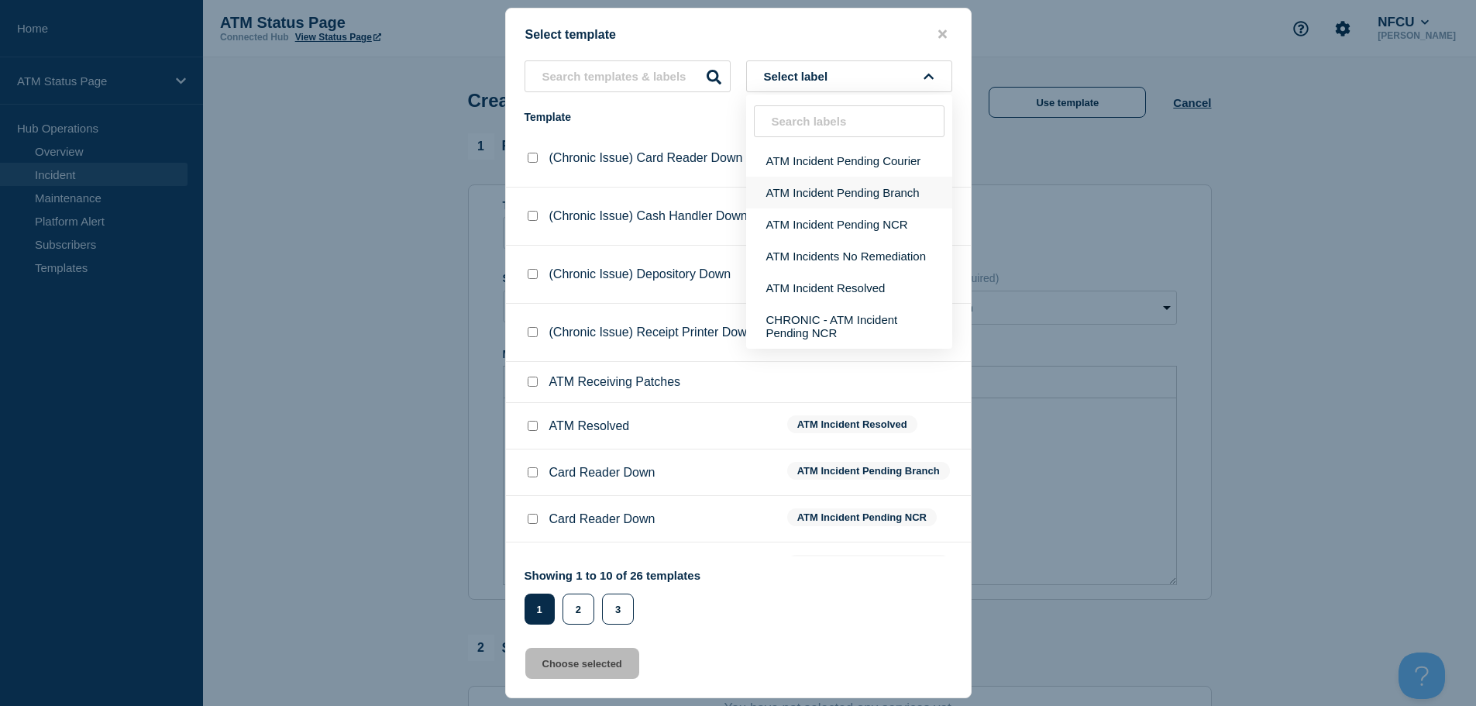
click at [865, 191] on button "ATM Incident Pending Branch" at bounding box center [849, 193] width 206 height 32
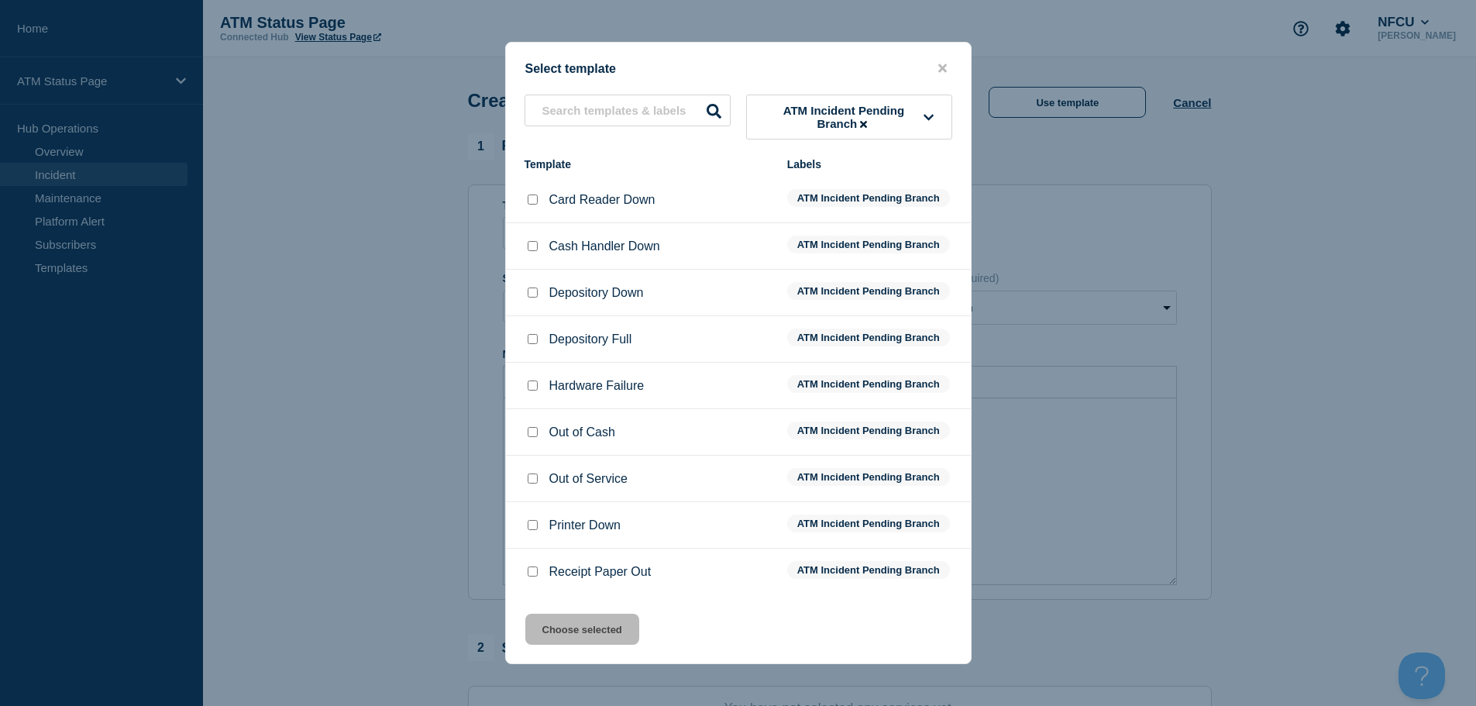
click at [526, 289] on div at bounding box center [531, 292] width 15 height 15
click at [530, 294] on input "Depository Down checkbox" at bounding box center [533, 292] width 10 height 10
click at [581, 628] on button "Choose selected" at bounding box center [582, 629] width 114 height 31
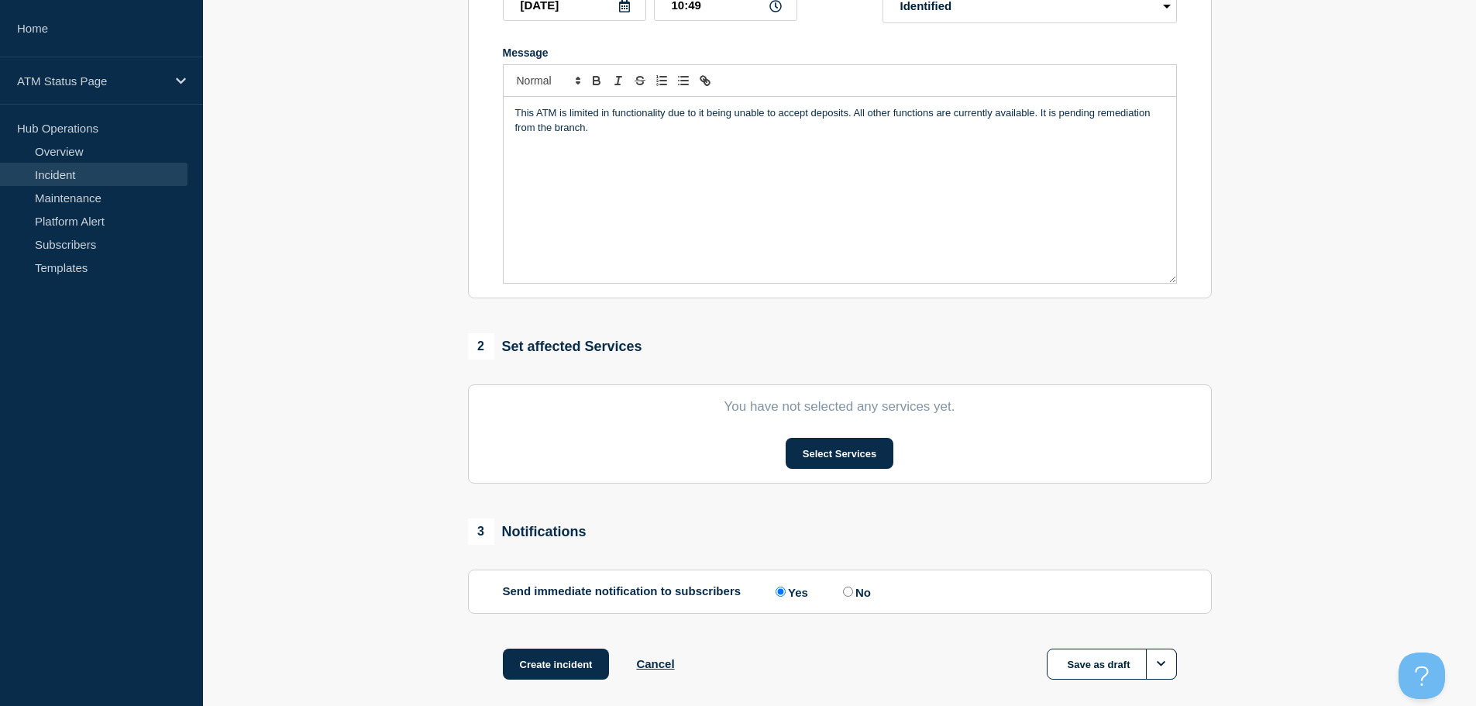
scroll to position [310, 0]
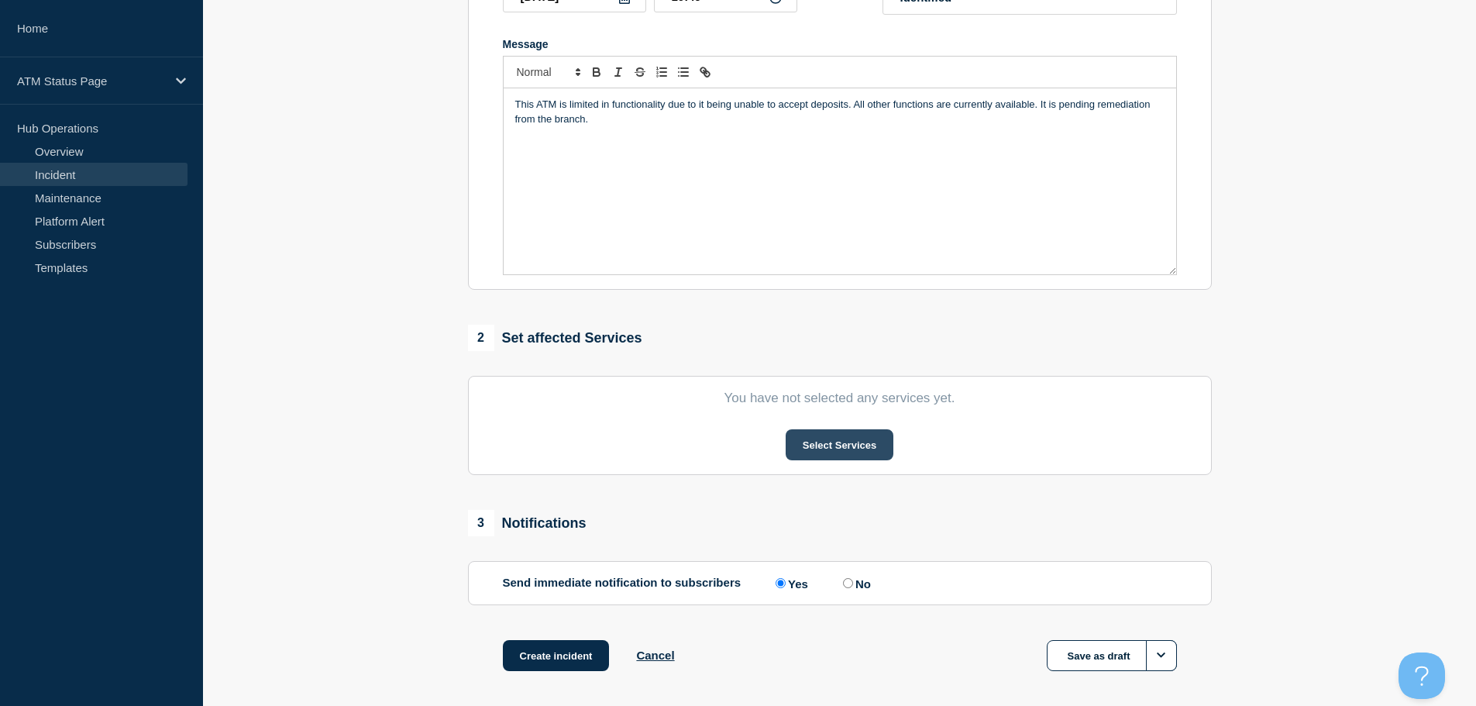
click at [828, 451] on button "Select Services" at bounding box center [840, 444] width 108 height 31
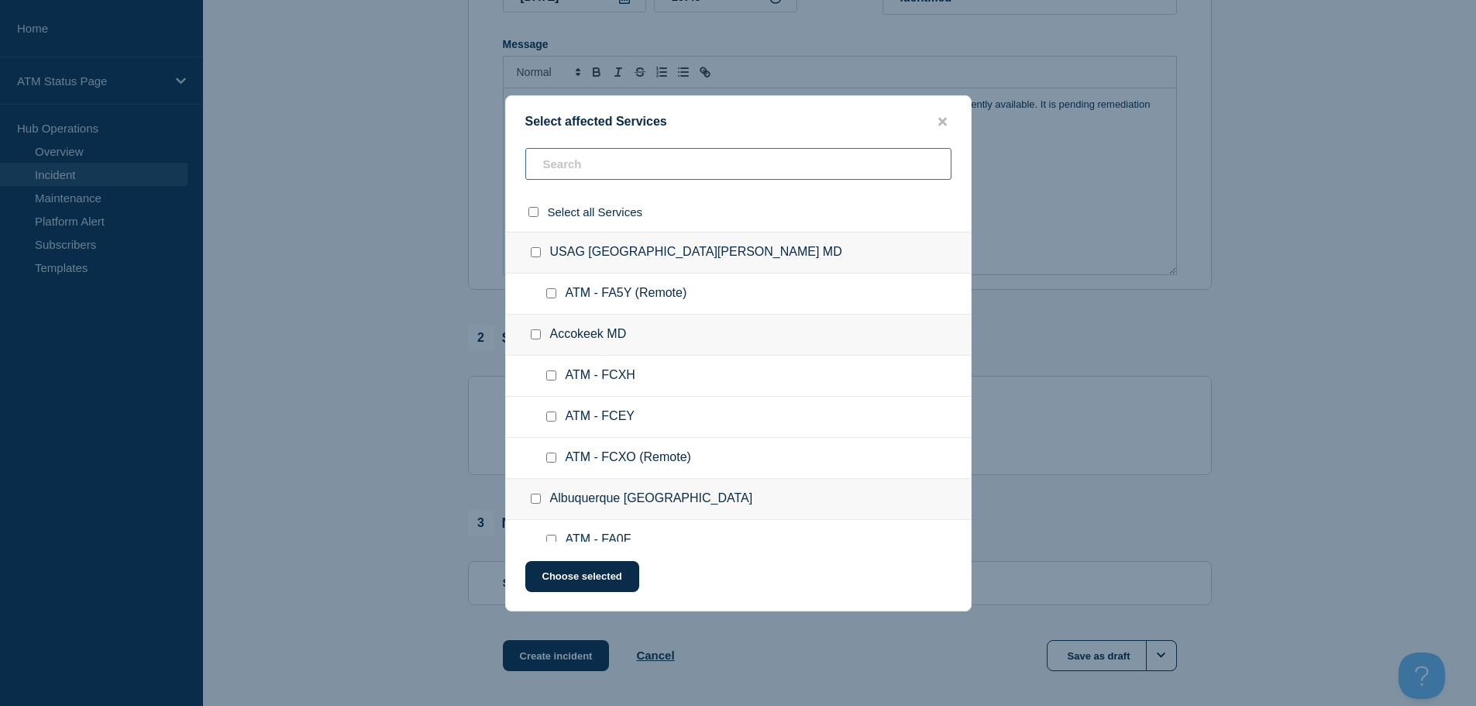
click at [616, 163] on input "text" at bounding box center [738, 164] width 426 height 32
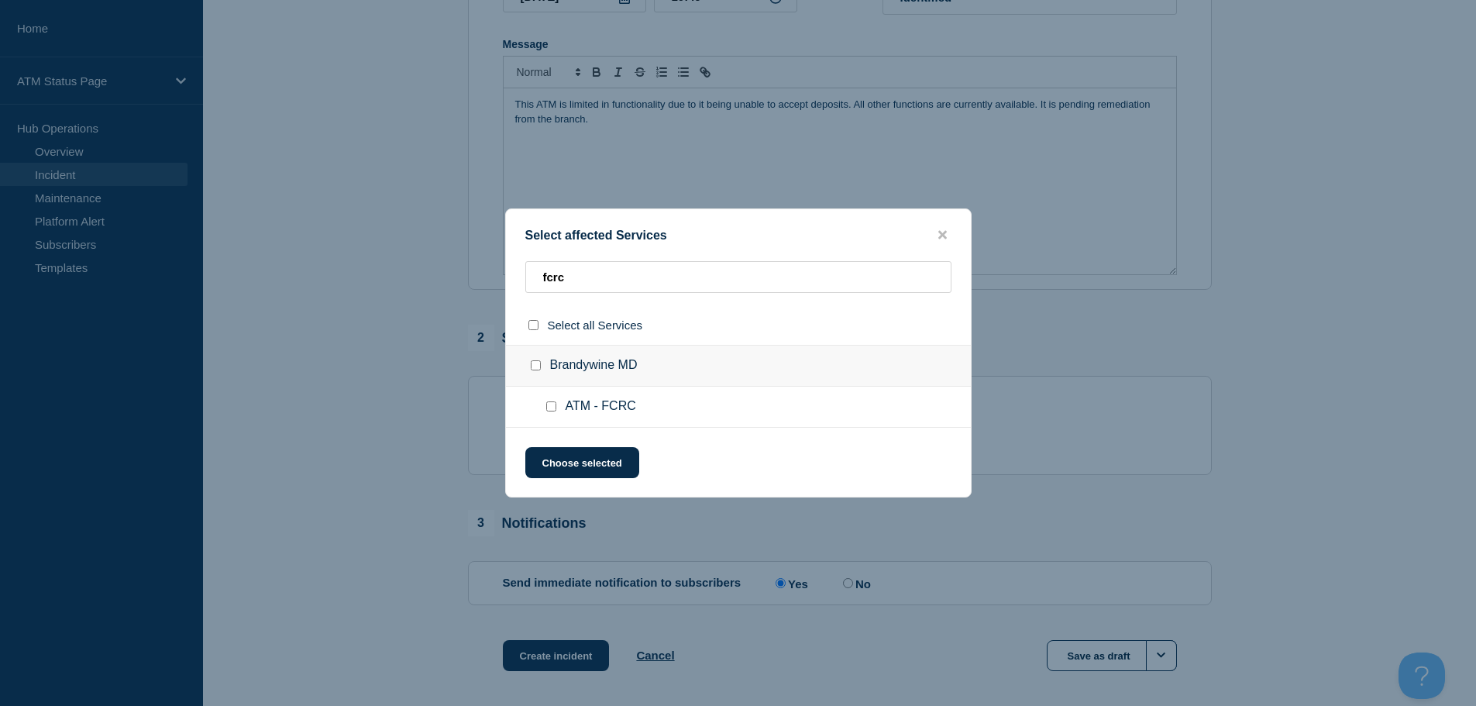
click at [553, 411] on input "ATM - FCRC checkbox" at bounding box center [551, 406] width 10 height 10
click at [561, 458] on button "Choose selected" at bounding box center [582, 462] width 114 height 31
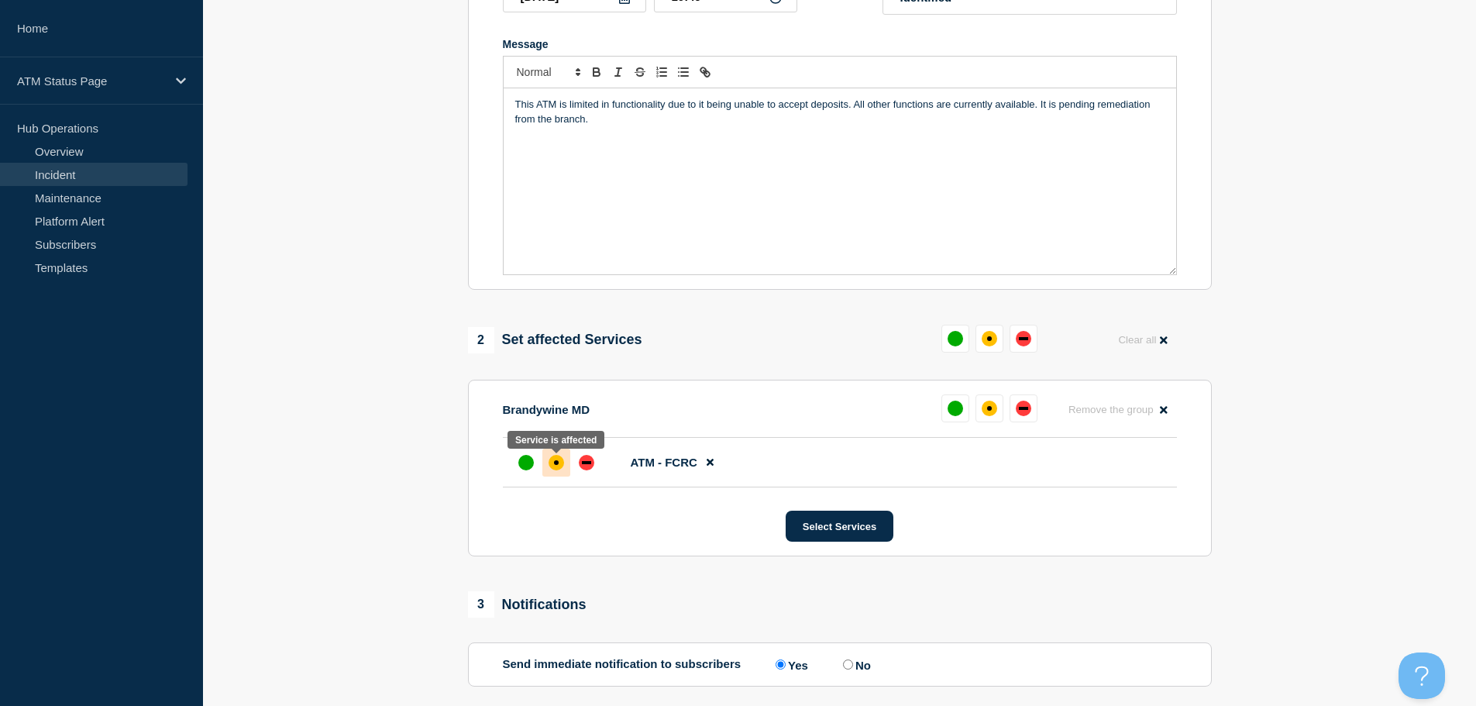
click at [552, 476] on div at bounding box center [556, 463] width 28 height 28
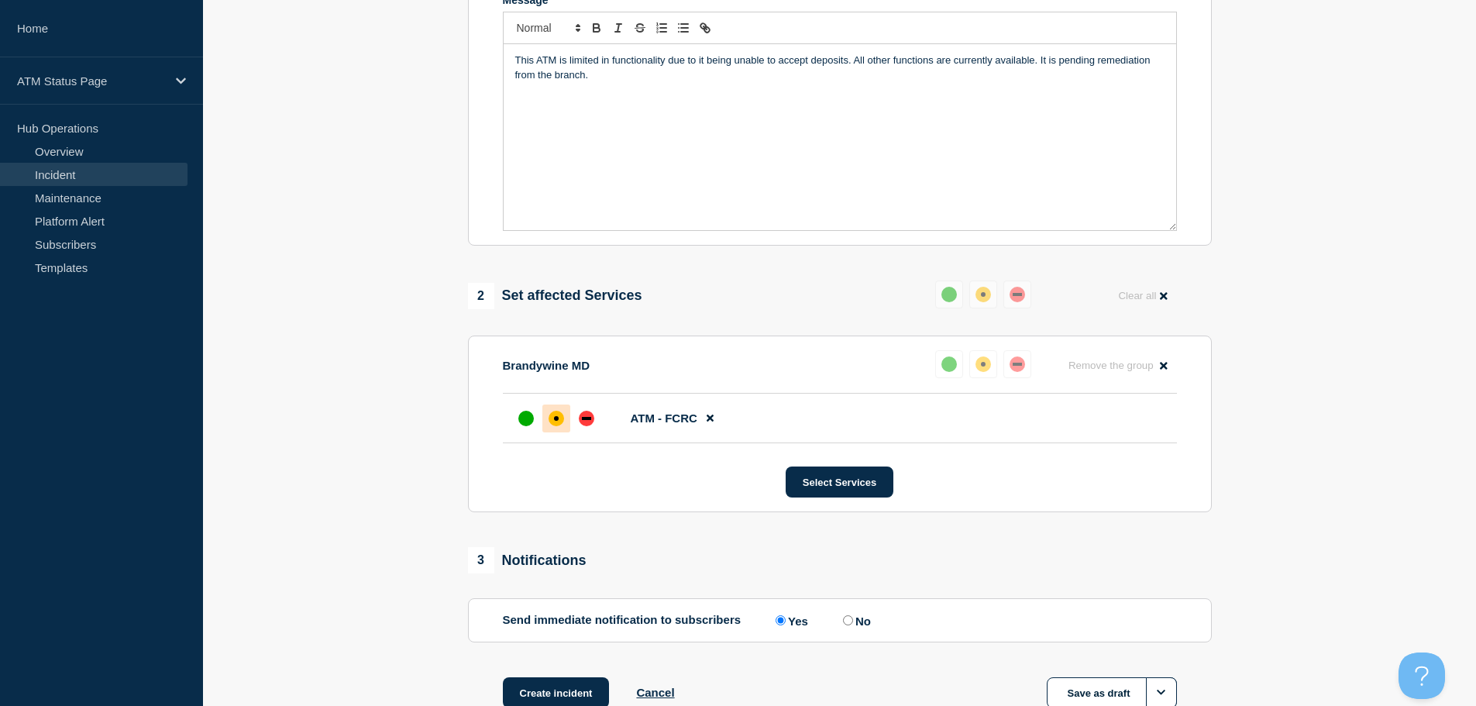
scroll to position [461, 0]
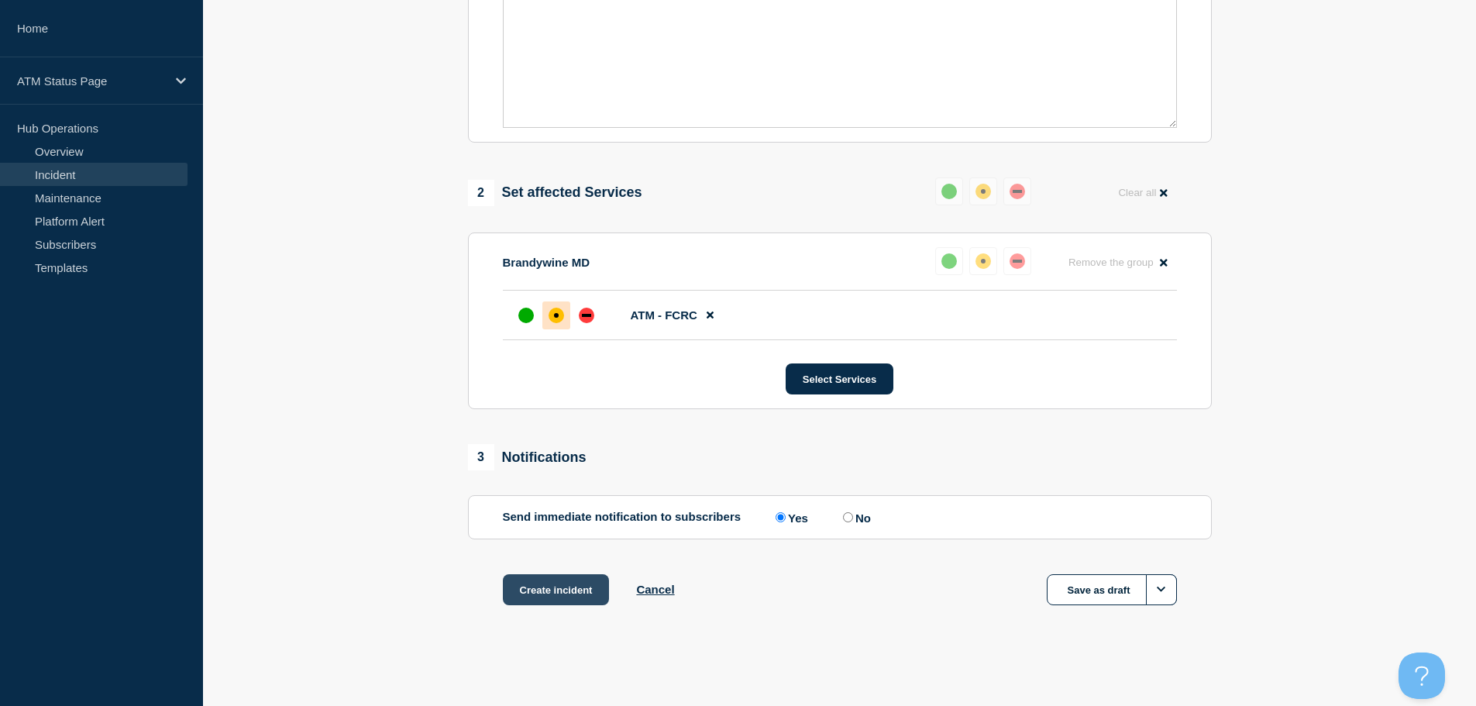
click at [557, 602] on button "Create incident" at bounding box center [556, 589] width 107 height 31
